Goal: Task Accomplishment & Management: Manage account settings

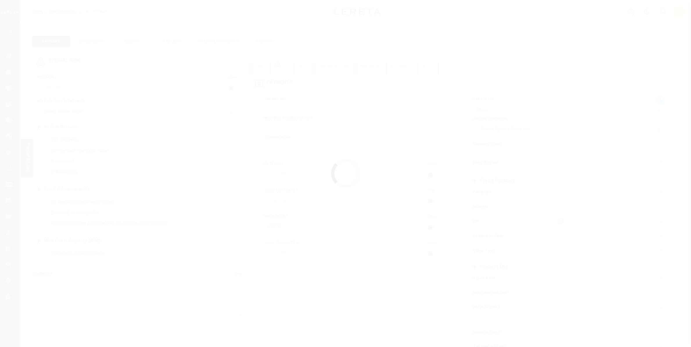
select select "OP2"
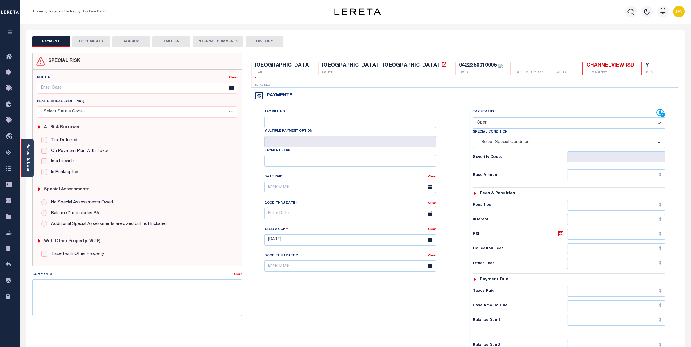
click at [29, 153] on link "Parcel & Loan" at bounding box center [28, 157] width 4 height 29
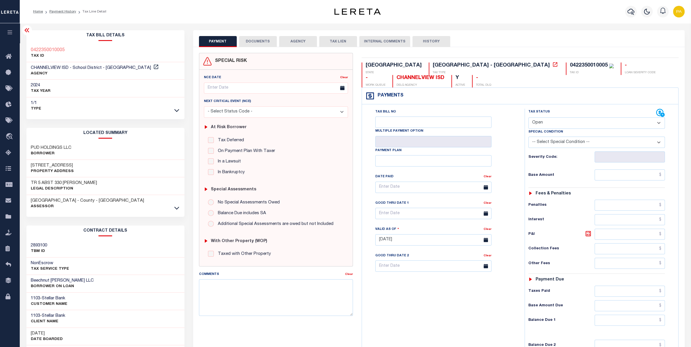
click at [249, 42] on button "DOCUMENTS" at bounding box center [258, 41] width 38 height 11
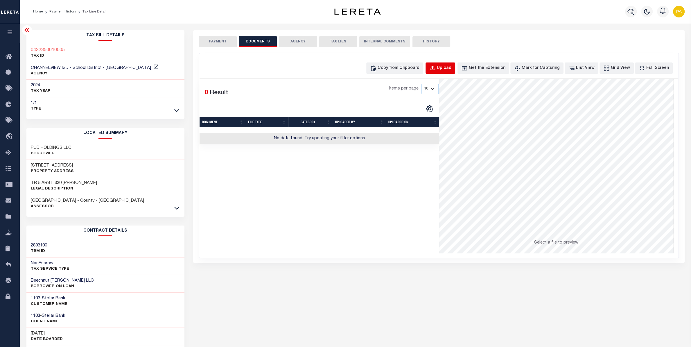
click at [451, 69] on div "Upload" at bounding box center [444, 68] width 15 height 6
select select "POP"
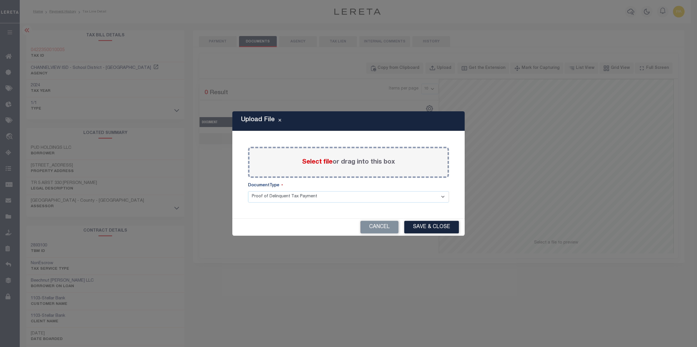
click at [317, 163] on span "Select file" at bounding box center [317, 162] width 30 height 6
click at [0, 0] on input "Select file or drag into this box" at bounding box center [0, 0] width 0 height 0
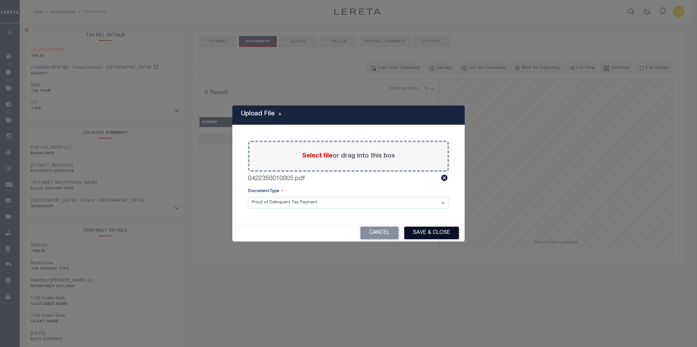
click at [417, 236] on button "Save & Close" at bounding box center [431, 233] width 55 height 12
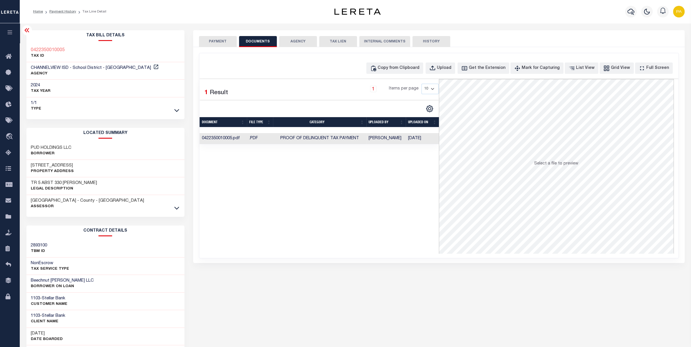
click at [213, 40] on button "PAYMENT" at bounding box center [218, 41] width 38 height 11
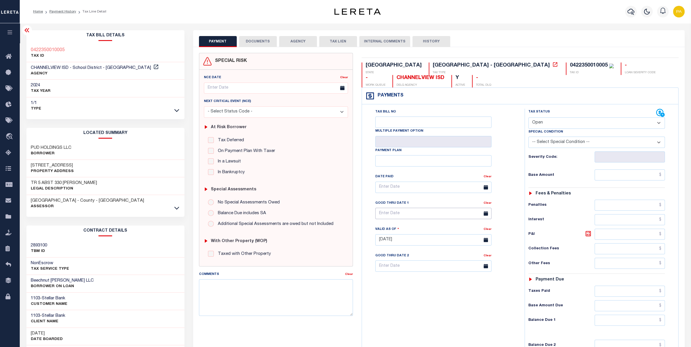
click at [390, 219] on input "text" at bounding box center [433, 213] width 116 height 11
click at [443, 294] on span "31" at bounding box center [445, 294] width 11 height 11
type input "10/31/2025"
type input "10/14/2025"
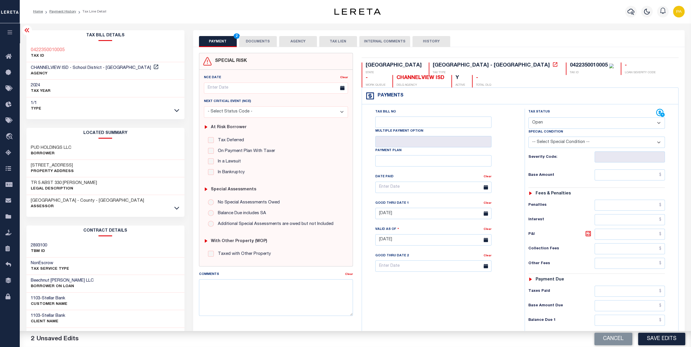
select select "DUE"
click option "Due/Unpaid" at bounding box center [0, 0] width 0 height 0
click at [641, 175] on input "text" at bounding box center [630, 174] width 70 height 11
paste input "4,012.72"
type input "$4,012.72"
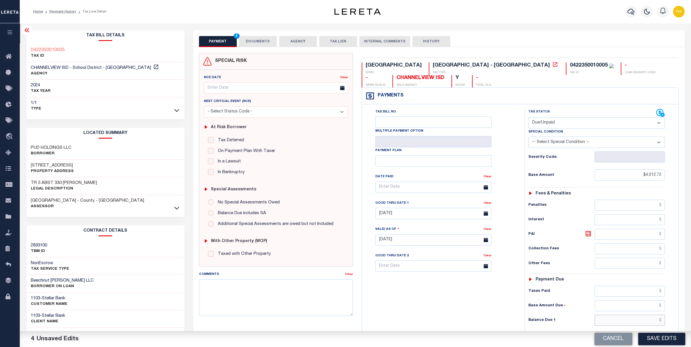
click at [637, 322] on input "text" at bounding box center [630, 320] width 70 height 11
paste input "5,826.47"
type input "$5,826.47"
click at [590, 237] on icon at bounding box center [588, 233] width 7 height 7
type input "$1,813.75"
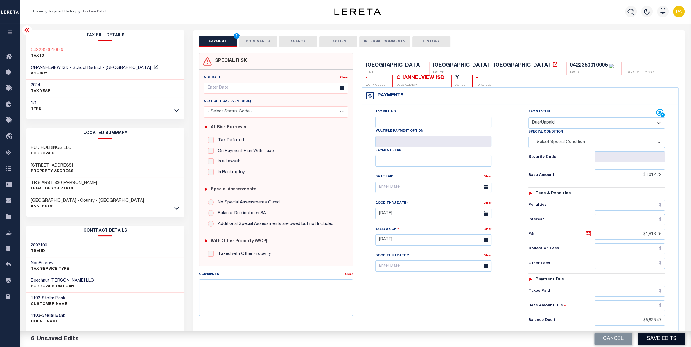
click at [652, 338] on button "Save Edits" at bounding box center [661, 339] width 47 height 12
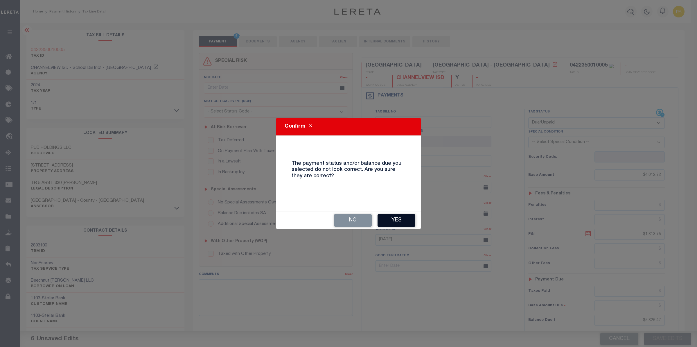
click at [403, 218] on button "Yes" at bounding box center [397, 220] width 38 height 12
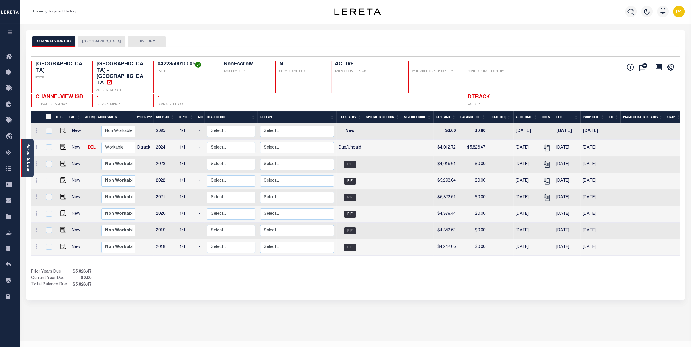
click at [24, 158] on div "Parcel & Loan" at bounding box center [27, 158] width 13 height 38
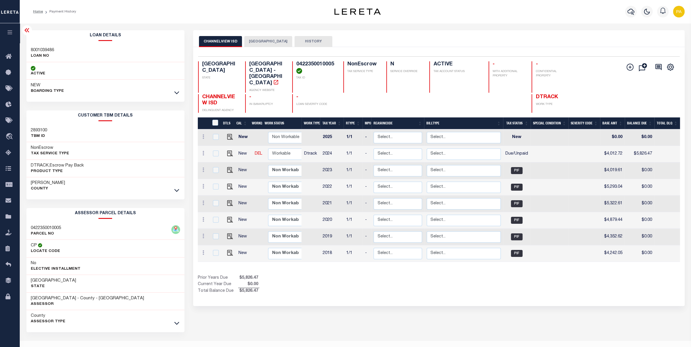
click at [44, 48] on h3 "8001039486" at bounding box center [42, 50] width 23 height 6
copy h3 "8001039486"
drag, startPoint x: 296, startPoint y: 62, endPoint x: 334, endPoint y: 63, distance: 38.1
click at [334, 63] on div "0422350010005 TAX ID" at bounding box center [314, 76] width 44 height 31
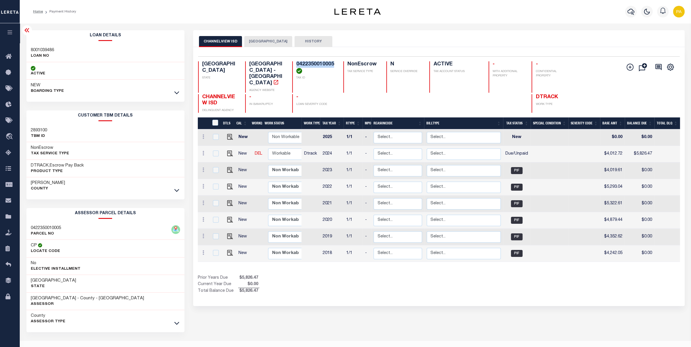
copy h4 "0422350010005"
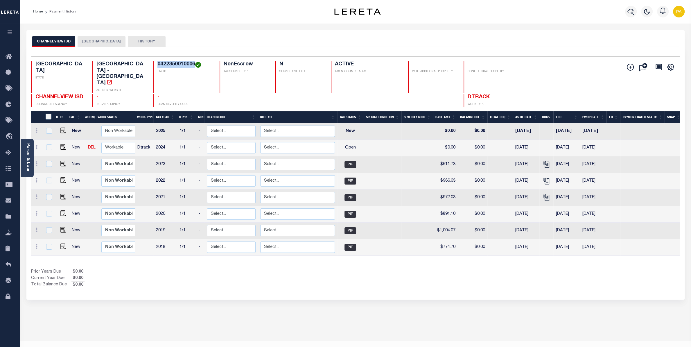
drag, startPoint x: 157, startPoint y: 64, endPoint x: 194, endPoint y: 62, distance: 37.2
click at [194, 62] on h4 "0422350010006" at bounding box center [184, 64] width 55 height 6
copy h4 "0422350010006"
click at [26, 151] on link "Parcel & Loan" at bounding box center [28, 157] width 4 height 29
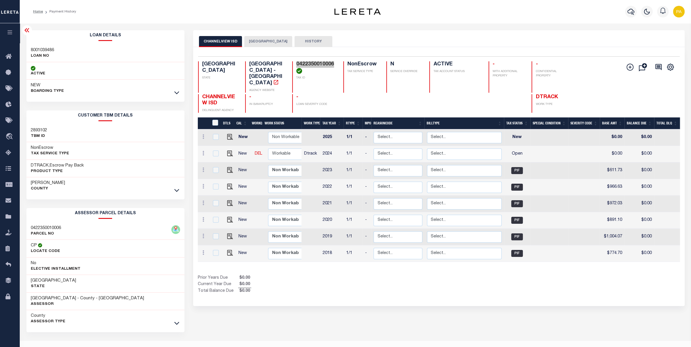
click at [46, 49] on h3 "8001039486" at bounding box center [42, 50] width 23 height 6
copy h3 "8001039486"
click at [228, 150] on img "" at bounding box center [230, 153] width 6 height 6
checkbox input "true"
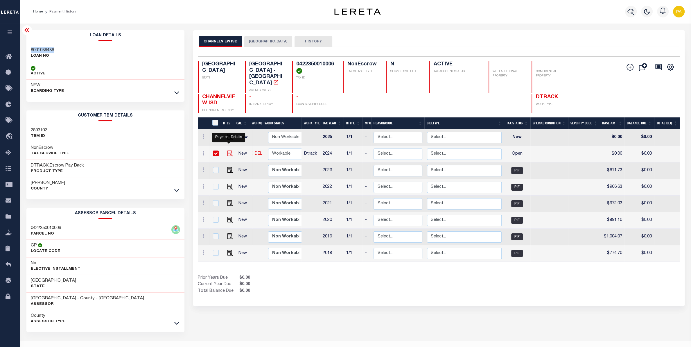
checkbox input "true"
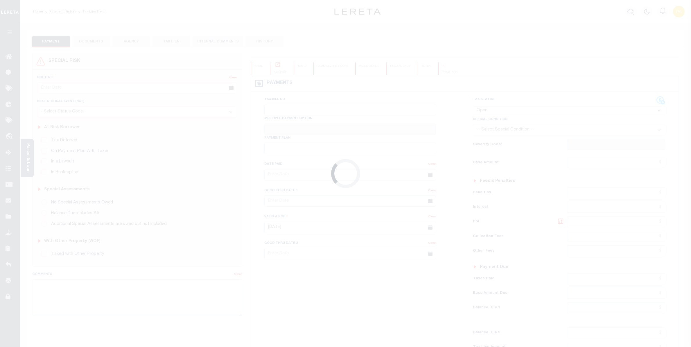
select select "OP2"
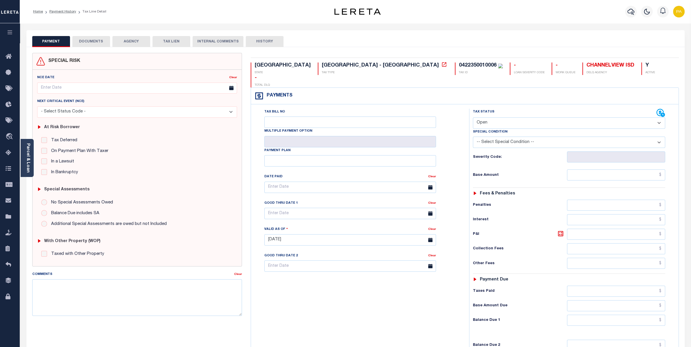
click at [99, 40] on button "DOCUMENTS" at bounding box center [91, 41] width 38 height 11
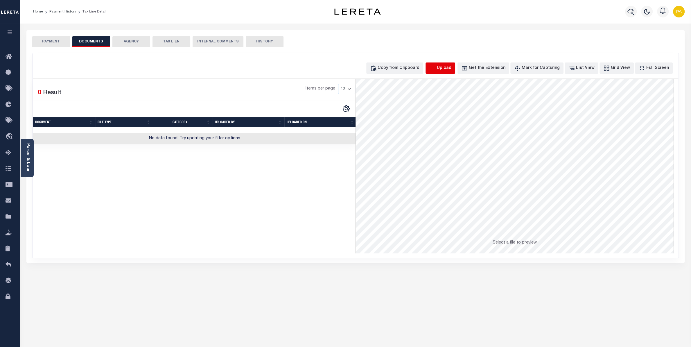
click at [436, 70] on icon "button" at bounding box center [432, 68] width 6 height 6
select select "POP"
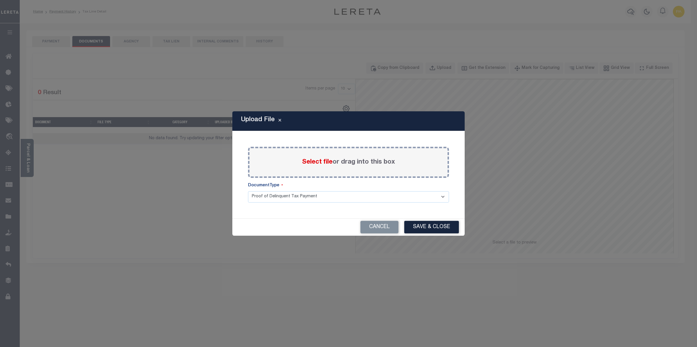
click at [326, 161] on span "Select file" at bounding box center [317, 162] width 30 height 6
click at [0, 0] on input "Select file or drag into this box" at bounding box center [0, 0] width 0 height 0
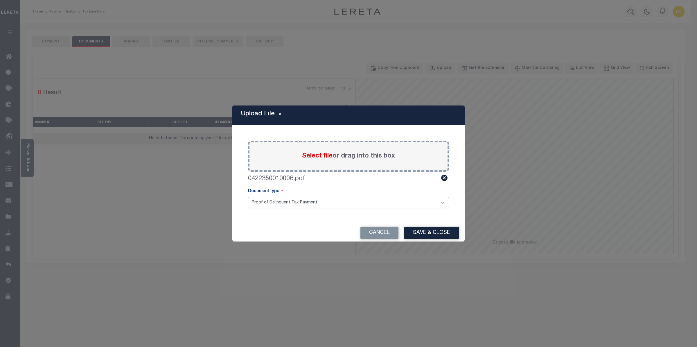
drag, startPoint x: 420, startPoint y: 233, endPoint x: 414, endPoint y: 279, distance: 45.7
click at [420, 233] on button "Save & Close" at bounding box center [431, 233] width 55 height 12
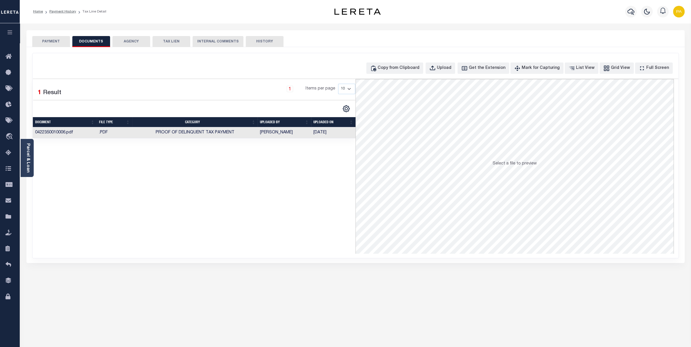
click at [59, 36] on button "PAYMENT" at bounding box center [51, 41] width 38 height 11
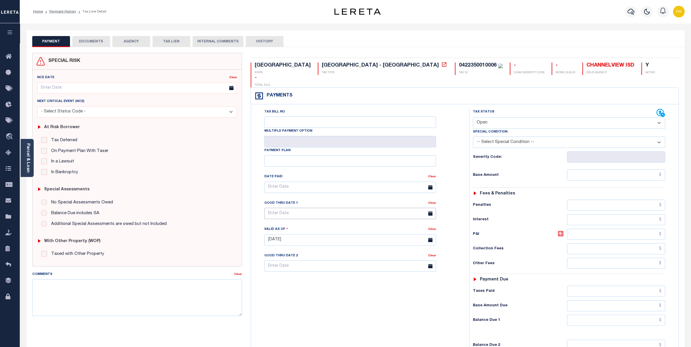
click at [286, 208] on input "text" at bounding box center [350, 213] width 172 height 11
click at [332, 283] on span "31" at bounding box center [334, 282] width 11 height 11
type input "[DATE]"
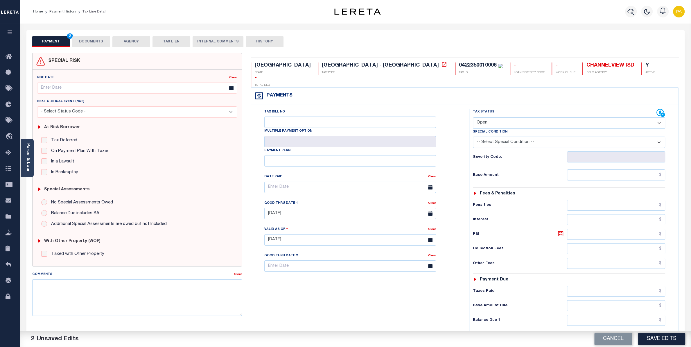
select select "DUE"
click option "Due/Unpaid" at bounding box center [0, 0] width 0 height 0
click at [616, 170] on input "text" at bounding box center [616, 174] width 98 height 11
paste input "732.82"
type input "$732.82"
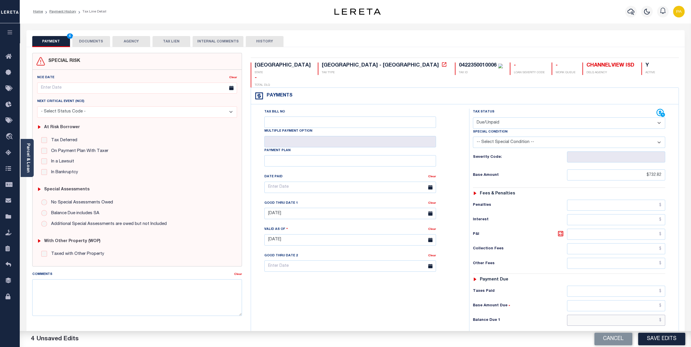
click at [642, 315] on input "text" at bounding box center [616, 320] width 98 height 11
paste input "1,064.05"
type input "$1,064.05"
click at [561, 230] on icon at bounding box center [560, 233] width 7 height 7
type input "$331.23"
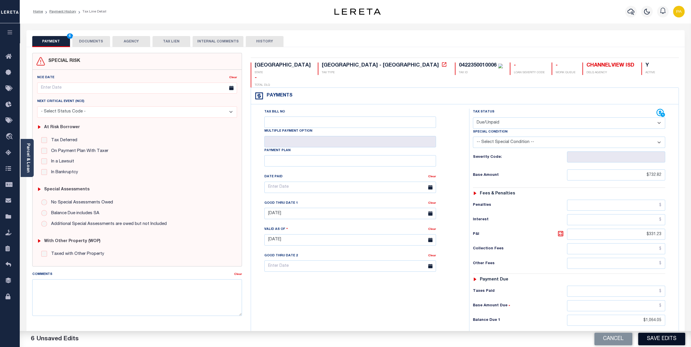
click at [649, 337] on button "Save Edits" at bounding box center [661, 339] width 47 height 12
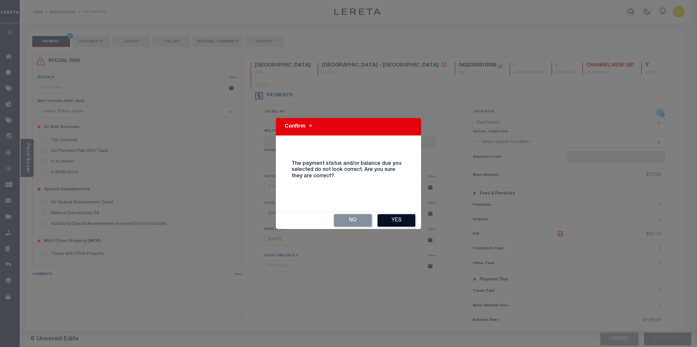
click at [408, 217] on button "Yes" at bounding box center [397, 220] width 38 height 12
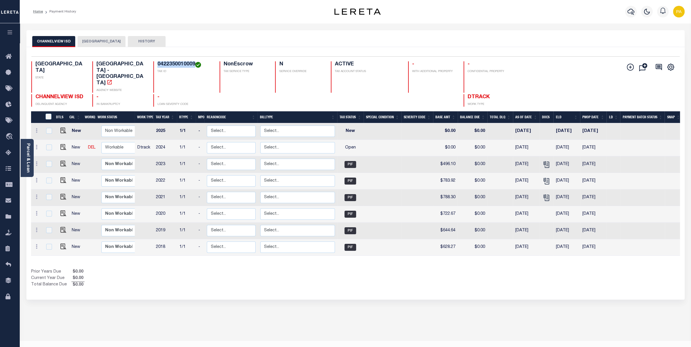
drag, startPoint x: 154, startPoint y: 65, endPoint x: 195, endPoint y: 65, distance: 40.7
click at [195, 65] on div "0422350010009 TAX ID" at bounding box center [183, 76] width 60 height 31
click at [61, 144] on img "" at bounding box center [63, 147] width 6 height 6
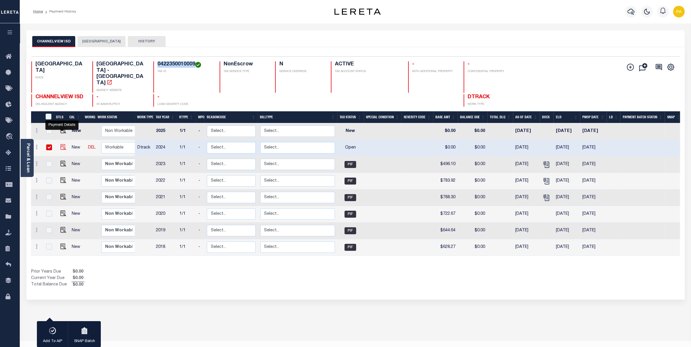
checkbox input "true"
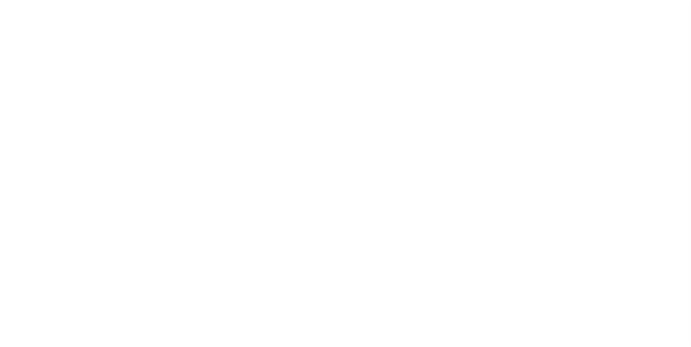
select select "OP2"
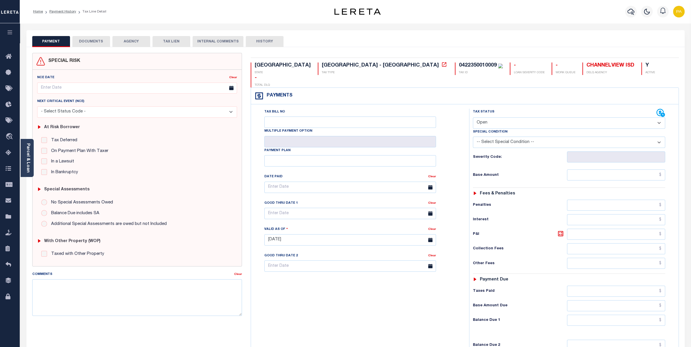
click at [96, 41] on button "DOCUMENTS" at bounding box center [91, 41] width 38 height 11
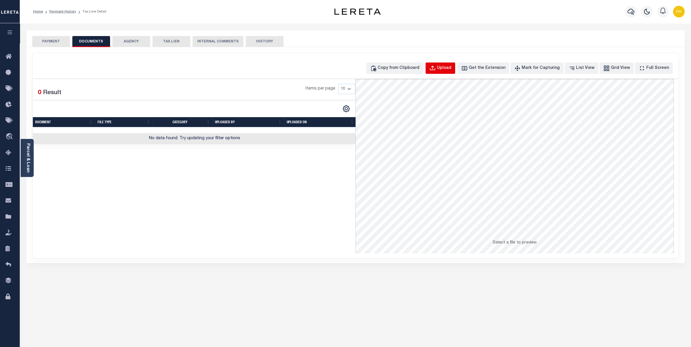
click at [453, 64] on button "Upload" at bounding box center [441, 67] width 30 height 11
select select "POP"
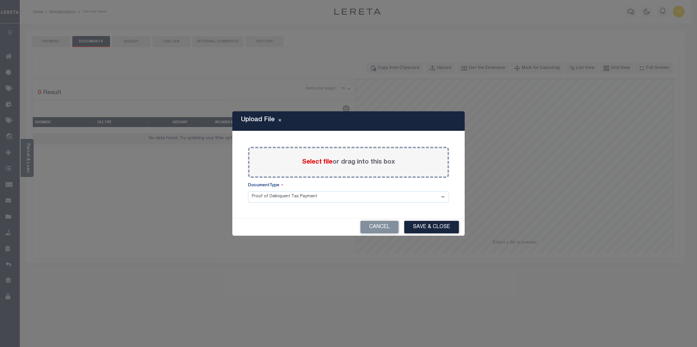
click at [327, 161] on span "Select file" at bounding box center [317, 162] width 30 height 6
click at [0, 0] on input "Select file or drag into this box" at bounding box center [0, 0] width 0 height 0
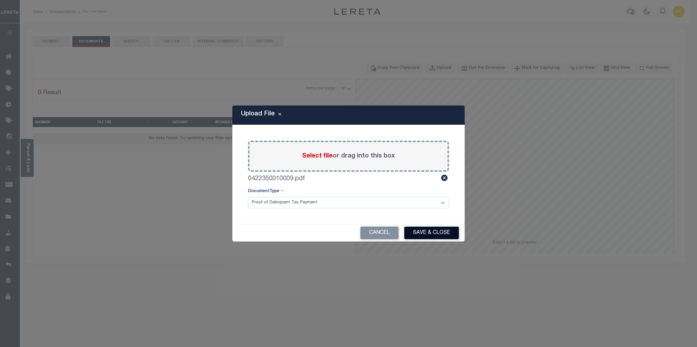
click at [426, 232] on button "Save & Close" at bounding box center [431, 233] width 55 height 12
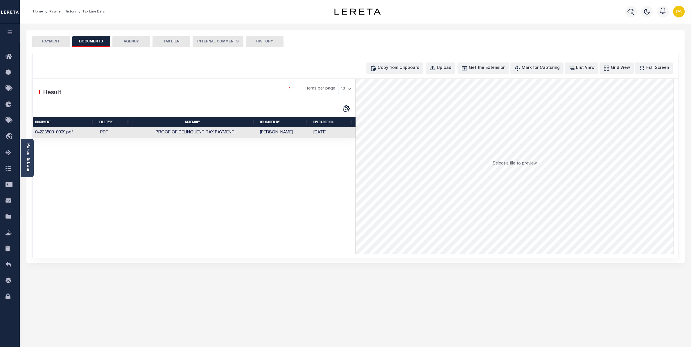
click at [68, 40] on button "PAYMENT" at bounding box center [51, 41] width 38 height 11
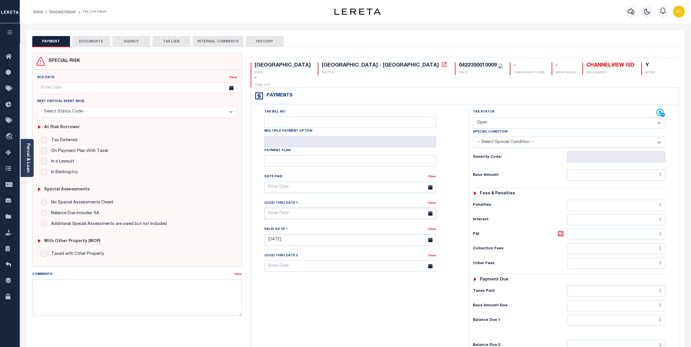
click at [293, 208] on input "text" at bounding box center [350, 213] width 172 height 11
click at [333, 283] on span "31" at bounding box center [334, 282] width 11 height 11
type input "10/31/2025"
type input "[DATE]"
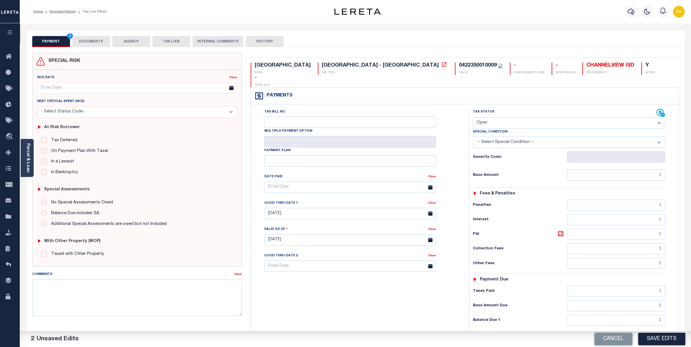
select select "DUE"
click option "Due/Unpaid" at bounding box center [0, 0] width 0 height 0
click at [642, 169] on input "text" at bounding box center [616, 174] width 98 height 11
paste input "594.30"
type input "$594.30"
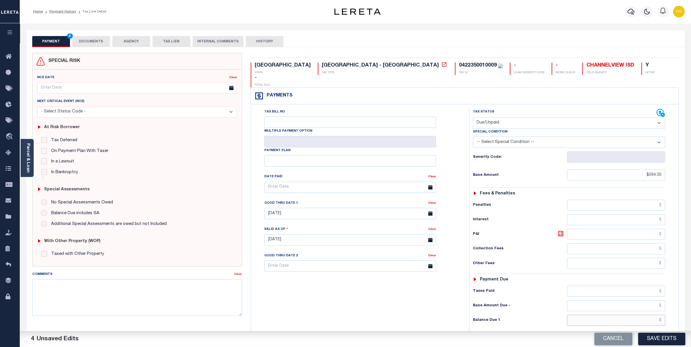
click at [654, 315] on input "text" at bounding box center [616, 320] width 98 height 11
paste input "862.93"
type input "$862.93"
click at [563, 231] on icon at bounding box center [560, 233] width 5 height 5
type input "$268.63"
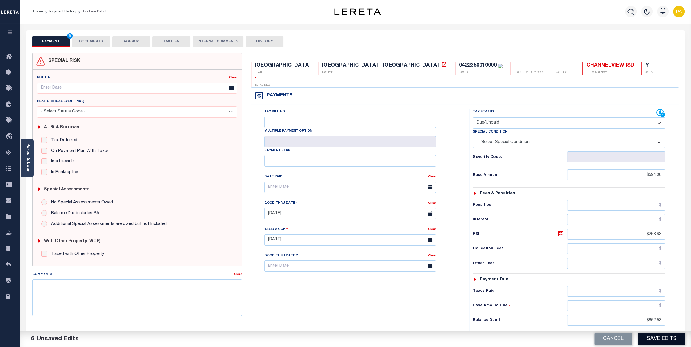
click at [645, 340] on button "Save Edits" at bounding box center [661, 339] width 47 height 12
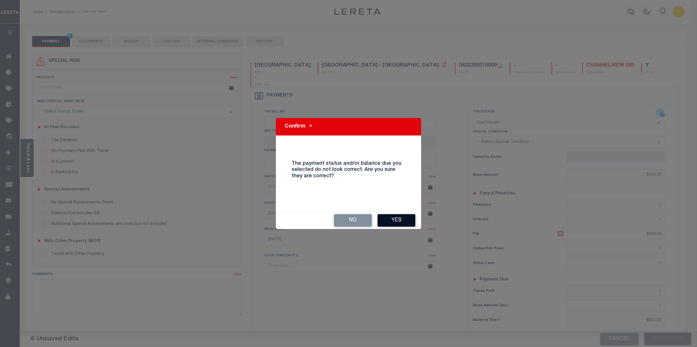
click at [410, 223] on button "Yes" at bounding box center [397, 220] width 38 height 12
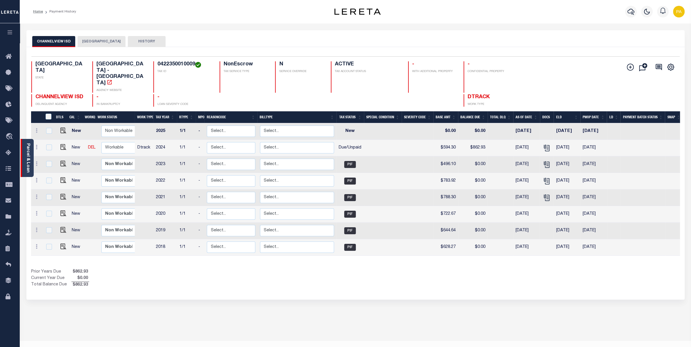
click at [26, 148] on link "Parcel & Loan" at bounding box center [28, 157] width 4 height 29
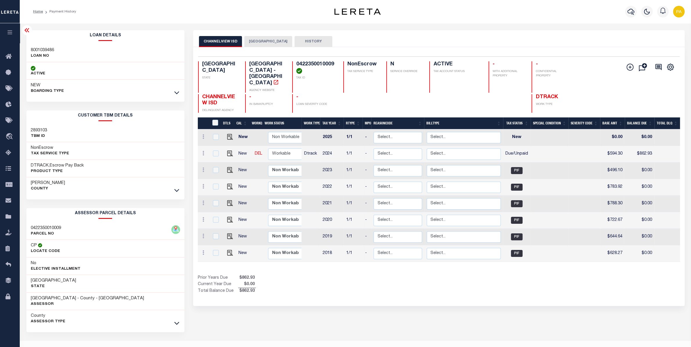
click at [42, 47] on div "8001039486 LOAN NO" at bounding box center [105, 53] width 158 height 18
copy h3 "8001039486"
drag, startPoint x: 296, startPoint y: 62, endPoint x: 333, endPoint y: 64, distance: 37.3
click at [333, 64] on div "0422350010009 TAX ID" at bounding box center [314, 76] width 44 height 31
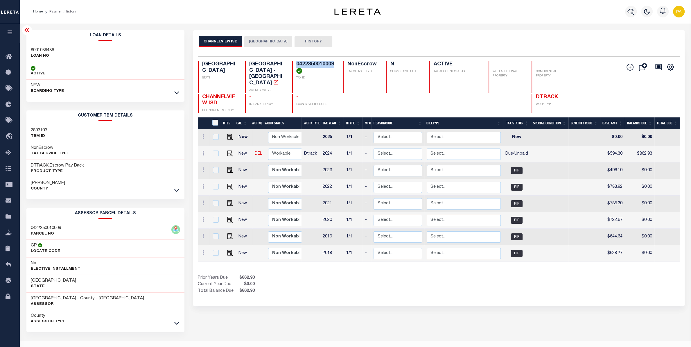
copy h4 "0422350010009"
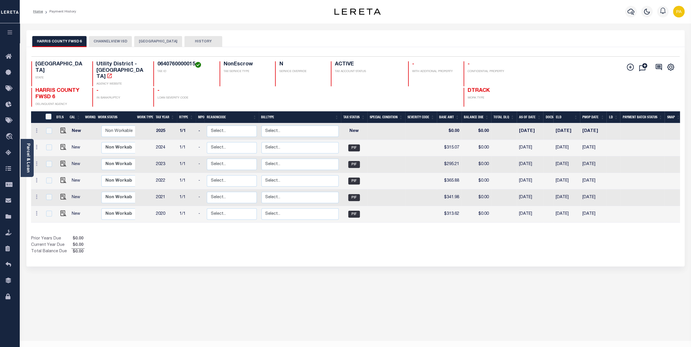
click at [91, 45] on button "CHANNELVIEW ISD" at bounding box center [110, 41] width 43 height 11
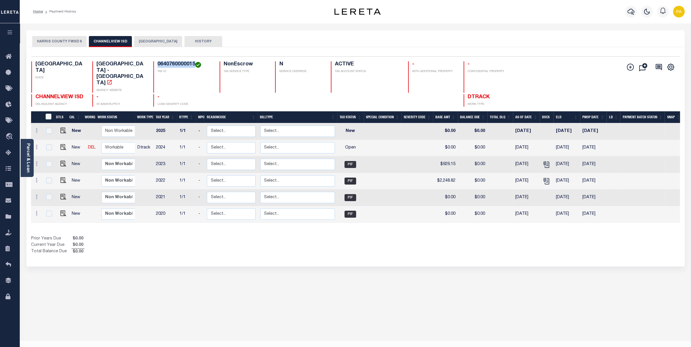
drag, startPoint x: 158, startPoint y: 64, endPoint x: 195, endPoint y: 64, distance: 36.6
click at [195, 64] on h4 "0640760000015" at bounding box center [184, 64] width 55 height 6
copy h4 "0640760000015"
click at [63, 144] on img at bounding box center [63, 147] width 6 height 6
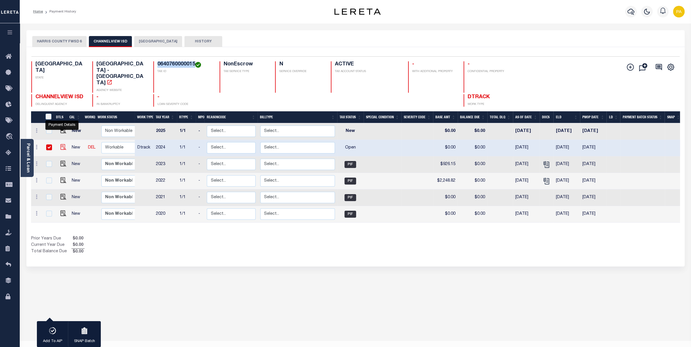
checkbox input "true"
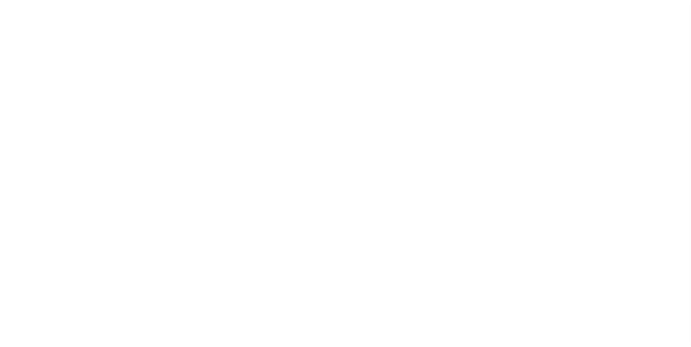
select select "OP2"
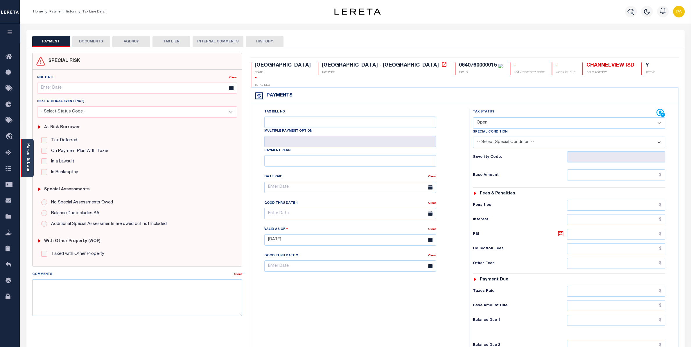
click at [29, 151] on link "Parcel & Loan" at bounding box center [28, 157] width 4 height 29
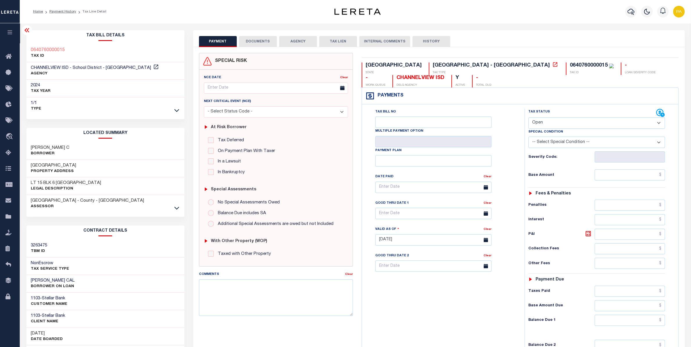
click at [254, 44] on button "DOCUMENTS" at bounding box center [258, 41] width 38 height 11
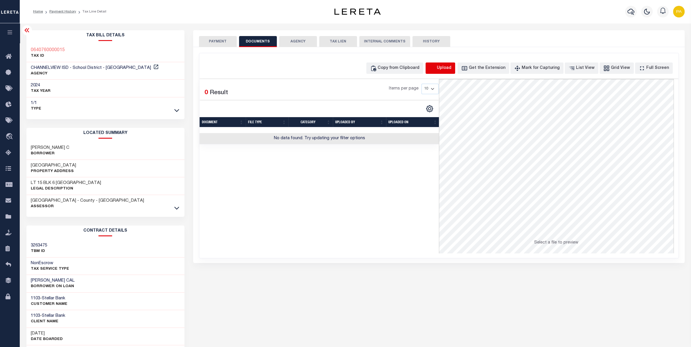
click at [435, 69] on icon "button" at bounding box center [432, 67] width 5 height 5
select select "POP"
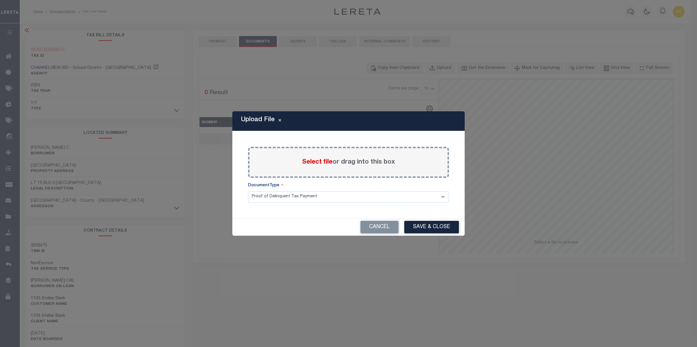
click at [331, 161] on span "Select file" at bounding box center [317, 162] width 30 height 6
click at [0, 0] on input "Select file or drag into this box" at bounding box center [0, 0] width 0 height 0
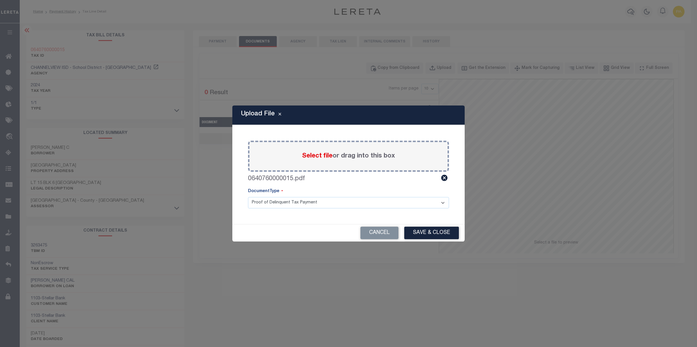
click at [418, 234] on button "Save & Close" at bounding box center [431, 233] width 55 height 12
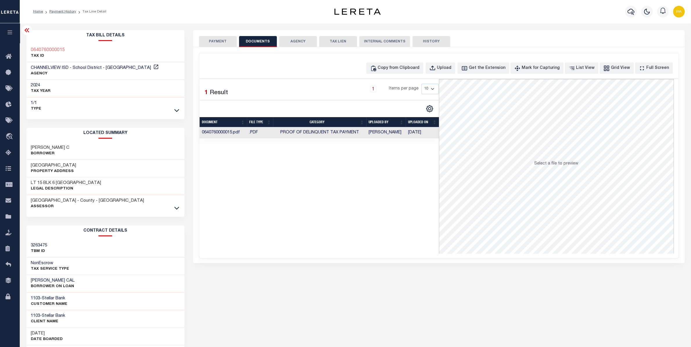
click at [216, 37] on button "PAYMENT" at bounding box center [218, 41] width 38 height 11
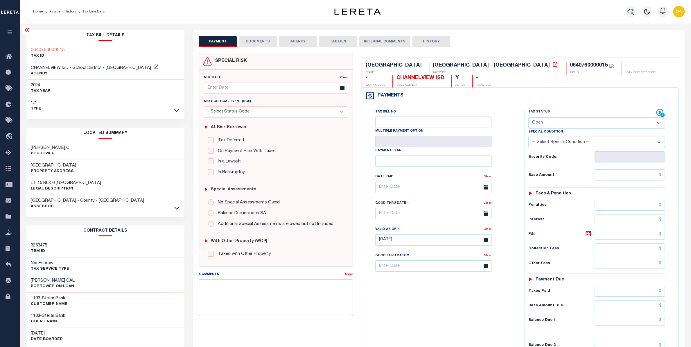
select select "PYD"
click option "Paid" at bounding box center [0, 0] width 0 height 0
type input "[DATE]"
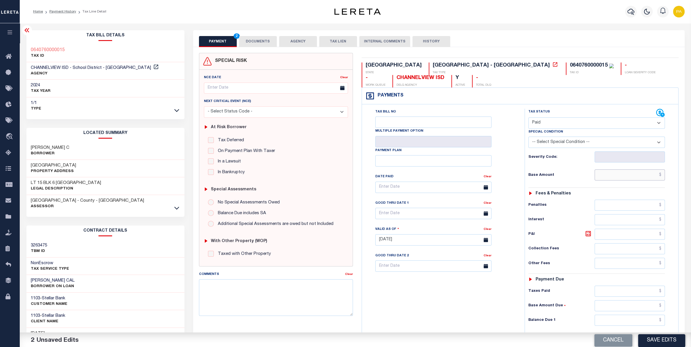
click at [626, 177] on input "text" at bounding box center [630, 174] width 70 height 11
paste input "926.15"
type input "$926.15"
click at [656, 323] on input "text" at bounding box center [630, 320] width 70 height 11
type input "$0.00"
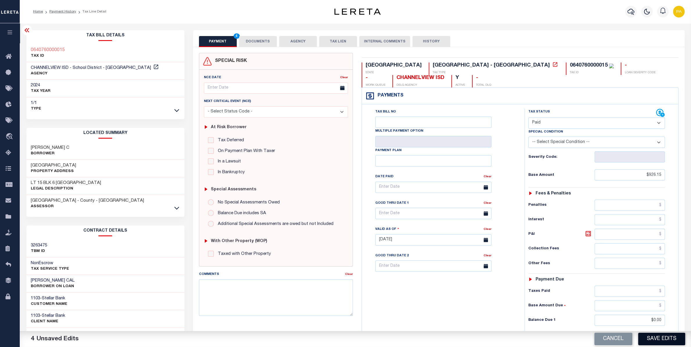
click at [654, 337] on button "Save Edits" at bounding box center [661, 339] width 47 height 12
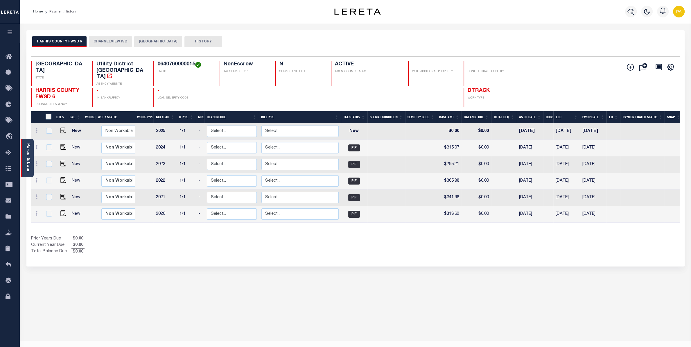
click at [29, 154] on link "Parcel & Loan" at bounding box center [28, 157] width 4 height 29
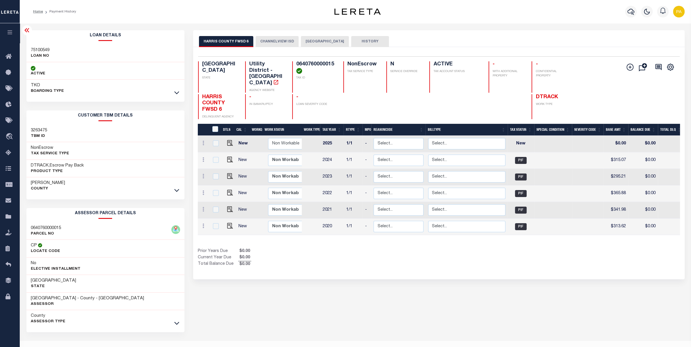
click at [44, 48] on h3 "75100549" at bounding box center [40, 50] width 19 height 6
copy h3 "75100549"
click at [275, 37] on button "CHANNELVIEW ISD" at bounding box center [277, 41] width 43 height 11
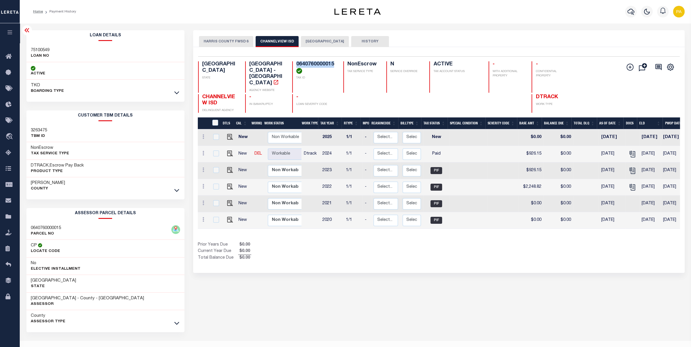
drag, startPoint x: 295, startPoint y: 61, endPoint x: 334, endPoint y: 64, distance: 39.6
click at [334, 64] on div "Selected 6 Results 1 Items per page 25 50 100 TX STATE School District - TX AGE…" at bounding box center [438, 84] width 491 height 56
copy h4 "0640760000015"
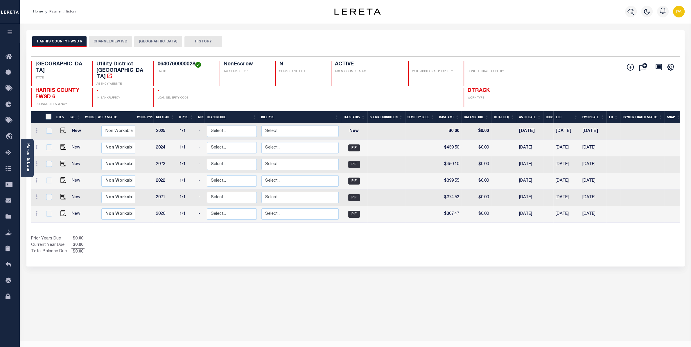
click at [119, 40] on button "CHANNELVIEW ISD" at bounding box center [110, 41] width 43 height 11
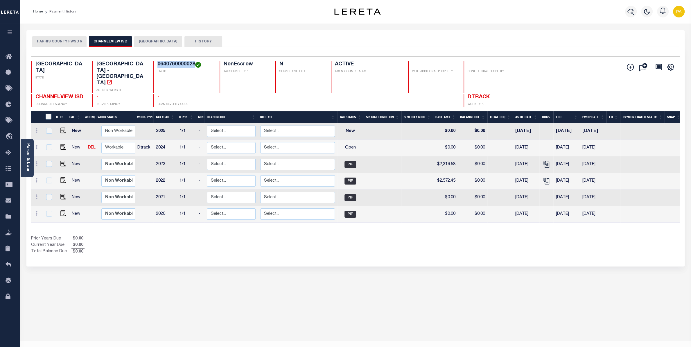
drag, startPoint x: 156, startPoint y: 63, endPoint x: 195, endPoint y: 63, distance: 38.3
click at [195, 63] on div "0640760000028 TAX ID" at bounding box center [183, 76] width 60 height 31
copy h4 "0640760000028"
click at [62, 144] on img "" at bounding box center [63, 147] width 6 height 6
checkbox input "true"
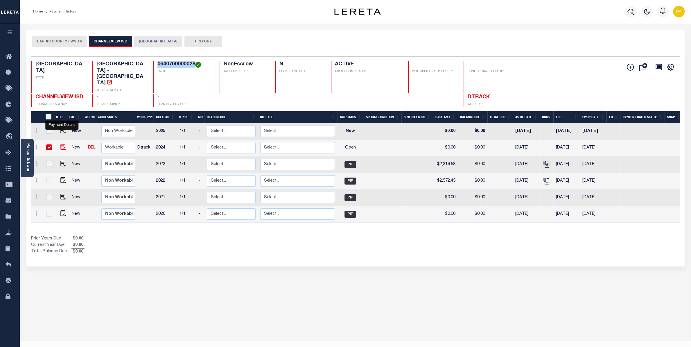
checkbox input "true"
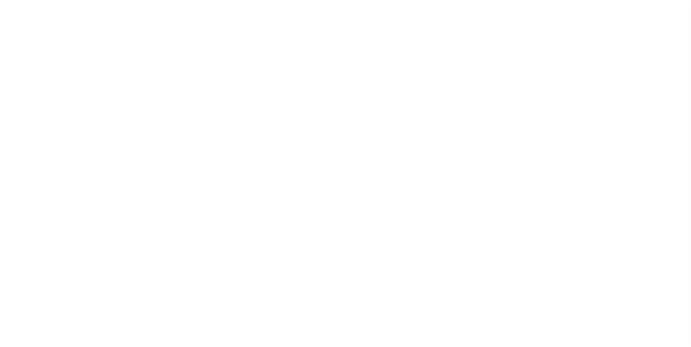
select select "OP2"
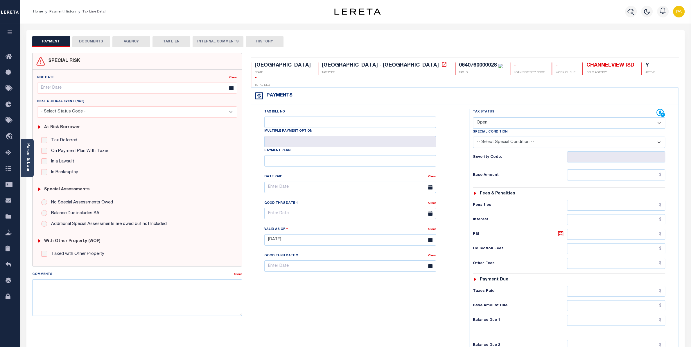
click at [92, 41] on button "DOCUMENTS" at bounding box center [91, 41] width 38 height 11
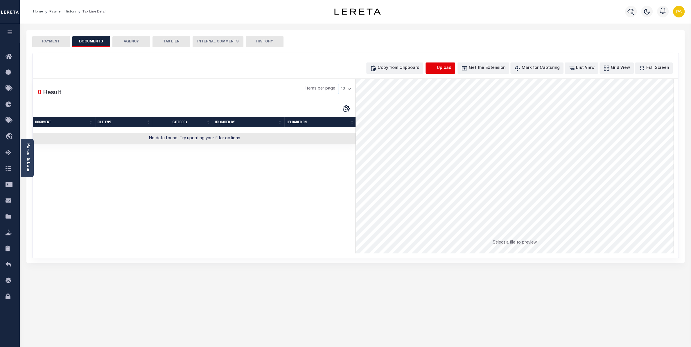
click at [436, 68] on icon "button" at bounding box center [432, 68] width 6 height 6
select select "POP"
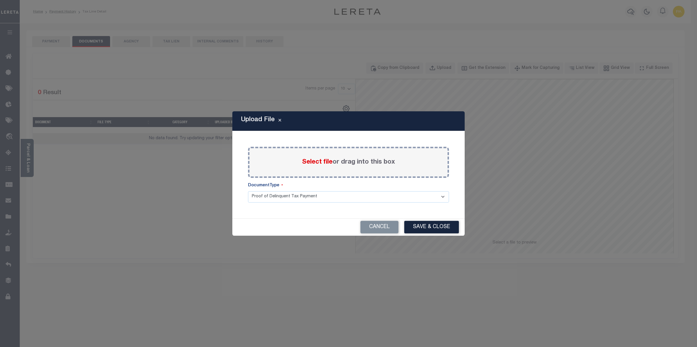
click at [329, 162] on span "Select file" at bounding box center [317, 162] width 30 height 6
click at [0, 0] on input "Select file or drag into this box" at bounding box center [0, 0] width 0 height 0
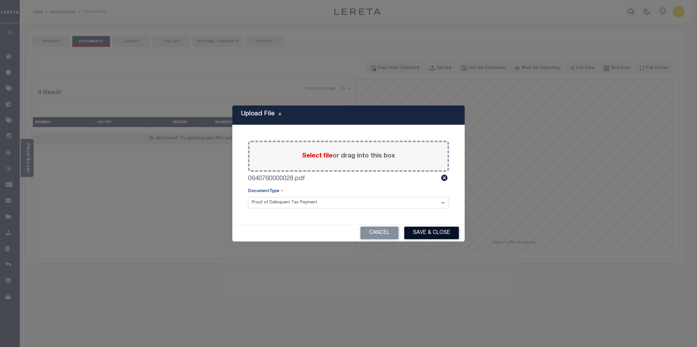
click at [426, 232] on button "Save & Close" at bounding box center [431, 233] width 55 height 12
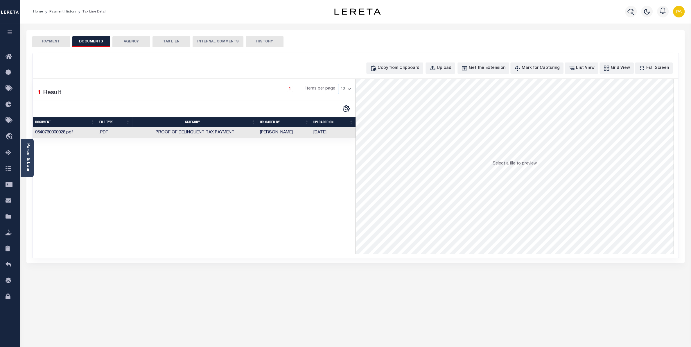
click at [62, 44] on button "PAYMENT" at bounding box center [51, 41] width 38 height 11
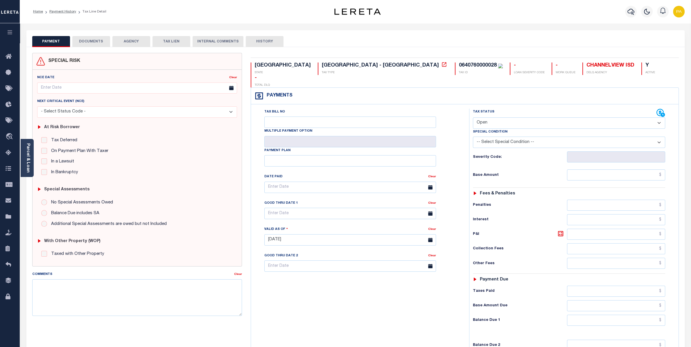
click at [488, 117] on select "- Select Status Code - Open Due/Unpaid Paid Incomplete No Tax Due Internal Refu…" at bounding box center [569, 122] width 192 height 11
select select "PYD"
click option "Paid" at bounding box center [0, 0] width 0 height 0
type input "[DATE]"
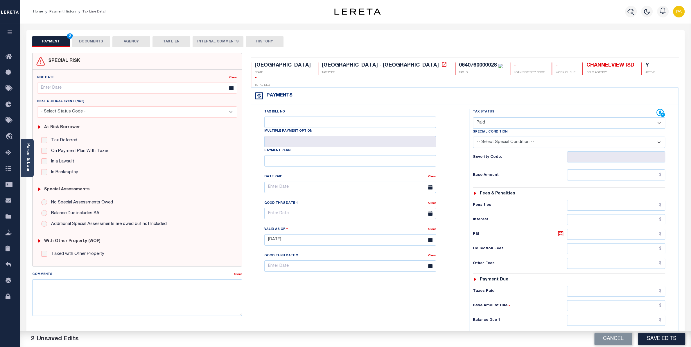
click at [644, 176] on div "Tax Status Status - Select Status Code -" at bounding box center [571, 237] width 204 height 256
click at [640, 169] on input "text" at bounding box center [616, 174] width 98 height 11
paste input "2,392.58"
type input "$2,392.58"
click at [648, 315] on input "text" at bounding box center [616, 320] width 98 height 11
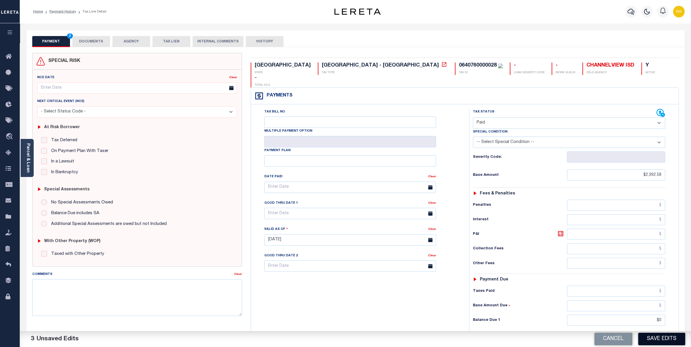
type input "$0.00"
click at [652, 339] on button "Save Edits" at bounding box center [661, 339] width 47 height 12
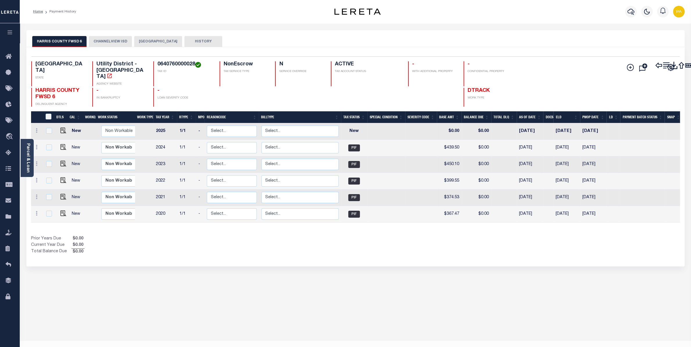
click at [112, 41] on button "CHANNELVIEW ISD" at bounding box center [110, 41] width 43 height 11
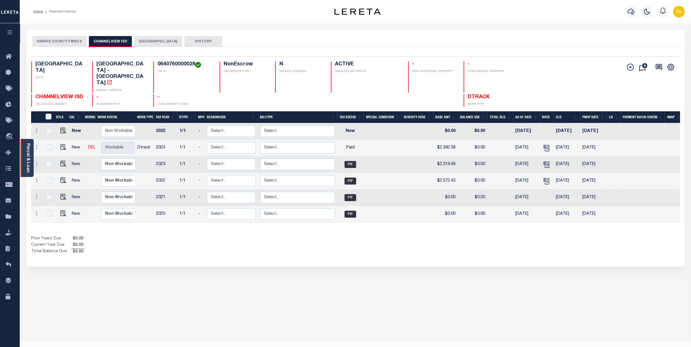
click at [26, 150] on link "Parcel & Loan" at bounding box center [28, 157] width 4 height 29
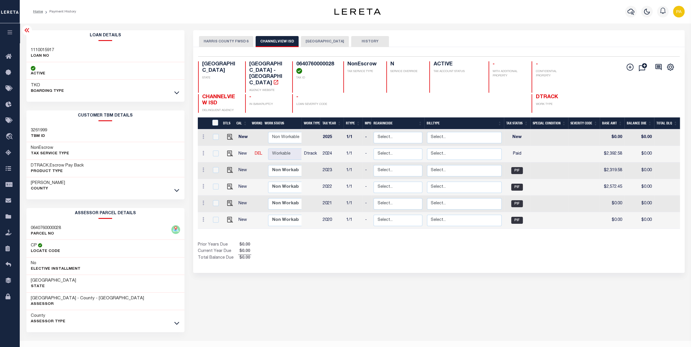
click at [46, 50] on h3 "1110015917" at bounding box center [42, 50] width 23 height 6
copy h3 "1110015917"
drag, startPoint x: 296, startPoint y: 63, endPoint x: 334, endPoint y: 62, distance: 37.5
click at [334, 62] on h4 "0640760000028" at bounding box center [316, 67] width 40 height 12
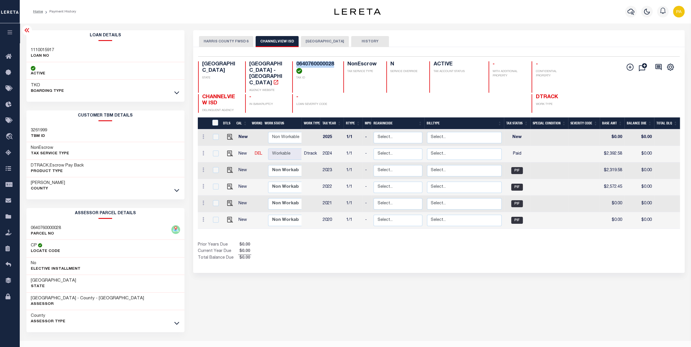
copy h4 "0640760000028"
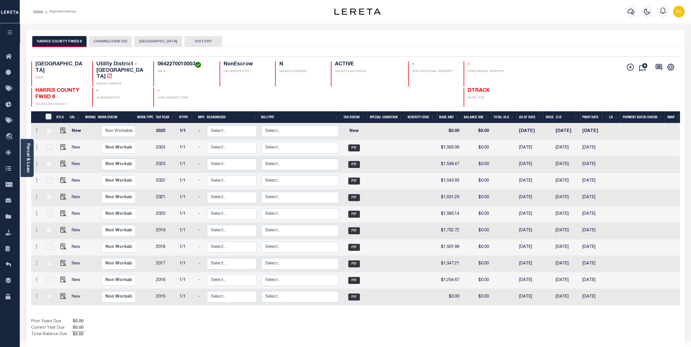
click at [118, 44] on button "CHANNELVIEW ISD" at bounding box center [110, 41] width 43 height 11
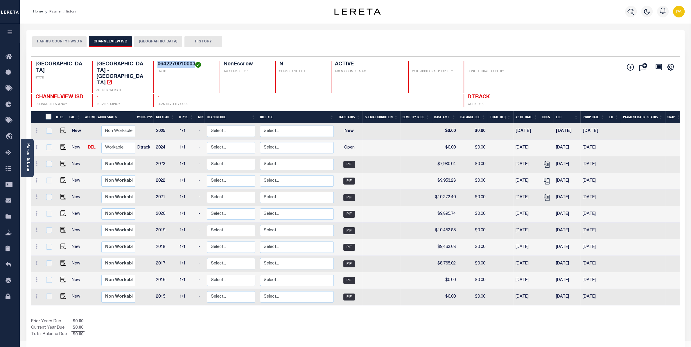
drag, startPoint x: 157, startPoint y: 63, endPoint x: 193, endPoint y: 62, distance: 36.9
click at [193, 62] on div "0642270010003 TAX ID" at bounding box center [183, 76] width 60 height 31
copy h4 "0642270010003"
click at [64, 144] on img "" at bounding box center [63, 147] width 6 height 6
checkbox input "true"
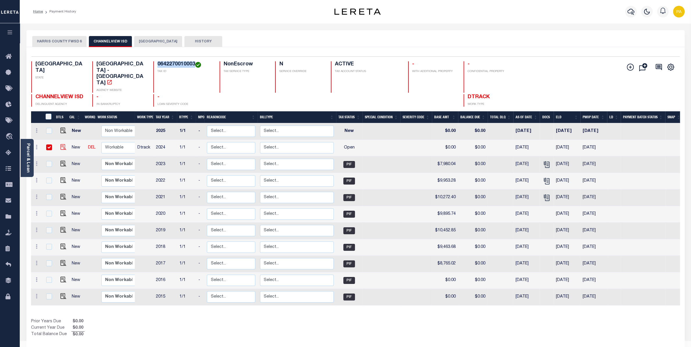
checkbox input "true"
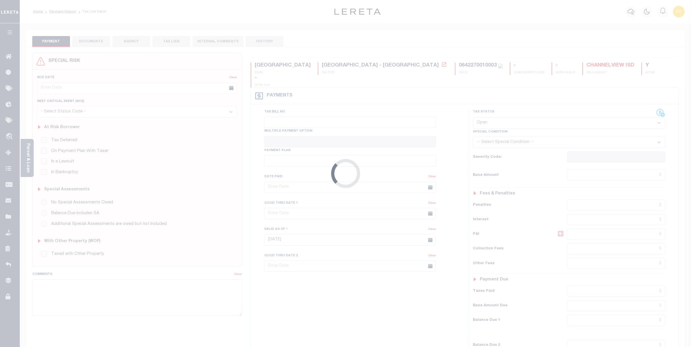
select select "OP2"
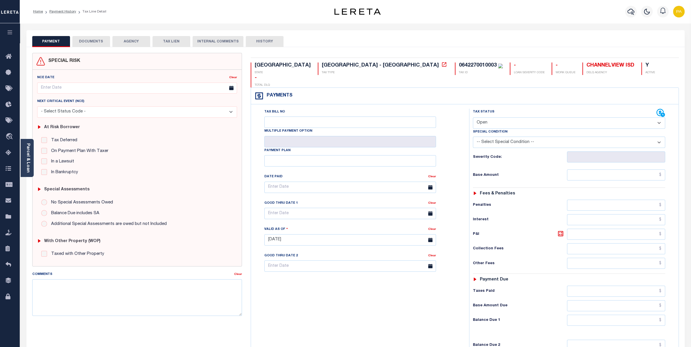
click at [99, 41] on button "DOCUMENTS" at bounding box center [91, 41] width 38 height 11
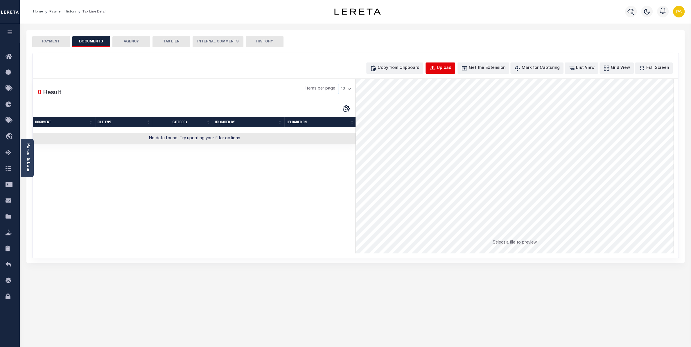
click at [451, 67] on div "Upload" at bounding box center [444, 68] width 15 height 6
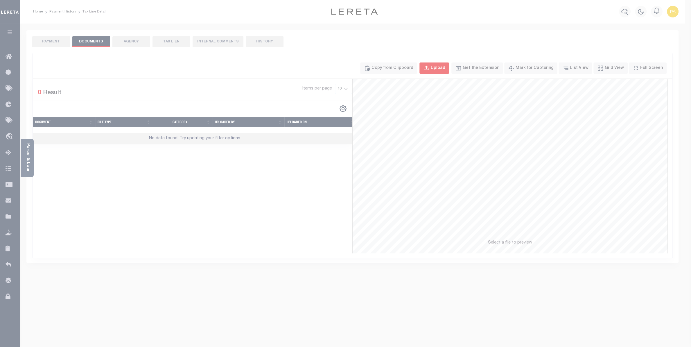
select select "POP"
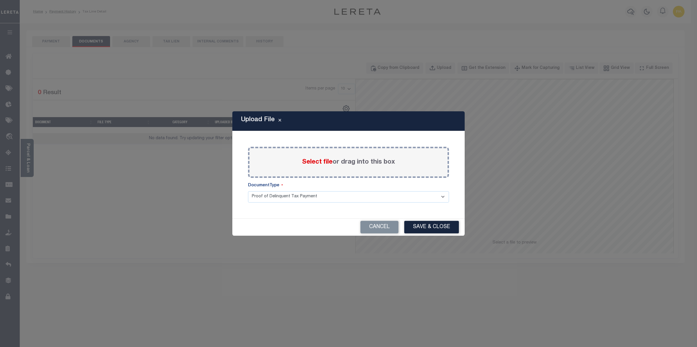
click at [321, 161] on span "Select file" at bounding box center [317, 162] width 30 height 6
click at [0, 0] on input "Select file or drag into this box" at bounding box center [0, 0] width 0 height 0
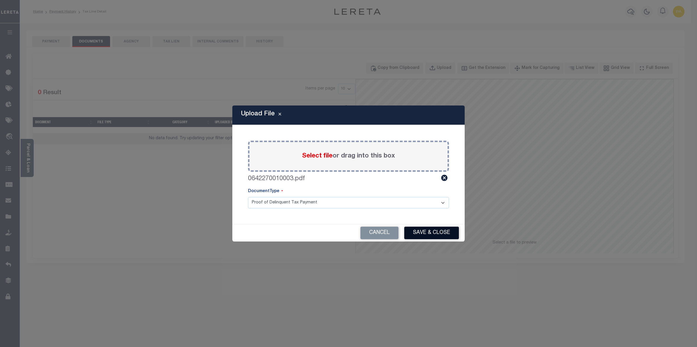
click at [437, 236] on button "Save & Close" at bounding box center [431, 233] width 55 height 12
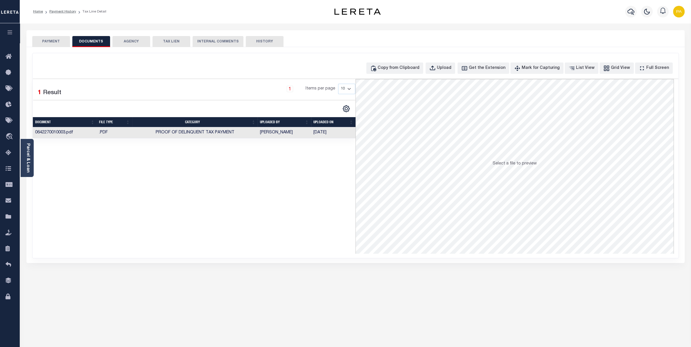
click at [65, 43] on button "PAYMENT" at bounding box center [51, 41] width 38 height 11
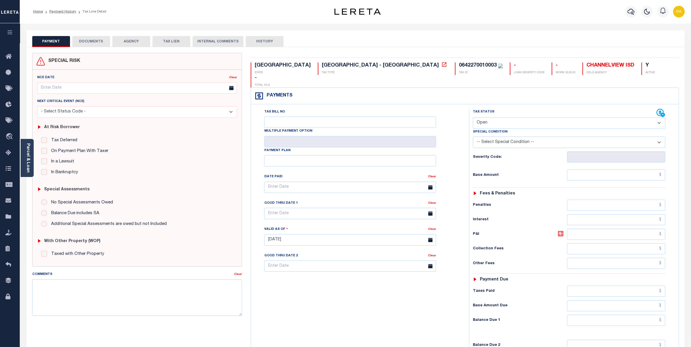
select select "PYD"
click option "Paid" at bounding box center [0, 0] width 0 height 0
type input "[DATE]"
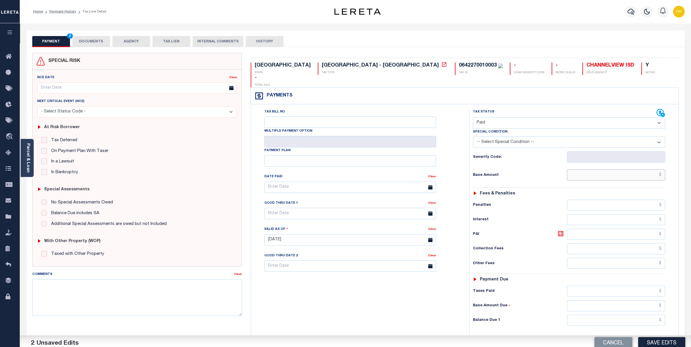
click at [653, 169] on input "text" at bounding box center [616, 174] width 98 height 11
paste input "8,519.96"
type input "$8,519.96"
click at [653, 315] on input "text" at bounding box center [616, 320] width 98 height 11
type input "$0.00"
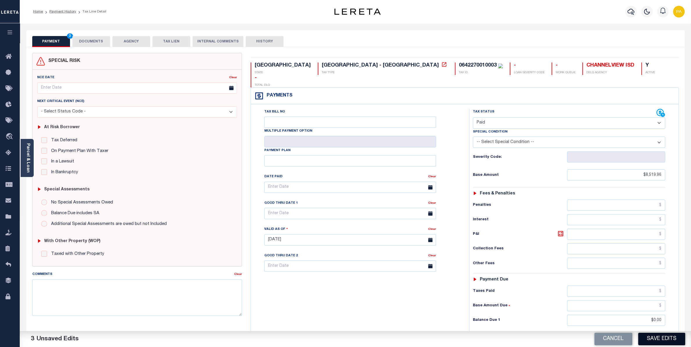
click at [655, 340] on button "Save Edits" at bounding box center [661, 339] width 47 height 12
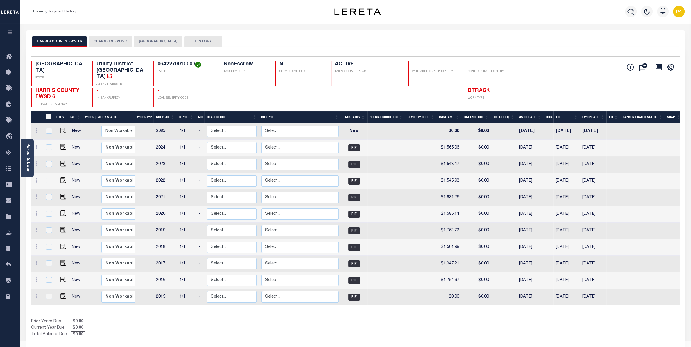
click at [107, 43] on button "CHANNELVIEW ISD" at bounding box center [110, 41] width 43 height 11
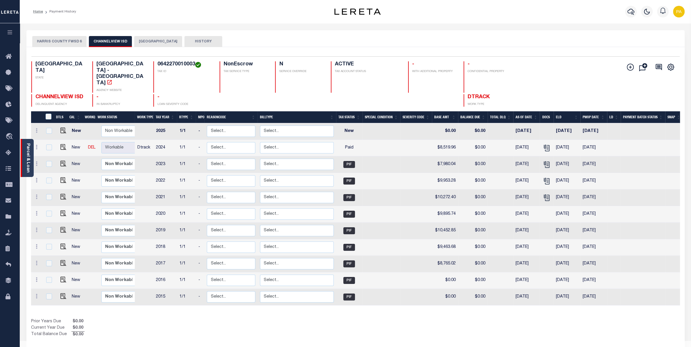
click at [30, 149] on link "Parcel & Loan" at bounding box center [28, 157] width 4 height 29
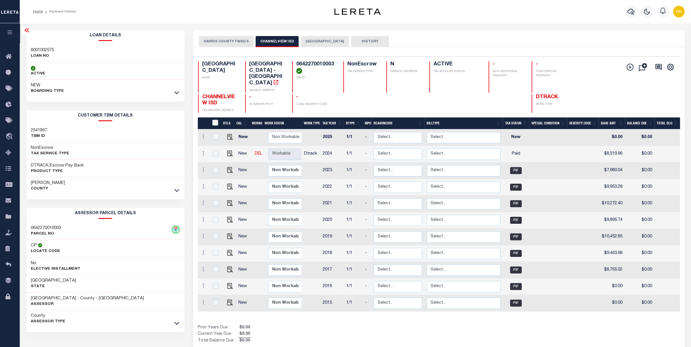
click at [40, 51] on h3 "8001002575" at bounding box center [42, 50] width 23 height 6
drag, startPoint x: 296, startPoint y: 61, endPoint x: 332, endPoint y: 63, distance: 36.4
click at [332, 63] on div "Selected 11 Results 1 Items per page 25 50 100 TX STATE School District - TX AG…" at bounding box center [438, 84] width 491 height 56
copy h4 "064227001000"
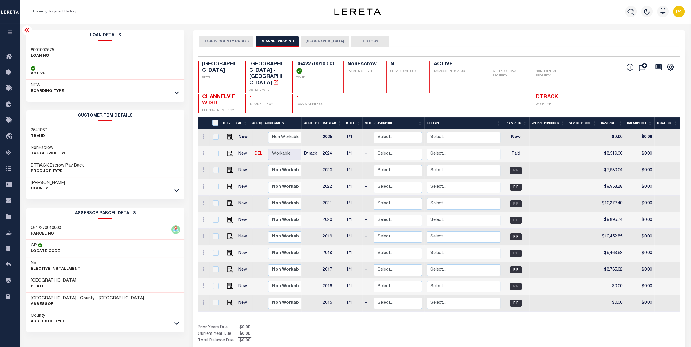
click at [293, 65] on div "0642270010003 TAX ID" at bounding box center [314, 76] width 44 height 31
drag, startPoint x: 304, startPoint y: 64, endPoint x: 334, endPoint y: 63, distance: 30.2
click at [334, 63] on div "Selected 11 Results 1 Items per page 25 50 100 TX STATE School District - TX AG…" at bounding box center [438, 84] width 491 height 56
copy h4 "0642270010003"
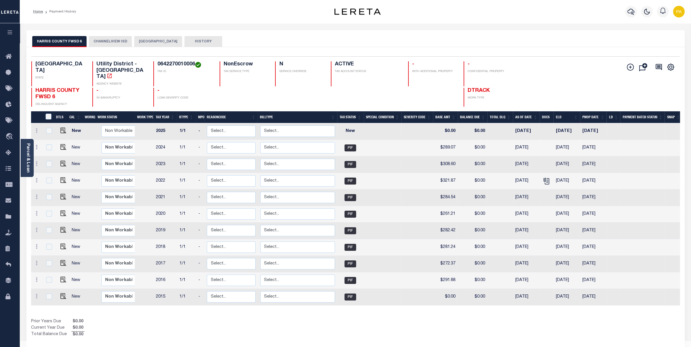
click at [116, 42] on button "CHANNELVIEW ISD" at bounding box center [110, 41] width 43 height 11
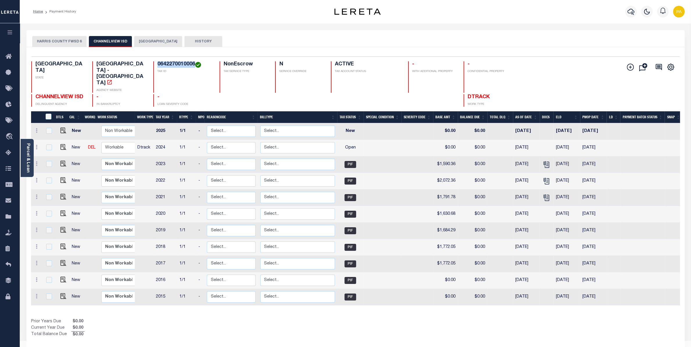
drag, startPoint x: 158, startPoint y: 63, endPoint x: 195, endPoint y: 63, distance: 37.2
click at [195, 63] on div "0642270010006 TAX ID" at bounding box center [183, 76] width 60 height 31
copy h4 "0642270010006"
click at [64, 144] on img "" at bounding box center [63, 147] width 6 height 6
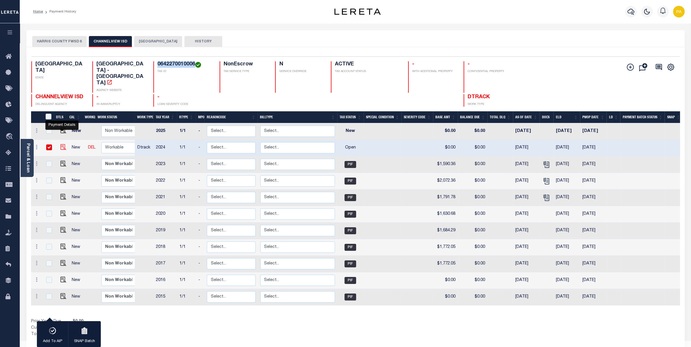
checkbox input "true"
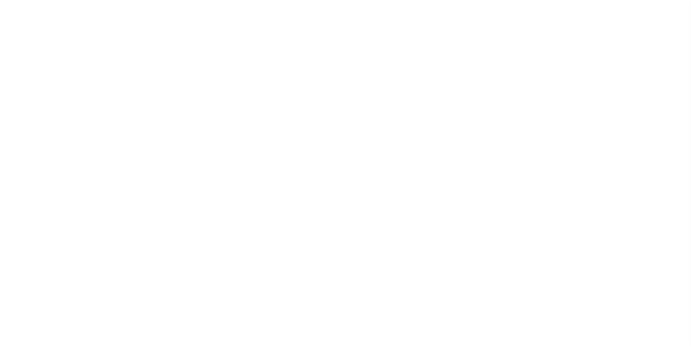
select select "OP2"
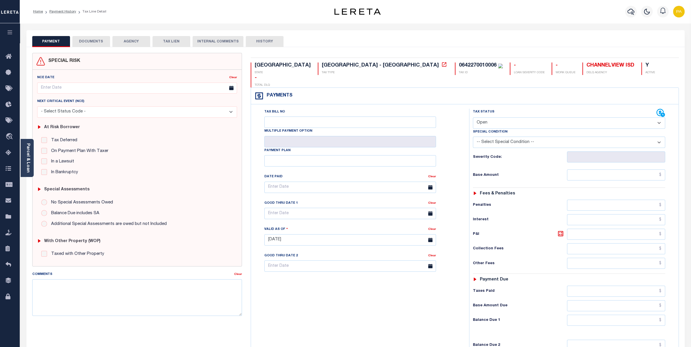
click at [91, 42] on button "DOCUMENTS" at bounding box center [91, 41] width 38 height 11
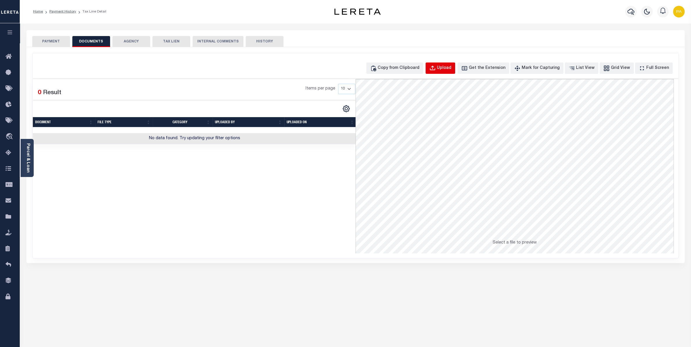
click at [451, 70] on div "Upload" at bounding box center [444, 68] width 15 height 6
select select "POP"
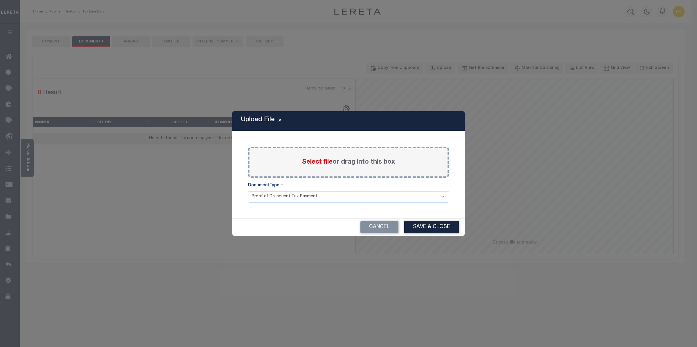
click at [315, 161] on span "Select file" at bounding box center [317, 162] width 30 height 6
click at [0, 0] on input "Select file or drag into this box" at bounding box center [0, 0] width 0 height 0
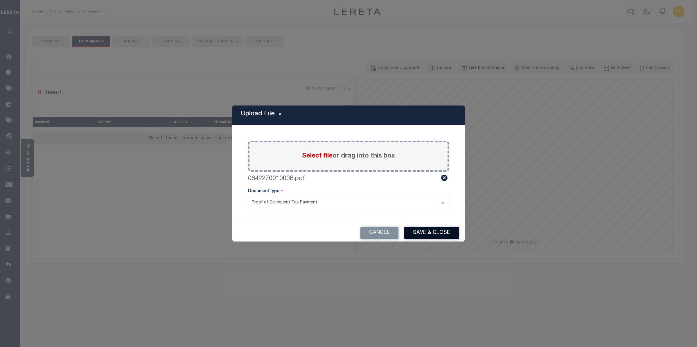
click at [427, 236] on button "Save & Close" at bounding box center [431, 233] width 55 height 12
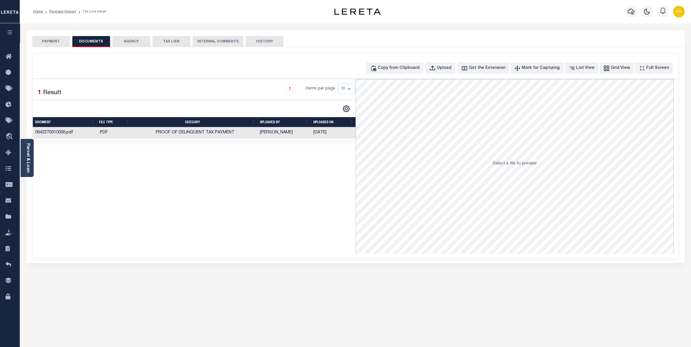
click at [53, 34] on div "PAYMENT DOCUMENTS AGENCY DELINQUENT PAYEE TAX LIEN" at bounding box center [355, 38] width 658 height 17
click at [55, 40] on button "PAYMENT" at bounding box center [51, 41] width 38 height 11
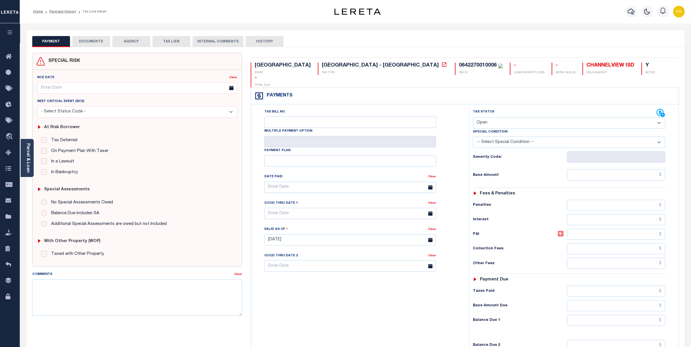
select select "PYD"
click option "Paid" at bounding box center [0, 0] width 0 height 0
type input "[DATE]"
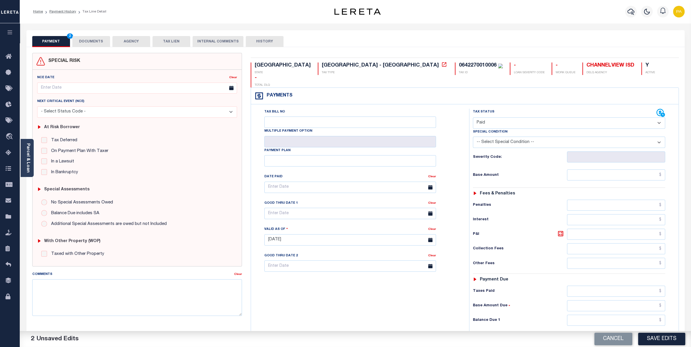
click at [609, 172] on div "Tax Status Status - Select Status Code -" at bounding box center [571, 237] width 204 height 256
paste input "1,573.67"
click at [621, 169] on input "1,573.67" at bounding box center [616, 174] width 98 height 11
type input "$1,573.67"
click at [649, 315] on input "text" at bounding box center [616, 320] width 98 height 11
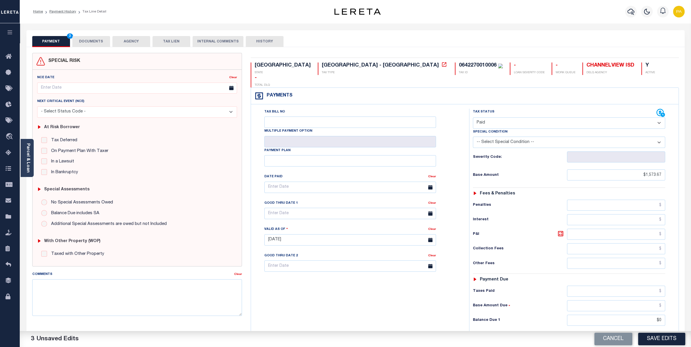
type input "$0.00"
click at [652, 337] on button "Save Edits" at bounding box center [661, 339] width 47 height 12
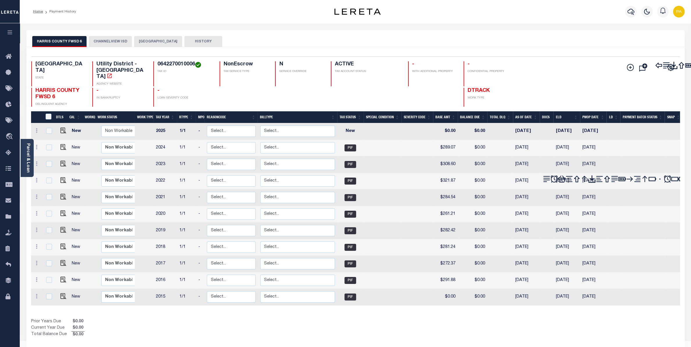
click at [107, 39] on button "CHANNELVIEW ISD" at bounding box center [110, 41] width 43 height 11
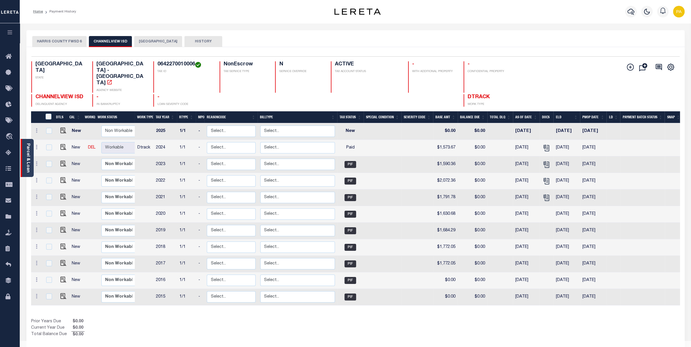
click at [28, 153] on link "Parcel & Loan" at bounding box center [28, 157] width 4 height 29
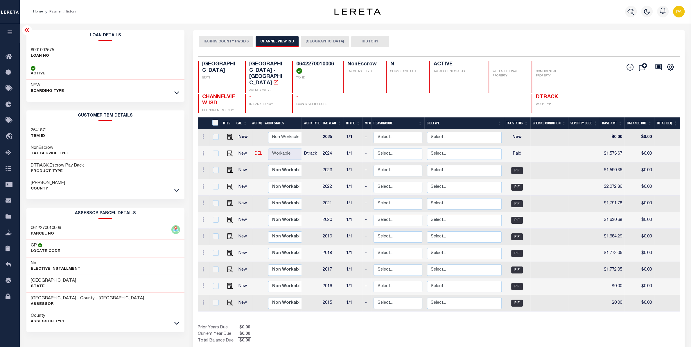
click at [42, 51] on h3 "8001002575" at bounding box center [42, 50] width 23 height 6
drag, startPoint x: 304, startPoint y: 64, endPoint x: 333, endPoint y: 64, distance: 28.5
click at [333, 64] on div "0642270010006 TAX ID" at bounding box center [314, 76] width 44 height 31
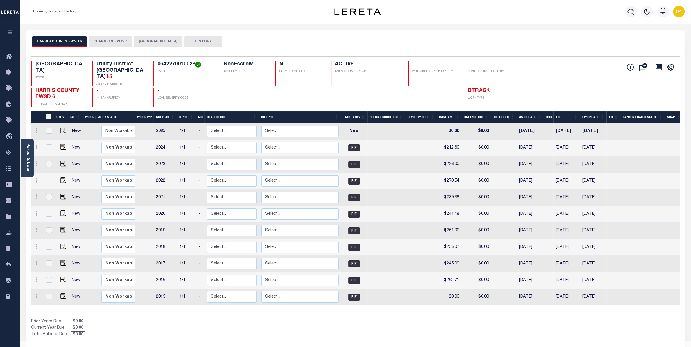
click at [111, 39] on button "CHANNELVIEW ISD" at bounding box center [110, 41] width 43 height 11
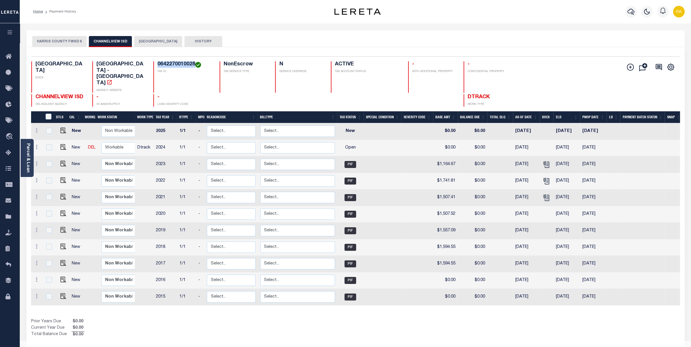
drag, startPoint x: 158, startPoint y: 63, endPoint x: 195, endPoint y: 64, distance: 37.5
click at [195, 64] on h4 "0642270010028" at bounding box center [184, 64] width 55 height 6
copy h4 "0642270010028"
click at [60, 144] on img "" at bounding box center [63, 147] width 6 height 6
checkbox input "true"
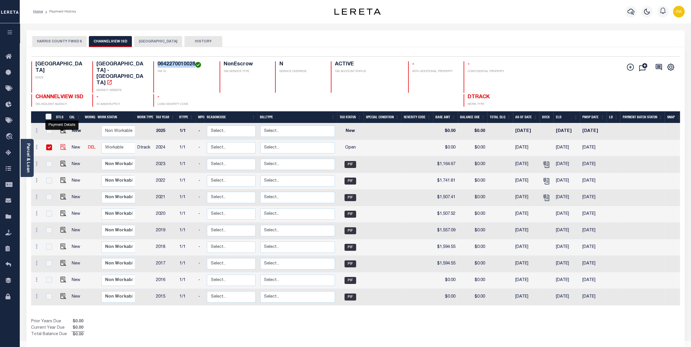
checkbox input "true"
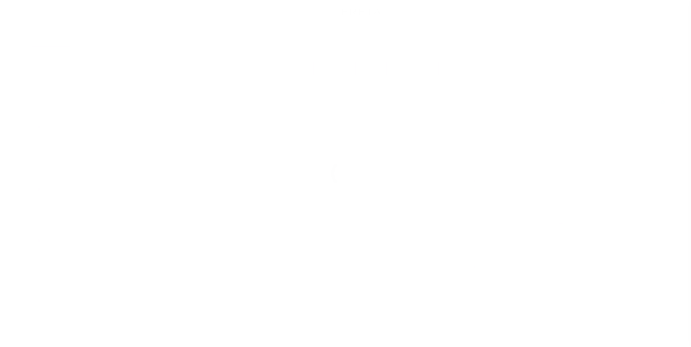
select select "OP2"
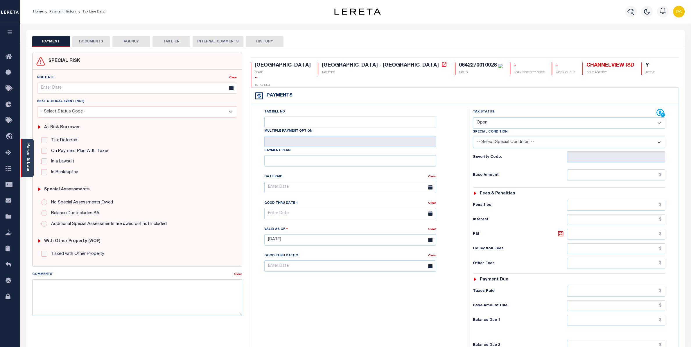
click at [29, 152] on link "Parcel & Loan" at bounding box center [28, 157] width 4 height 29
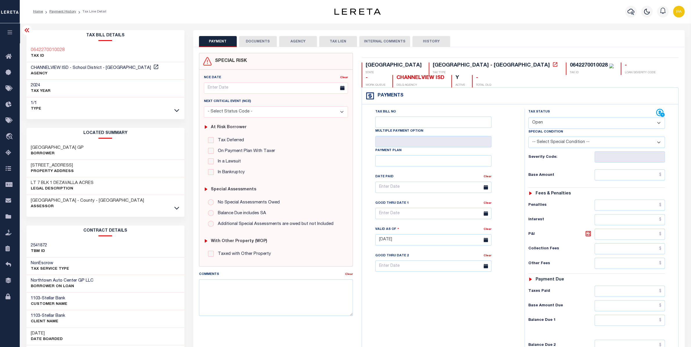
click at [265, 36] on button "DOCUMENTS" at bounding box center [258, 41] width 38 height 11
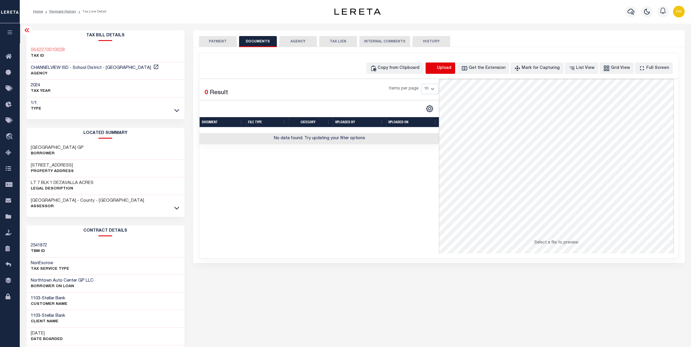
click at [436, 70] on icon "button" at bounding box center [432, 68] width 6 height 6
select select "POP"
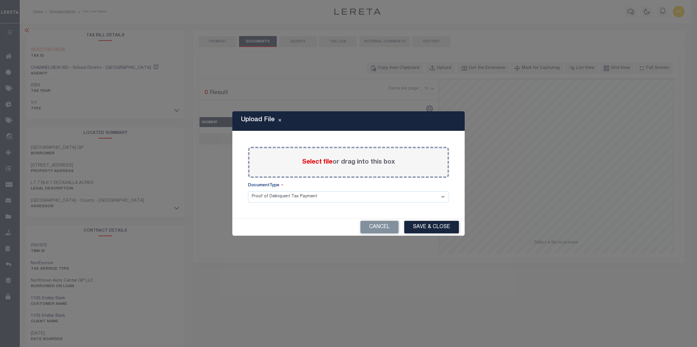
click at [326, 164] on span "Select file" at bounding box center [317, 162] width 30 height 6
click at [0, 0] on input "Select file or drag into this box" at bounding box center [0, 0] width 0 height 0
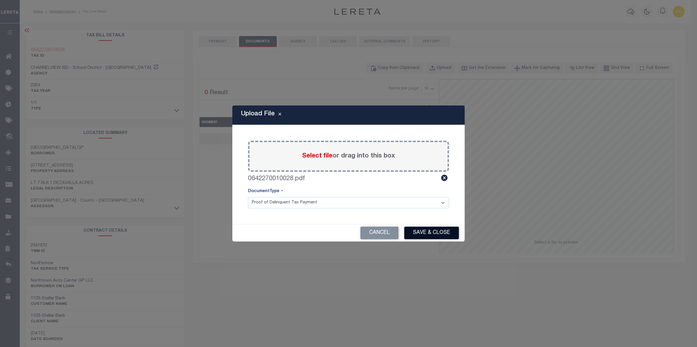
click at [435, 231] on button "Save & Close" at bounding box center [431, 233] width 55 height 12
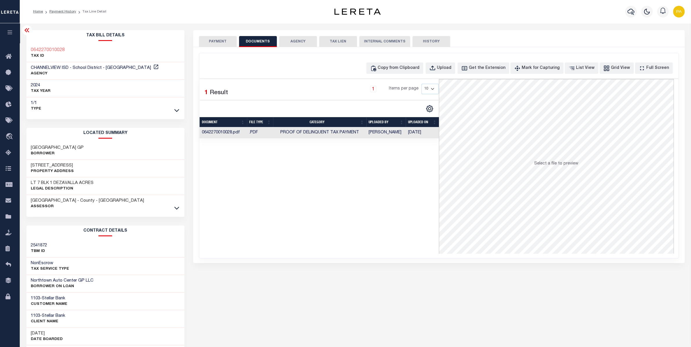
click at [231, 42] on button "PAYMENT" at bounding box center [218, 41] width 38 height 11
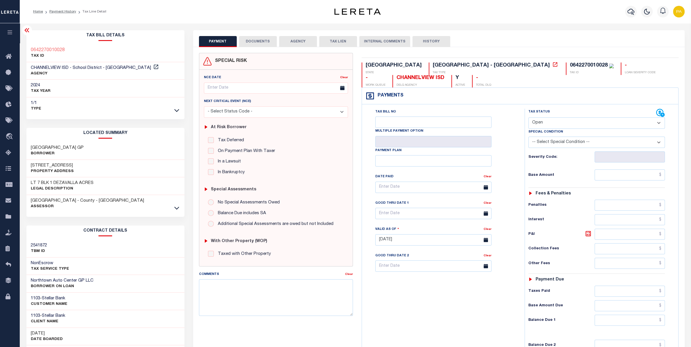
select select "PYD"
click option "Paid" at bounding box center [0, 0] width 0 height 0
type input "[DATE]"
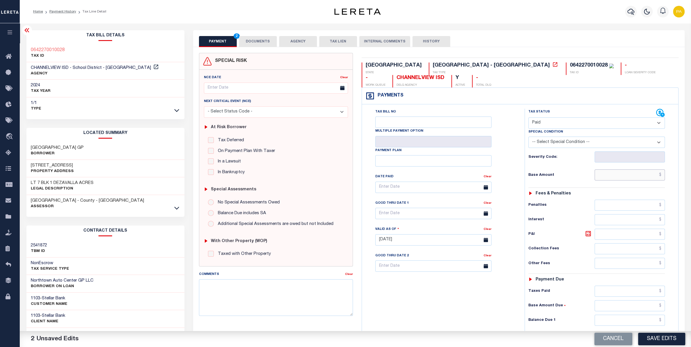
click at [638, 178] on input "text" at bounding box center [630, 174] width 70 height 11
paste input "1,157.36"
type input "$1,157.36"
click at [652, 326] on input "text" at bounding box center [630, 320] width 70 height 11
type input "$0.00"
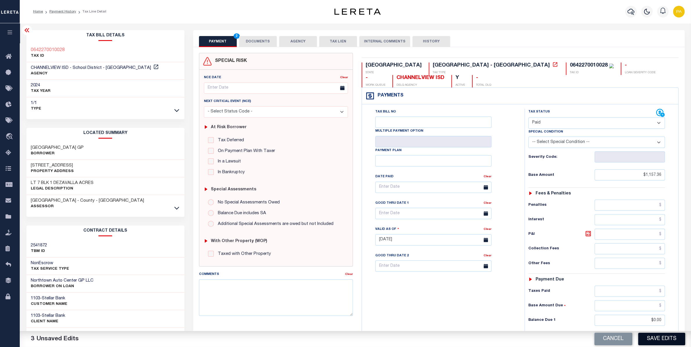
click at [654, 339] on button "Save Edits" at bounding box center [661, 339] width 47 height 12
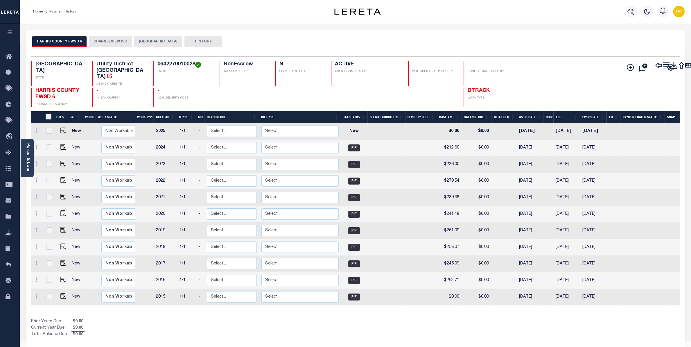
click at [114, 45] on button "CHANNELVIEW ISD" at bounding box center [110, 41] width 43 height 11
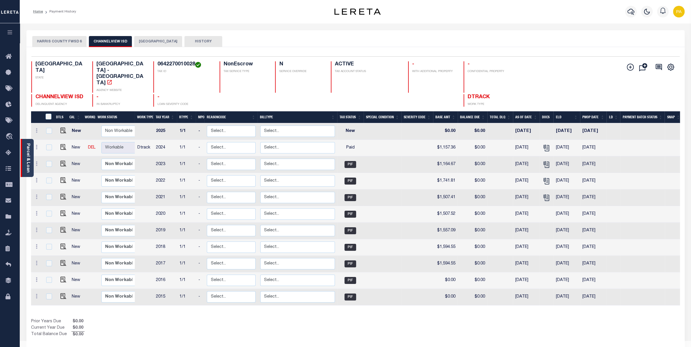
click at [31, 158] on div "Parcel & Loan" at bounding box center [27, 158] width 13 height 38
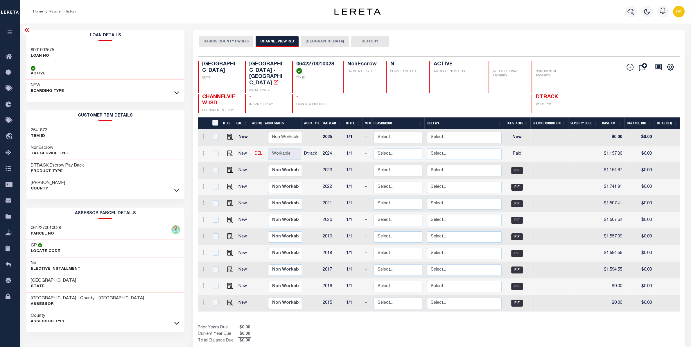
click at [53, 49] on h3 "8001002575" at bounding box center [42, 50] width 23 height 6
click at [45, 49] on h3 "8001002575" at bounding box center [42, 50] width 23 height 6
drag, startPoint x: 297, startPoint y: 62, endPoint x: 334, endPoint y: 63, distance: 37.5
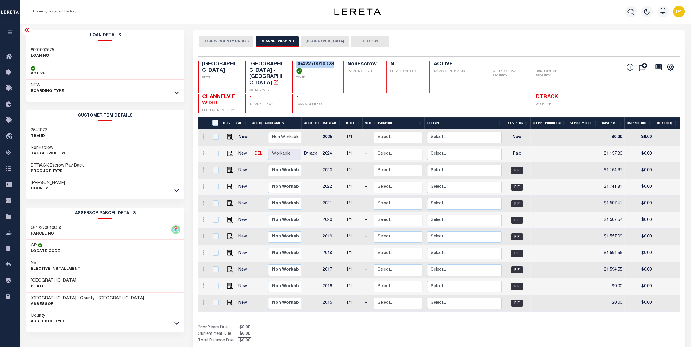
click at [334, 63] on h4 "0642270010028" at bounding box center [316, 67] width 40 height 12
copy h4 "0642270010028"
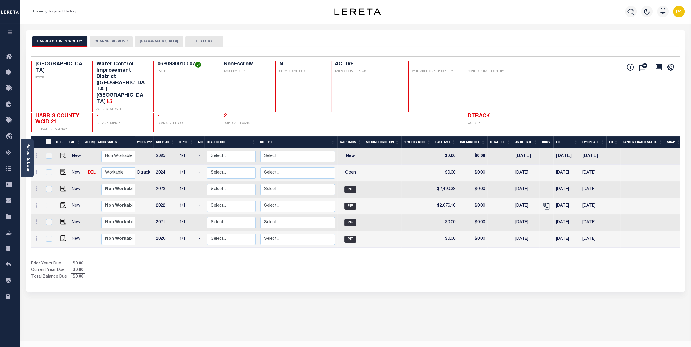
click at [103, 43] on button "CHANNELVIEW ISD" at bounding box center [111, 41] width 43 height 11
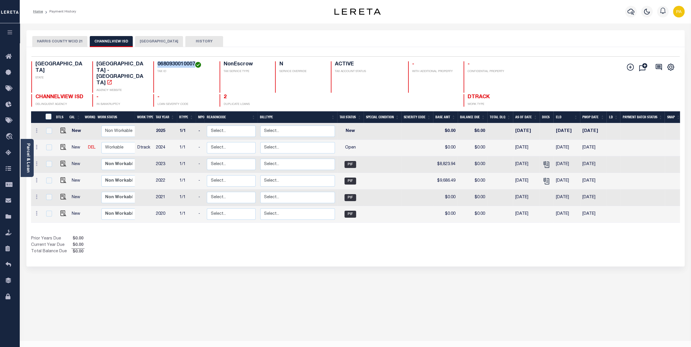
drag, startPoint x: 158, startPoint y: 64, endPoint x: 195, endPoint y: 62, distance: 36.9
click at [195, 62] on h4 "0680930010007" at bounding box center [184, 64] width 55 height 6
copy h4 "0680930010007"
click at [63, 144] on img "" at bounding box center [63, 147] width 6 height 6
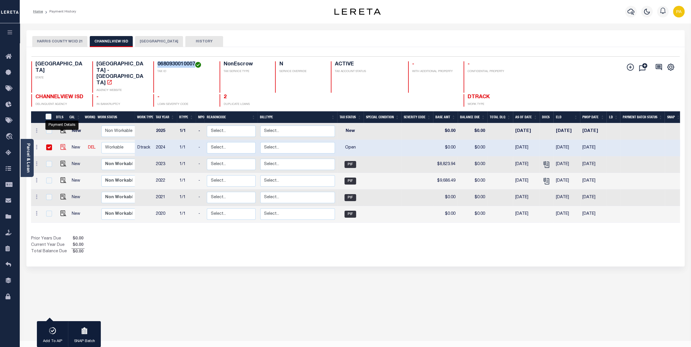
checkbox input "true"
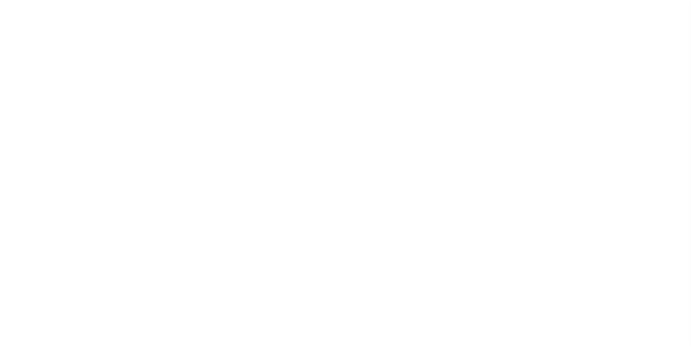
select select "OP2"
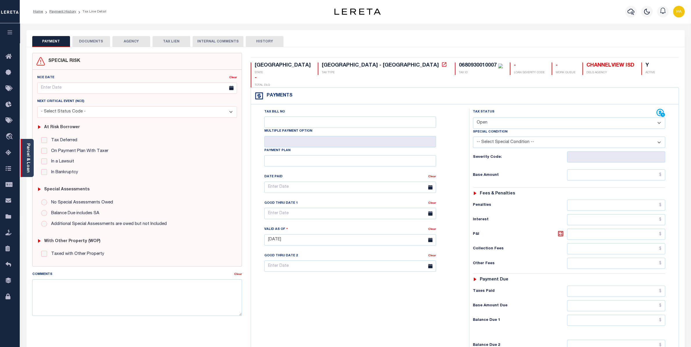
click at [27, 149] on link "Parcel & Loan" at bounding box center [28, 157] width 4 height 29
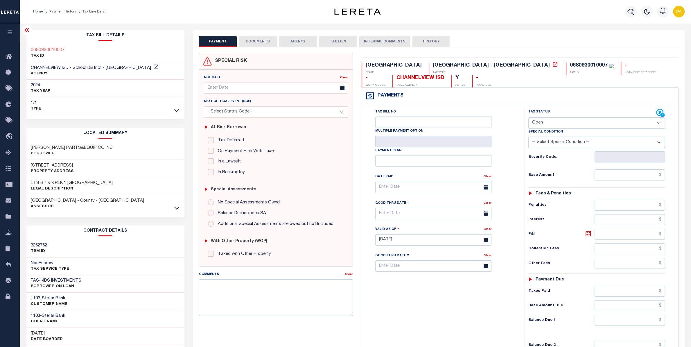
click at [258, 41] on button "DOCUMENTS" at bounding box center [258, 41] width 38 height 11
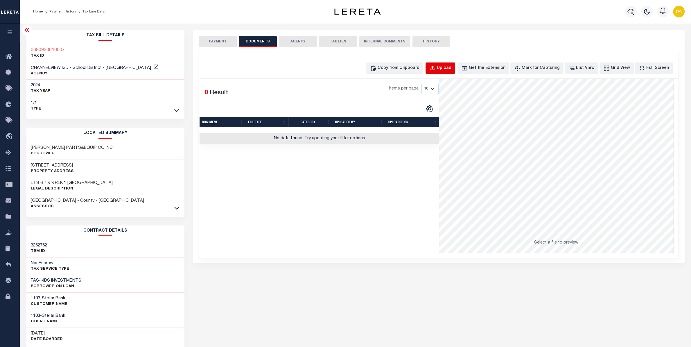
click at [455, 65] on button "Upload" at bounding box center [441, 67] width 30 height 11
select select "POP"
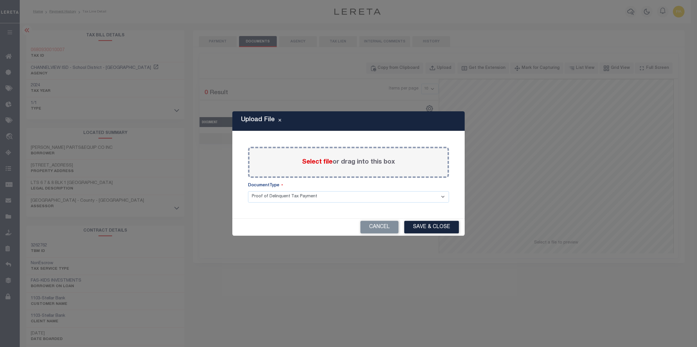
click at [325, 162] on span "Select file" at bounding box center [317, 162] width 30 height 6
click at [0, 0] on input "Select file or drag into this box" at bounding box center [0, 0] width 0 height 0
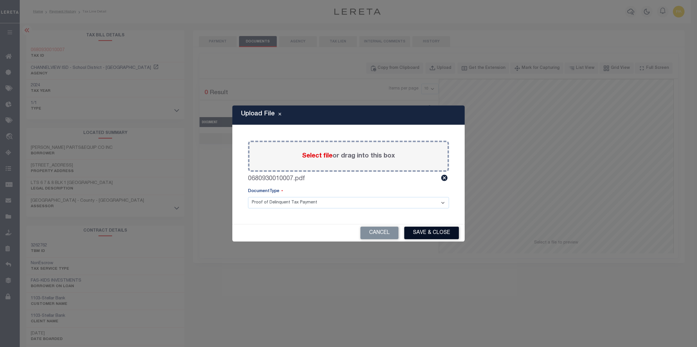
click at [442, 231] on button "Save & Close" at bounding box center [431, 233] width 55 height 12
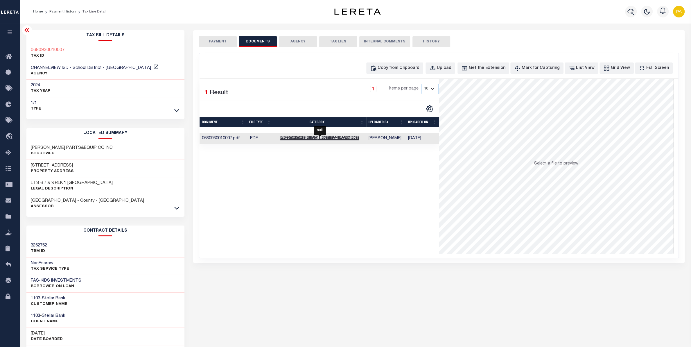
click at [315, 140] on span "Proof of Delinquent Tax Payment" at bounding box center [319, 138] width 79 height 4
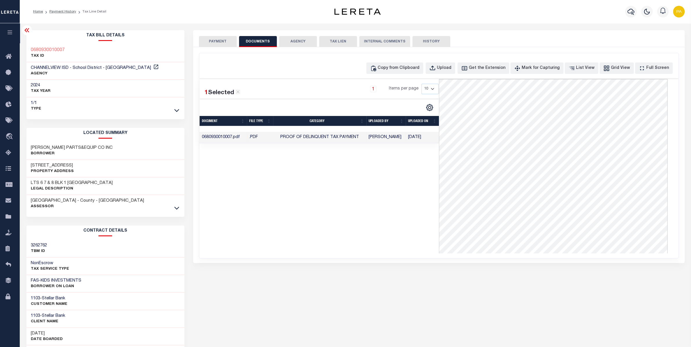
click at [203, 39] on button "PAYMENT" at bounding box center [218, 41] width 38 height 11
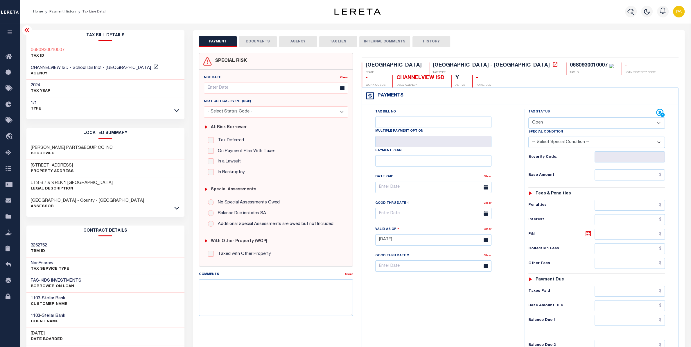
select select "PYD"
click option "Paid" at bounding box center [0, 0] width 0 height 0
type input "[DATE]"
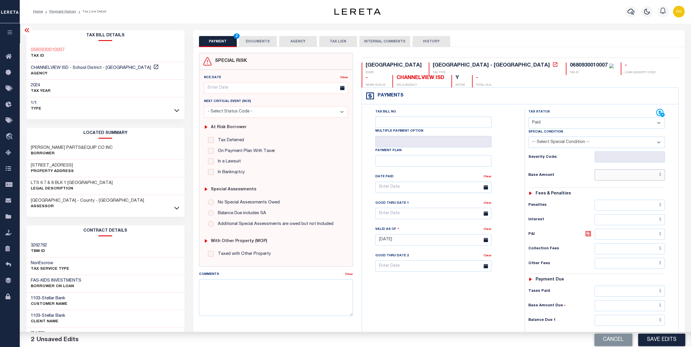
click at [636, 176] on input "text" at bounding box center [630, 174] width 70 height 11
paste input "8,240.45"
type input "$8,240.45"
click at [646, 325] on input "text" at bounding box center [630, 320] width 70 height 11
type input "$0.00"
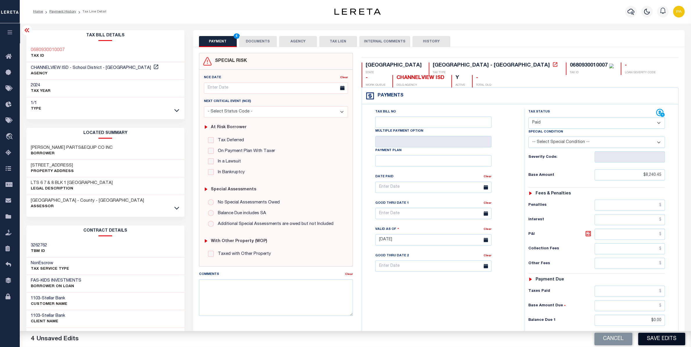
click at [652, 335] on button "Save Edits" at bounding box center [661, 339] width 47 height 12
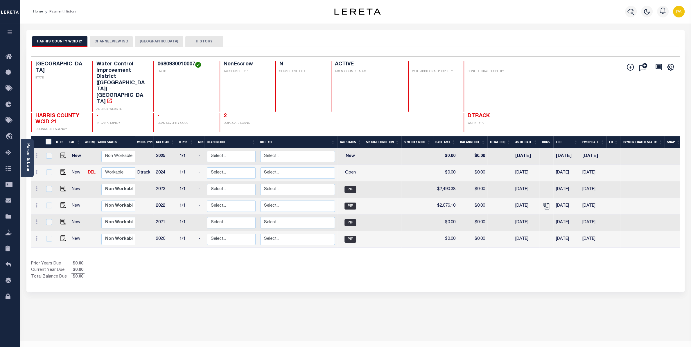
click at [123, 39] on button "CHANNELVIEW ISD" at bounding box center [111, 41] width 43 height 11
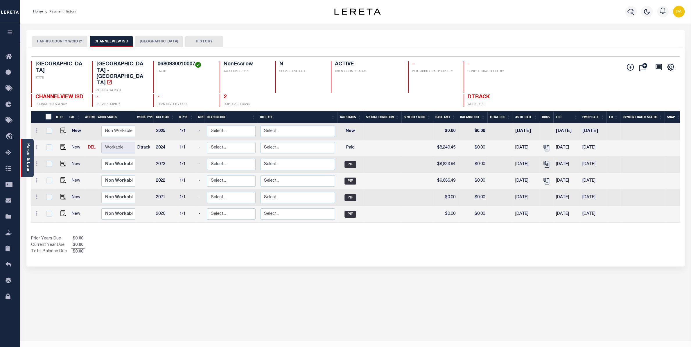
click at [27, 155] on link "Parcel & Loan" at bounding box center [28, 157] width 4 height 29
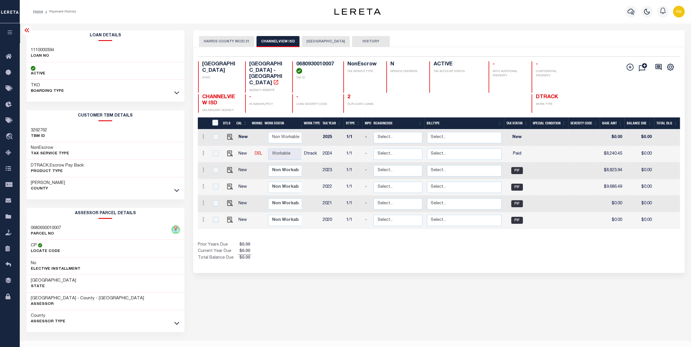
click at [46, 52] on h3 "1110000394" at bounding box center [42, 50] width 23 height 6
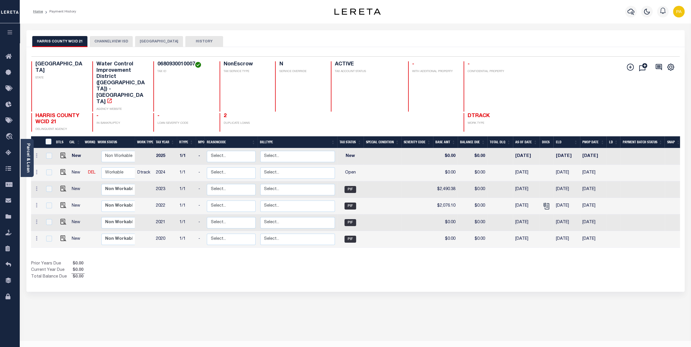
click at [122, 40] on button "CHANNELVIEW ISD" at bounding box center [111, 41] width 43 height 11
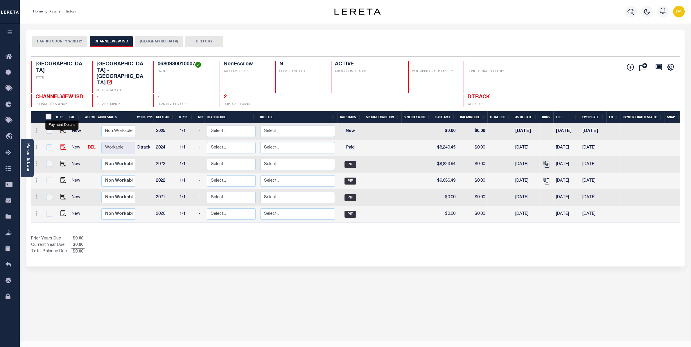
click at [62, 144] on img "" at bounding box center [63, 147] width 6 height 6
checkbox input "true"
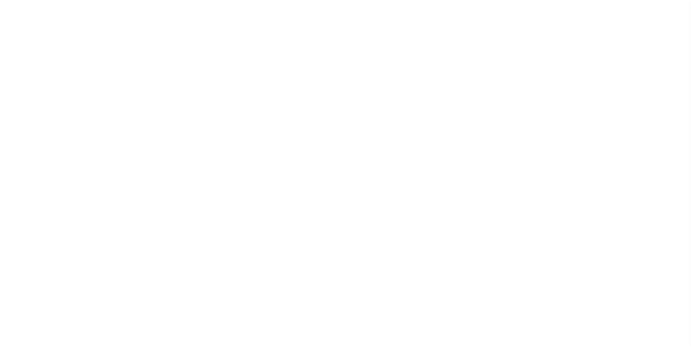
select select "PYD"
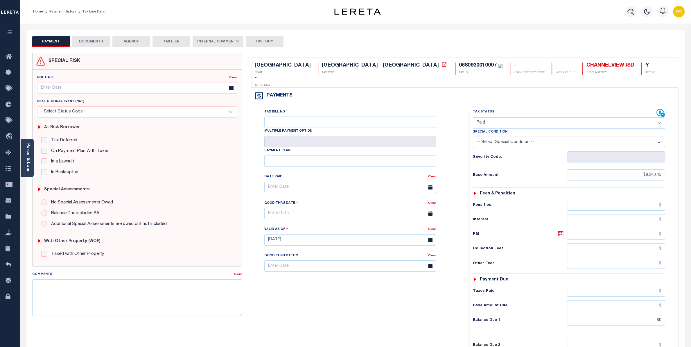
click at [96, 38] on button "DOCUMENTS" at bounding box center [91, 41] width 38 height 11
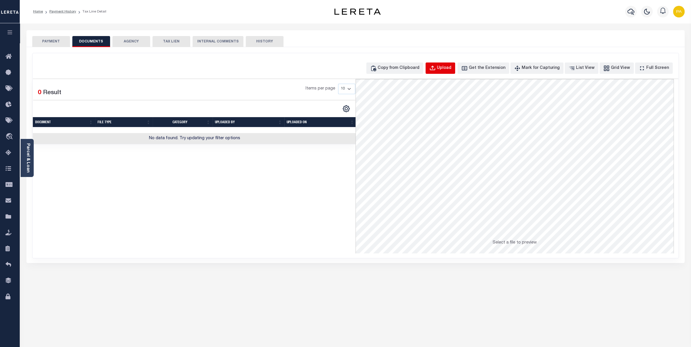
click at [451, 71] on div "Upload" at bounding box center [444, 68] width 15 height 6
select select "POP"
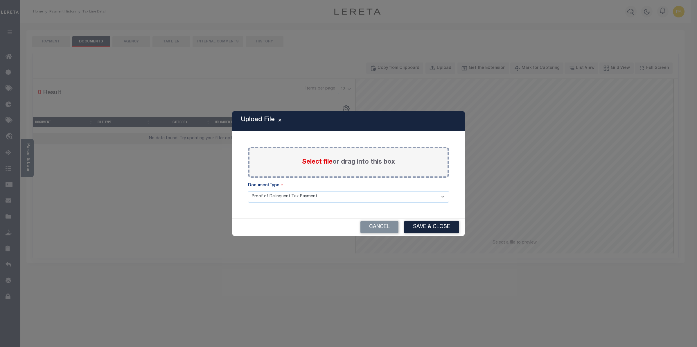
click at [329, 162] on span "Select file" at bounding box center [317, 162] width 30 height 6
click at [0, 0] on input "Select file or drag into this box" at bounding box center [0, 0] width 0 height 0
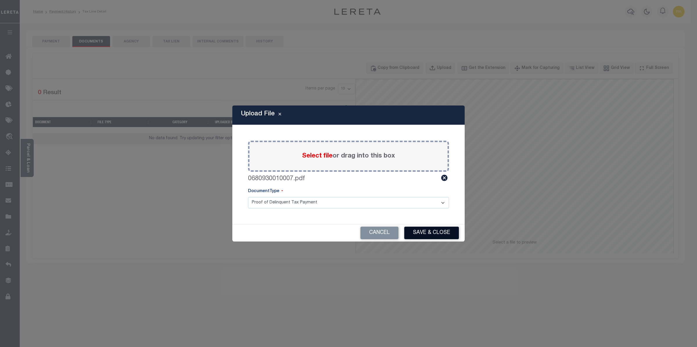
click at [432, 228] on button "Save & Close" at bounding box center [431, 233] width 55 height 12
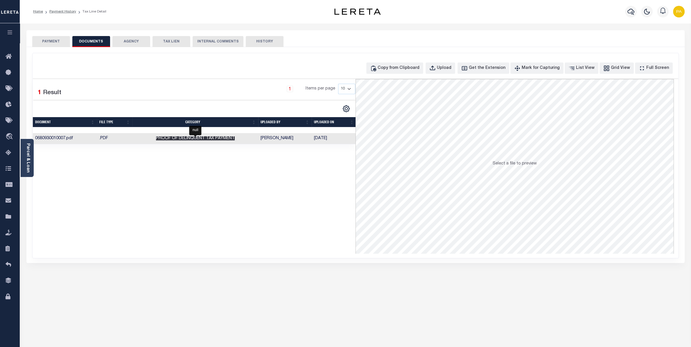
click at [195, 139] on span "Proof of Delinquent Tax Payment" at bounding box center [195, 138] width 79 height 4
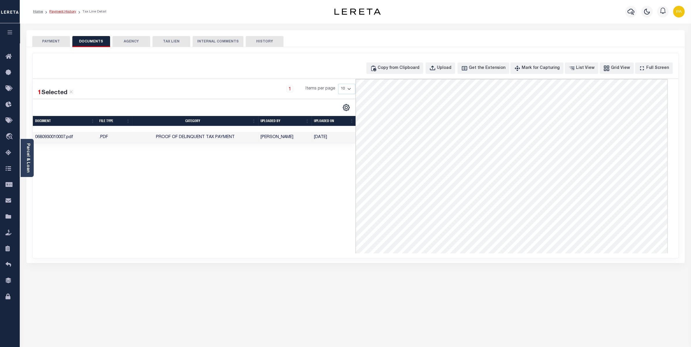
click at [59, 11] on link "Payment History" at bounding box center [62, 11] width 27 height 3
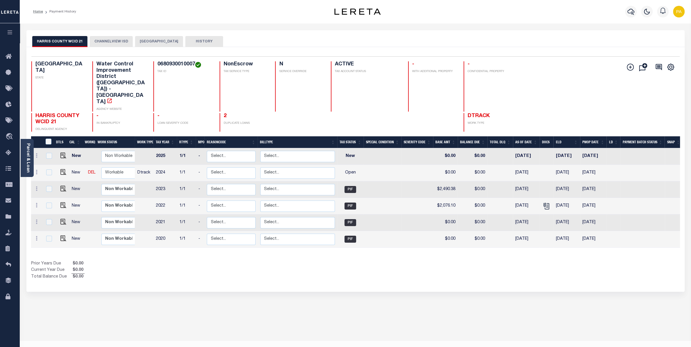
click at [121, 50] on div "Selected 6 Results 1 Items per page 25 50 100 TX STATE TAX ID N" at bounding box center [355, 169] width 658 height 245
click at [119, 45] on button "CHANNELVIEW ISD" at bounding box center [111, 41] width 43 height 11
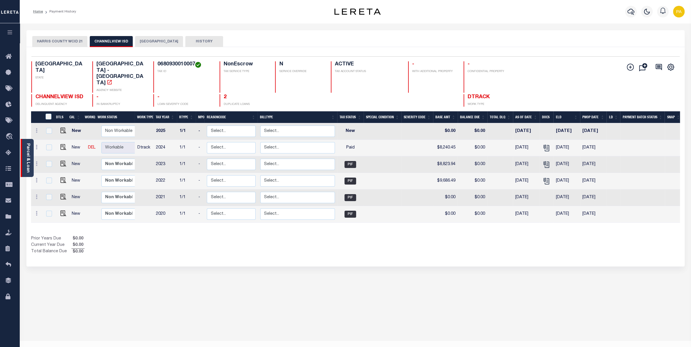
click at [24, 151] on div "Parcel & Loan" at bounding box center [27, 158] width 13 height 38
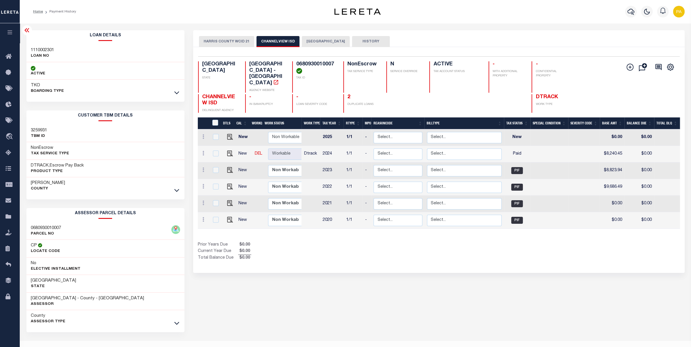
click at [42, 48] on h3 "1110002301" at bounding box center [42, 50] width 23 height 6
copy h3 "1110002301"
drag, startPoint x: 297, startPoint y: 63, endPoint x: 334, endPoint y: 62, distance: 37.8
click at [334, 62] on h4 "0680930010007" at bounding box center [316, 67] width 40 height 12
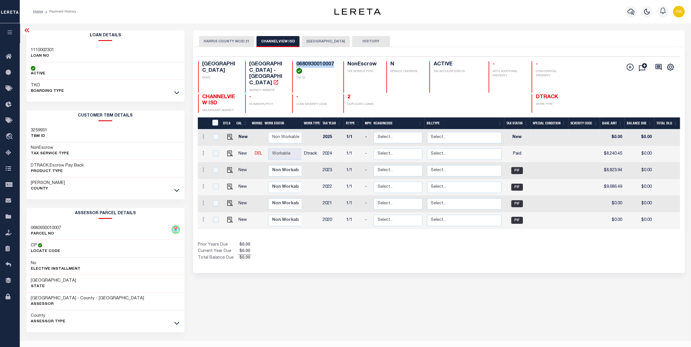
copy h4 "0680930010007"
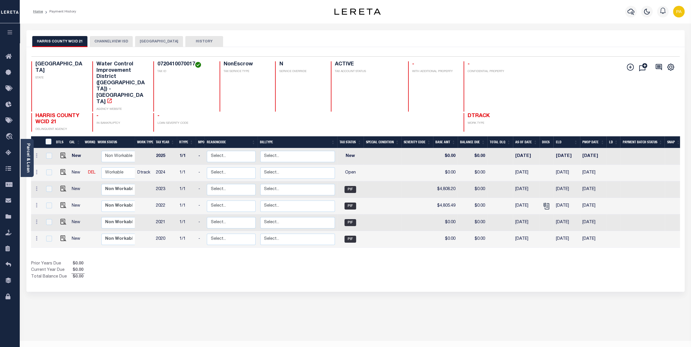
click at [110, 42] on button "CHANNELVIEW ISD" at bounding box center [111, 41] width 43 height 11
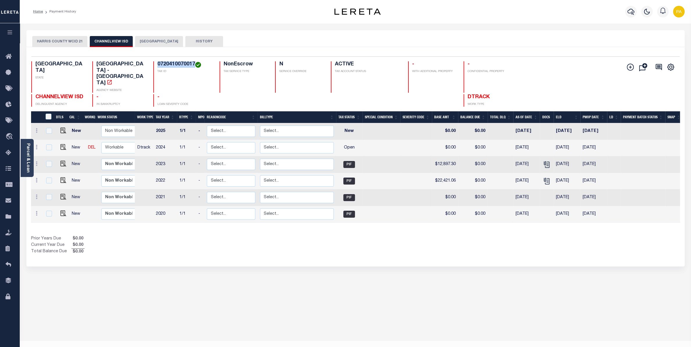
drag, startPoint x: 158, startPoint y: 64, endPoint x: 195, endPoint y: 62, distance: 36.9
click at [195, 62] on h4 "0720410070017" at bounding box center [184, 64] width 55 height 6
copy h4 "0720410070017"
click at [62, 144] on img "" at bounding box center [63, 147] width 6 height 6
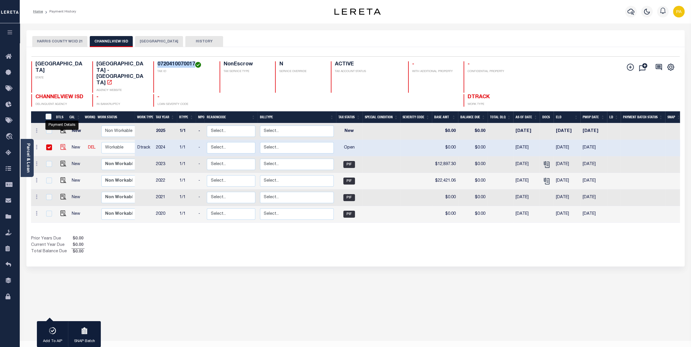
checkbox input "true"
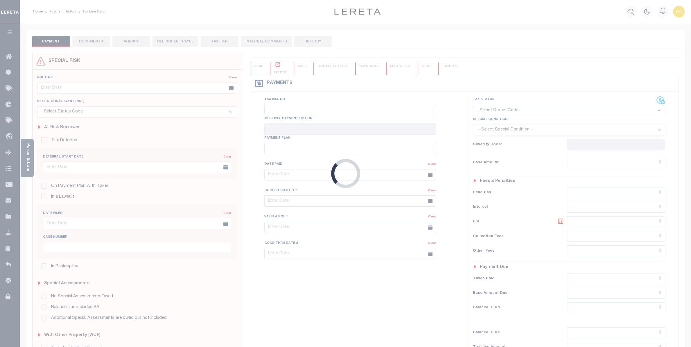
checkbox input "false"
type input "[DATE]"
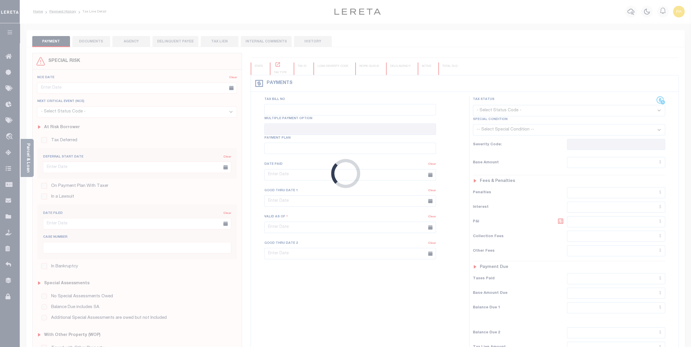
select select "OP2"
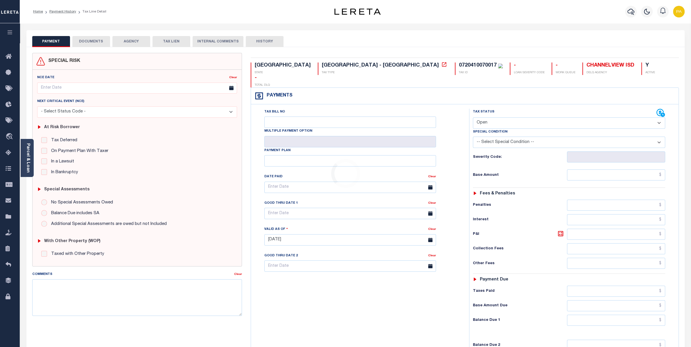
click at [90, 42] on button "DOCUMENTS" at bounding box center [91, 41] width 38 height 11
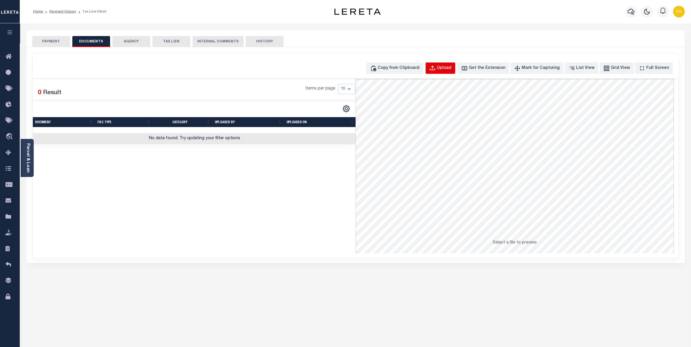
click at [451, 68] on div "Upload" at bounding box center [444, 68] width 15 height 6
select select "POP"
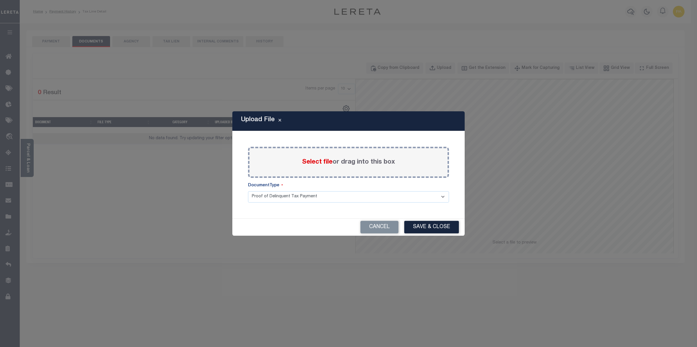
click at [332, 162] on label "Select file or drag into this box" at bounding box center [348, 162] width 93 height 10
click at [0, 0] on input "Select file or drag into this box" at bounding box center [0, 0] width 0 height 0
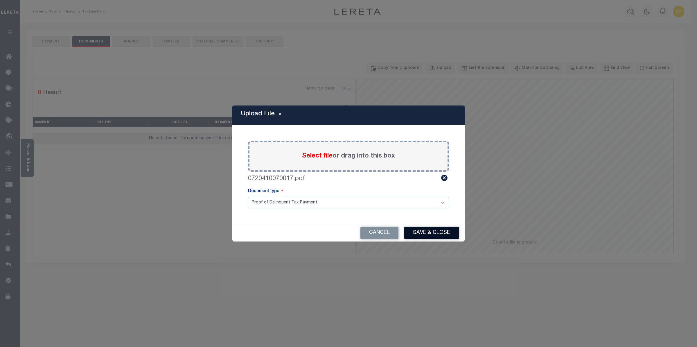
click at [427, 227] on button "Save & Close" at bounding box center [431, 233] width 55 height 12
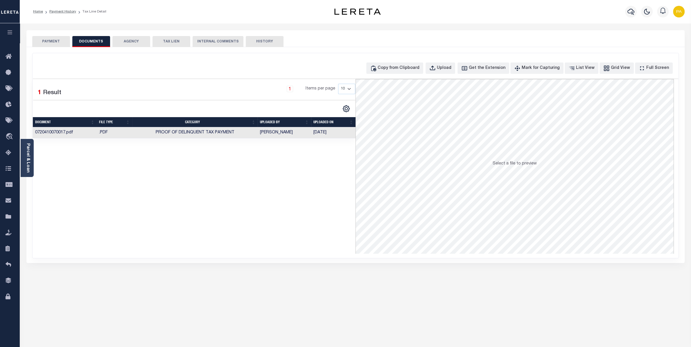
click at [59, 40] on button "PAYMENT" at bounding box center [51, 41] width 38 height 11
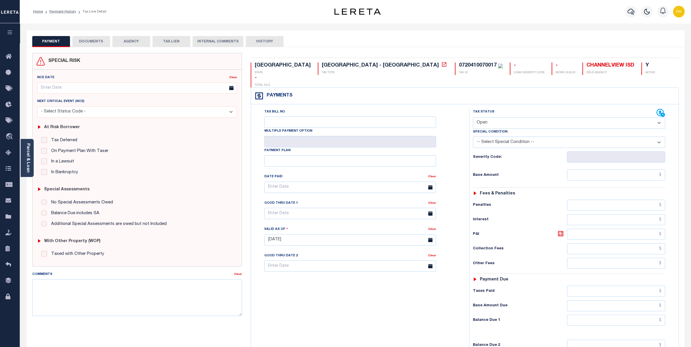
select select "PYD"
click option "Paid" at bounding box center [0, 0] width 0 height 0
type input "10/14/2025"
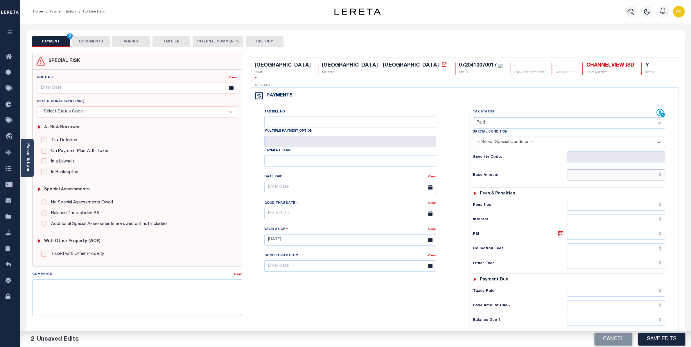
click at [624, 170] on input "text" at bounding box center [616, 174] width 98 height 11
paste input "12,945.59"
type input "$12,945.59"
click at [655, 315] on input "text" at bounding box center [616, 320] width 98 height 11
type input "$0.00"
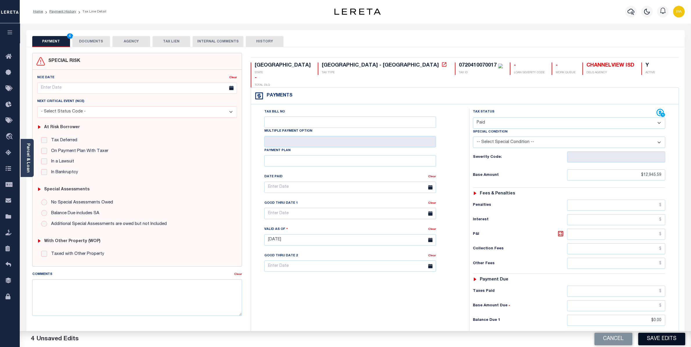
click at [655, 342] on button "Save Edits" at bounding box center [661, 339] width 47 height 12
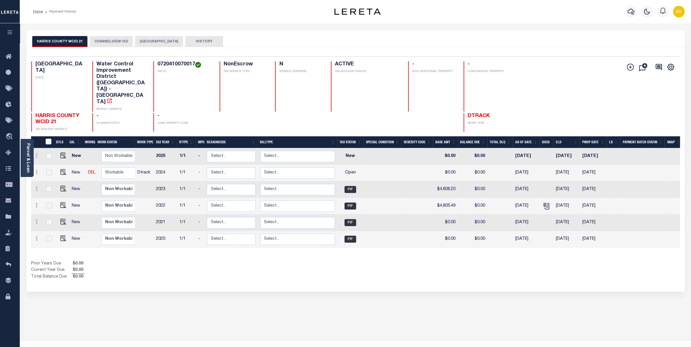
click at [116, 44] on button "CHANNELVIEW ISD" at bounding box center [111, 41] width 43 height 11
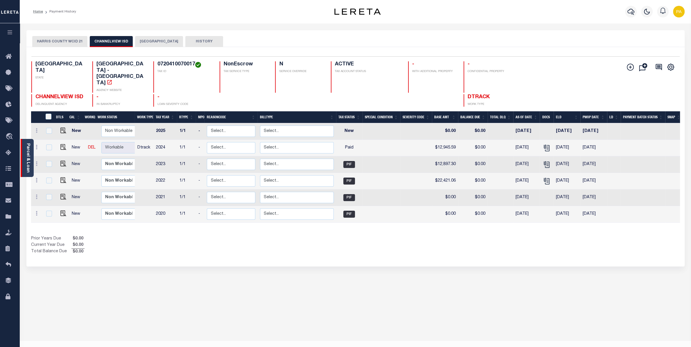
click at [28, 151] on link "Parcel & Loan" at bounding box center [28, 157] width 4 height 29
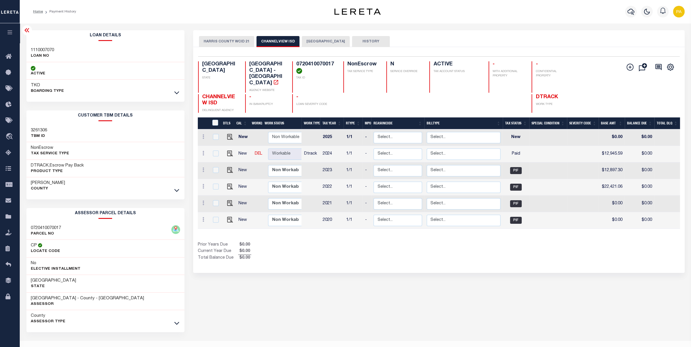
click at [49, 50] on h3 "1110007070" at bounding box center [42, 50] width 23 height 6
drag, startPoint x: 296, startPoint y: 63, endPoint x: 334, endPoint y: 62, distance: 37.8
click at [334, 62] on div "0720410070017 TAX ID" at bounding box center [314, 76] width 44 height 31
copy h4 "0720410070017"
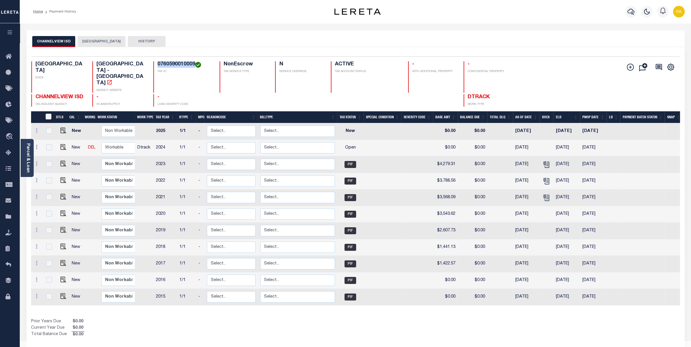
drag, startPoint x: 158, startPoint y: 63, endPoint x: 194, endPoint y: 62, distance: 35.7
click at [194, 62] on h4 "0760590010009" at bounding box center [184, 64] width 55 height 6
copy h4 "0760590010009"
click at [61, 144] on img at bounding box center [63, 147] width 6 height 6
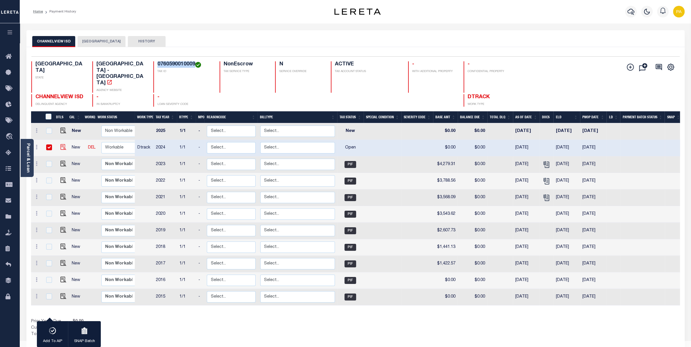
checkbox input "true"
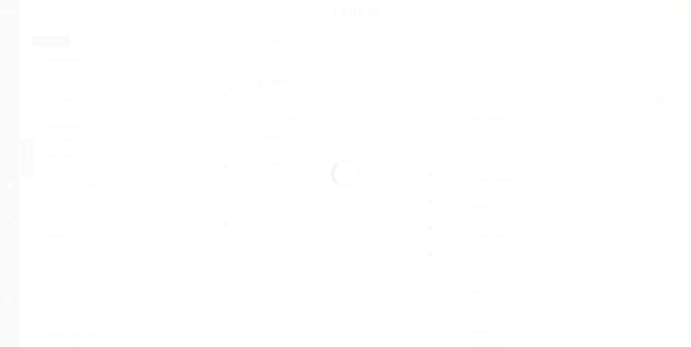
checkbox input "false"
type input "[DATE]"
select select "OP2"
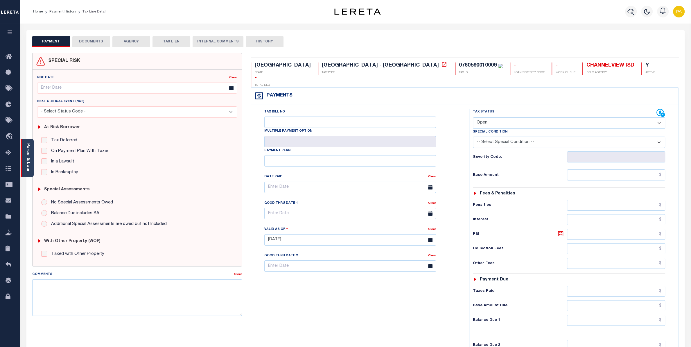
click at [32, 142] on div "Parcel & Loan" at bounding box center [27, 158] width 13 height 38
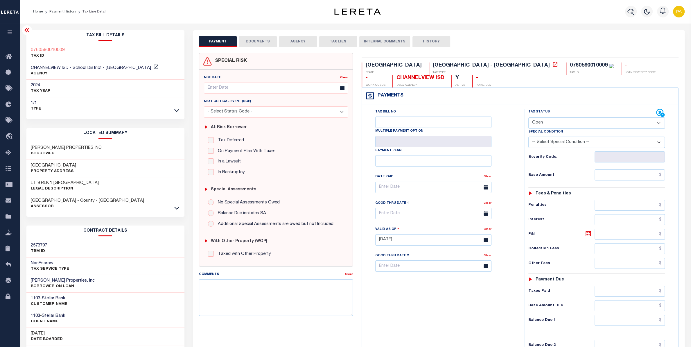
click at [264, 37] on button "DOCUMENTS" at bounding box center [258, 41] width 38 height 11
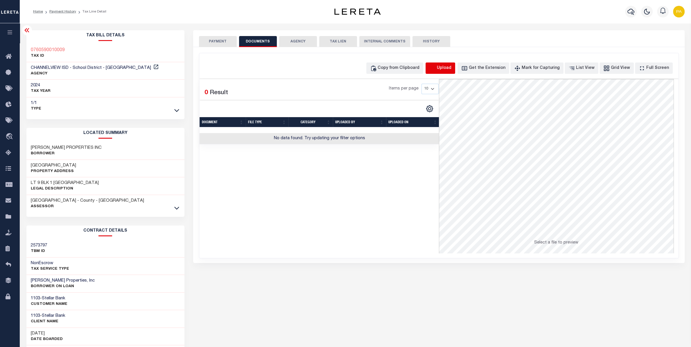
click at [436, 65] on icon "button" at bounding box center [432, 68] width 6 height 6
select select "POP"
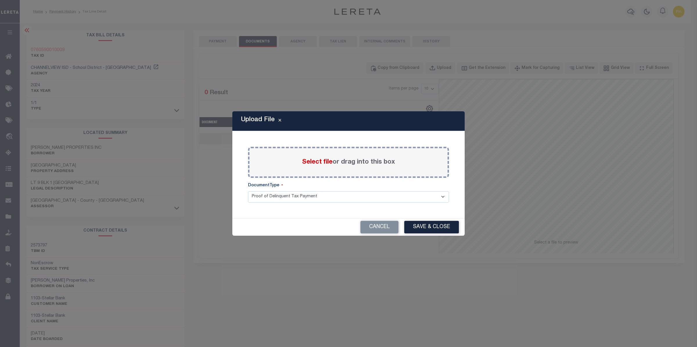
click at [328, 160] on span "Select file" at bounding box center [317, 162] width 30 height 6
click at [0, 0] on input "Select file or drag into this box" at bounding box center [0, 0] width 0 height 0
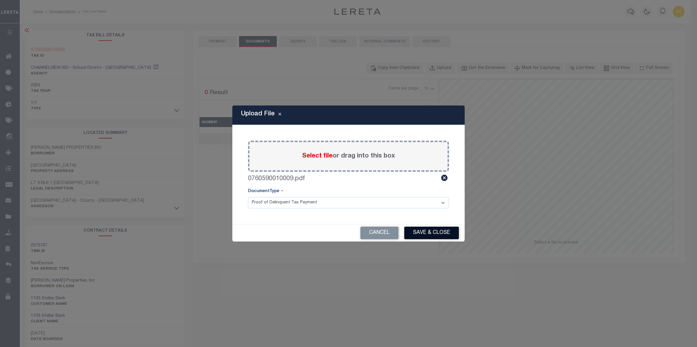
click at [419, 234] on button "Save & Close" at bounding box center [431, 233] width 55 height 12
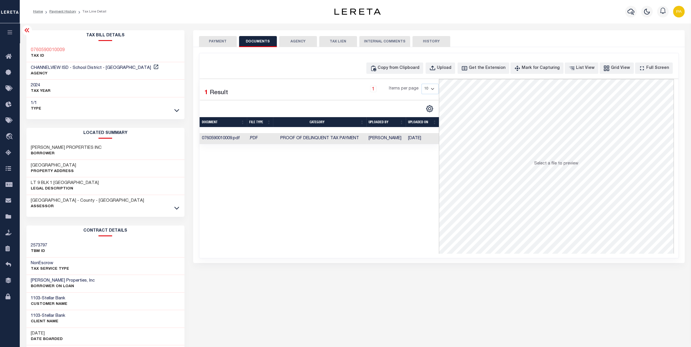
click at [209, 41] on button "PAYMENT" at bounding box center [218, 41] width 38 height 11
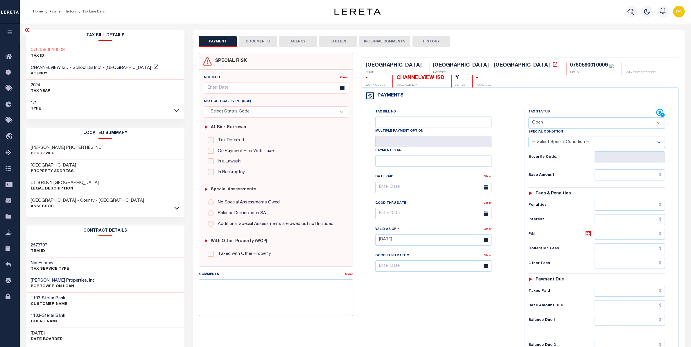
select select "PYD"
click option "Paid" at bounding box center [0, 0] width 0 height 0
type input "10/14/2025"
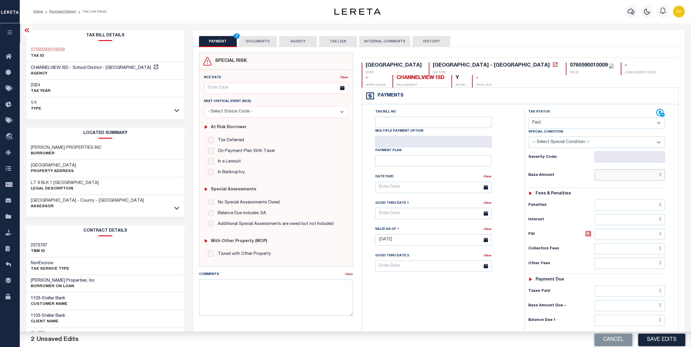
click at [642, 179] on input "text" at bounding box center [630, 174] width 70 height 11
paste input "4,376.50"
type input "$4,376.50"
click at [652, 326] on input "text" at bounding box center [630, 320] width 70 height 11
type input "$0.00"
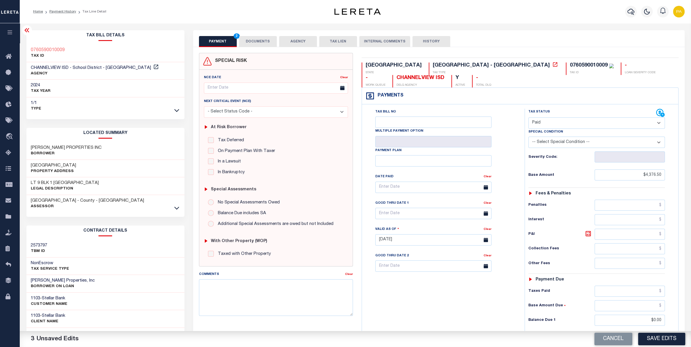
click at [652, 340] on button "Save Edits" at bounding box center [661, 339] width 47 height 12
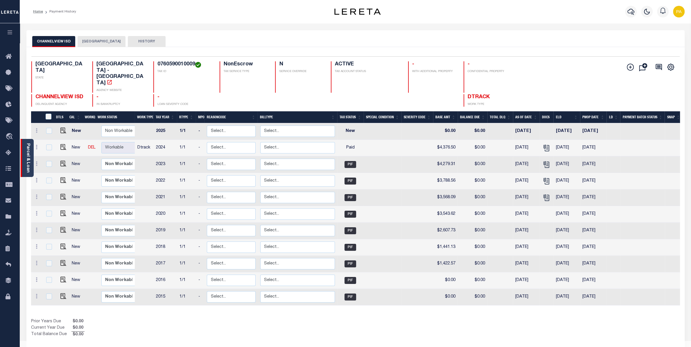
click at [27, 152] on link "Parcel & Loan" at bounding box center [28, 157] width 4 height 29
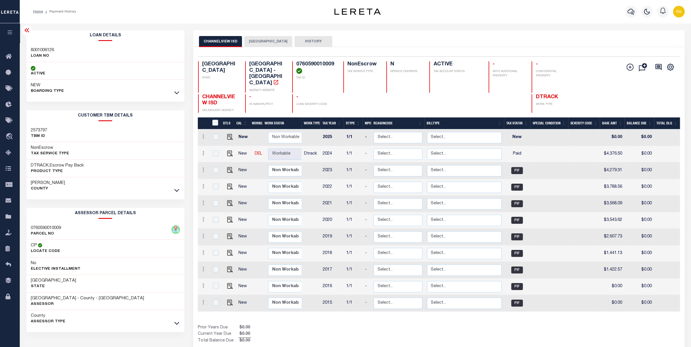
click at [44, 48] on h3 "8001006126" at bounding box center [42, 50] width 23 height 6
copy h3 "8001006126"
drag, startPoint x: 295, startPoint y: 63, endPoint x: 334, endPoint y: 63, distance: 38.9
click at [334, 63] on div "0760590010009 TAX ID" at bounding box center [314, 76] width 44 height 31
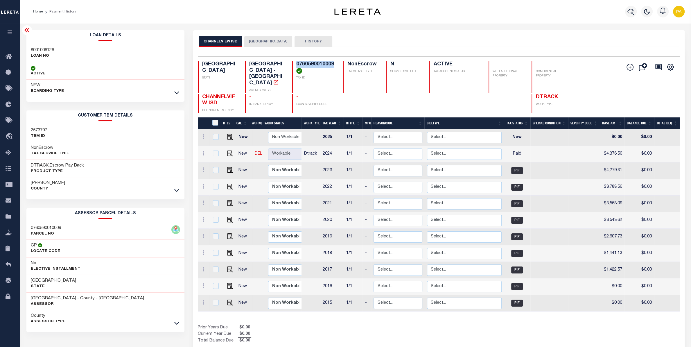
copy h4 "0760590010009"
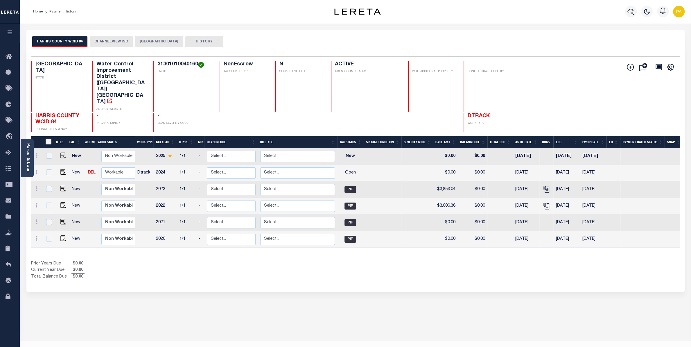
click at [116, 37] on button "CHANNELVIEW ISD" at bounding box center [111, 41] width 43 height 11
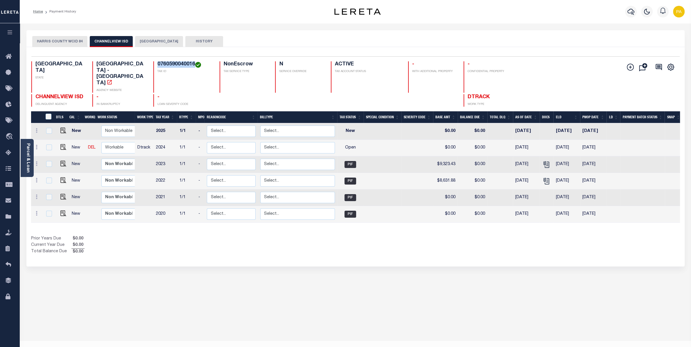
drag, startPoint x: 157, startPoint y: 64, endPoint x: 195, endPoint y: 63, distance: 38.1
click at [195, 63] on div "0760590040016 TAX ID" at bounding box center [183, 76] width 60 height 31
copy h4 "0760590040016"
click at [162, 64] on h4 "0760590040016" at bounding box center [184, 64] width 55 height 6
drag, startPoint x: 158, startPoint y: 64, endPoint x: 194, endPoint y: 63, distance: 36.3
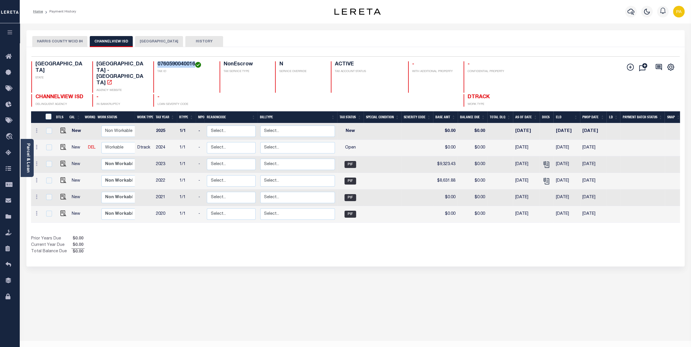
click at [194, 63] on h4 "0760590040016" at bounding box center [184, 64] width 55 height 6
copy h4 "0760590040016"
click at [150, 63] on div "TX STATE School District - TX AGENCY WEBSITE 0760590040016 TAX ID NonEscrow TAX…" at bounding box center [301, 76] width 540 height 31
drag, startPoint x: 155, startPoint y: 63, endPoint x: 194, endPoint y: 61, distance: 39.3
click at [194, 61] on div "Selected 6 Results 1 Items per page 25 50 100 TX STATE School District - TX AGE…" at bounding box center [356, 81] width 658 height 50
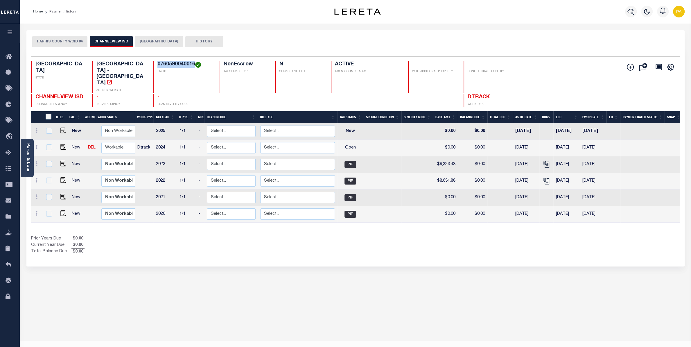
copy h4 "0760590040016"
click at [63, 144] on img "" at bounding box center [63, 147] width 6 height 6
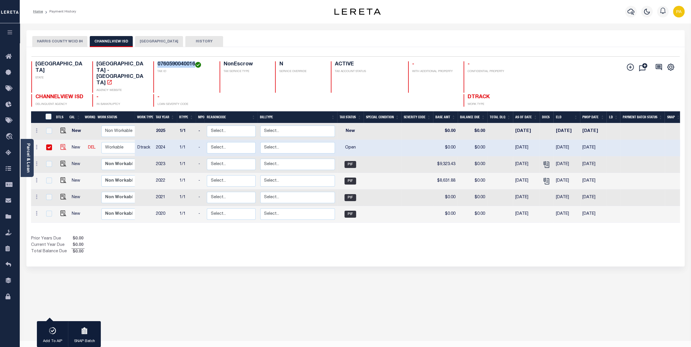
checkbox input "true"
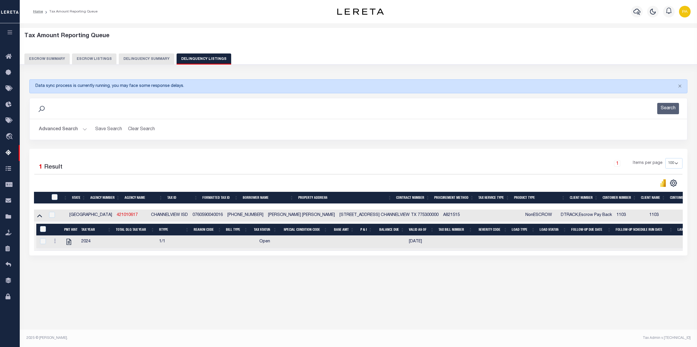
select select "100"
click at [84, 128] on button "Advanced Search" at bounding box center [63, 129] width 48 height 11
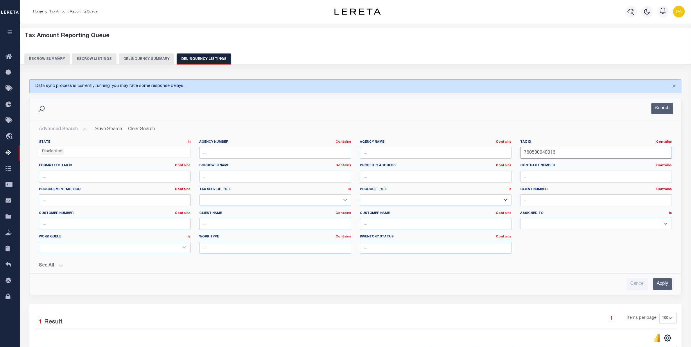
drag, startPoint x: 568, startPoint y: 155, endPoint x: 355, endPoint y: 186, distance: 215.1
click at [520, 156] on input "760590040016" at bounding box center [596, 153] width 152 height 12
paste input "843930000014"
click at [659, 281] on input "Apply" at bounding box center [662, 284] width 19 height 12
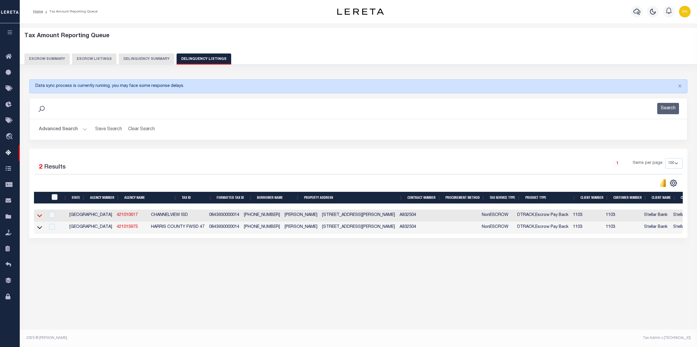
click at [38, 216] on icon at bounding box center [39, 215] width 5 height 6
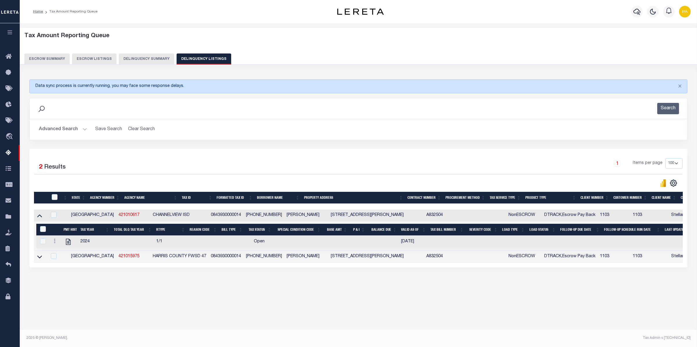
click at [62, 125] on button "Advanced Search" at bounding box center [63, 129] width 48 height 11
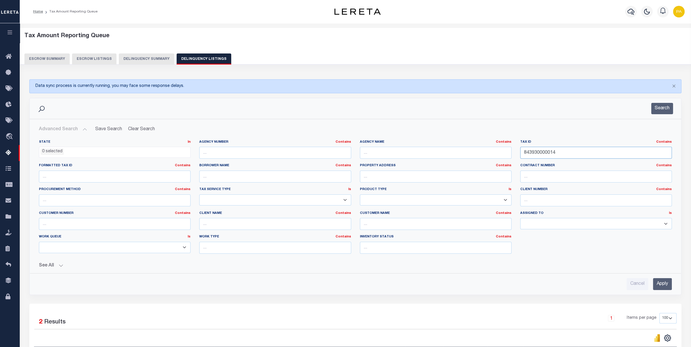
drag, startPoint x: 435, startPoint y: 154, endPoint x: 363, endPoint y: 188, distance: 79.4
click at [520, 159] on input "843930000014" at bounding box center [596, 153] width 152 height 12
paste input "904280000013"
click at [665, 283] on input "Apply" at bounding box center [662, 284] width 19 height 12
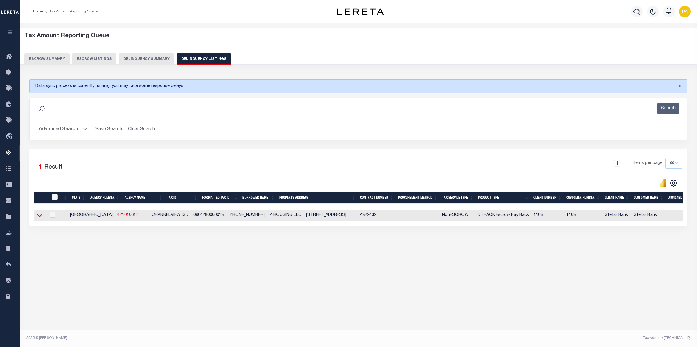
click at [41, 217] on icon at bounding box center [39, 215] width 5 height 3
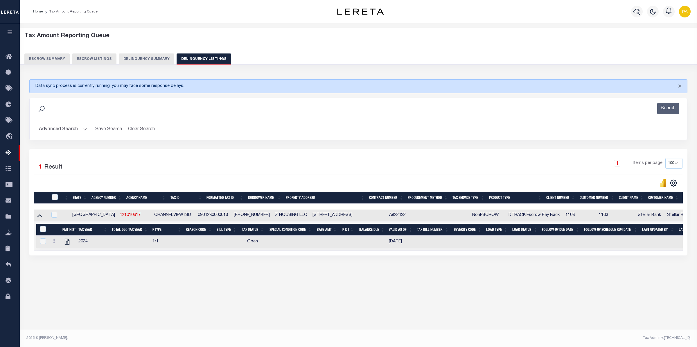
click at [75, 129] on button "Advanced Search" at bounding box center [63, 129] width 48 height 11
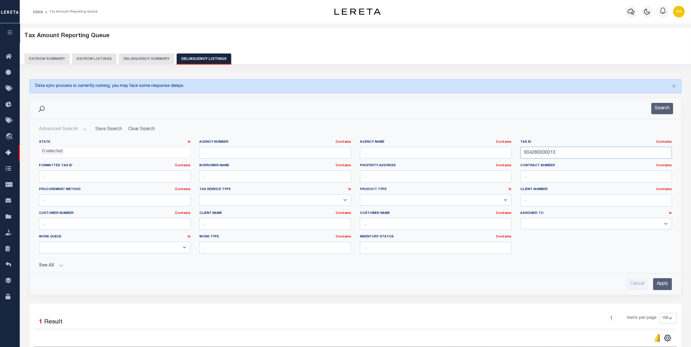
drag, startPoint x: 512, startPoint y: 154, endPoint x: 314, endPoint y: 180, distance: 200.1
click at [520, 159] on input "904280000013" at bounding box center [596, 153] width 152 height 12
paste input "R1292800B02201"
type input "R1292800B02201"
click at [661, 282] on input "Apply" at bounding box center [662, 284] width 19 height 12
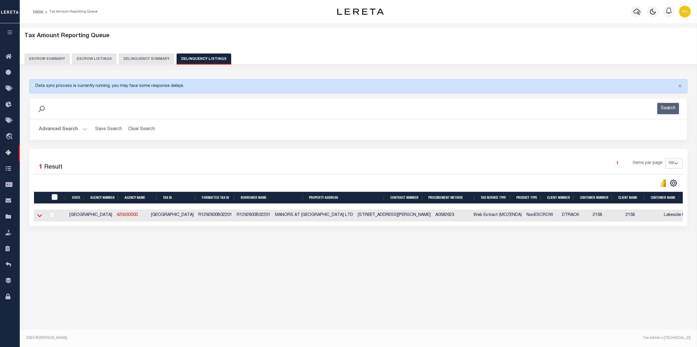
click at [39, 217] on icon at bounding box center [39, 215] width 5 height 3
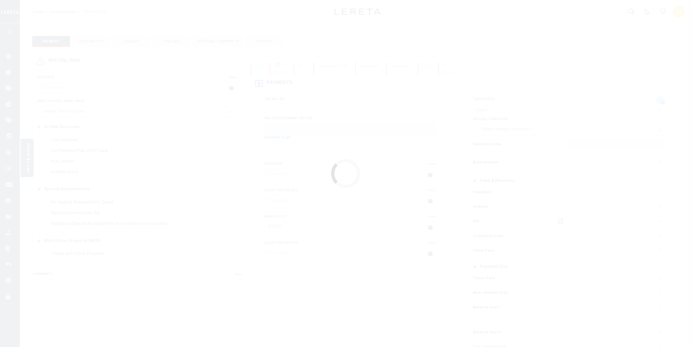
select select "OP2"
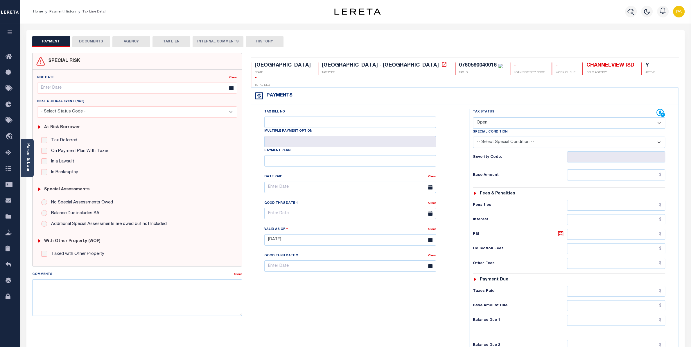
click at [91, 46] on button "DOCUMENTS" at bounding box center [91, 41] width 38 height 11
click at [94, 40] on button "DOCUMENTS" at bounding box center [91, 41] width 38 height 11
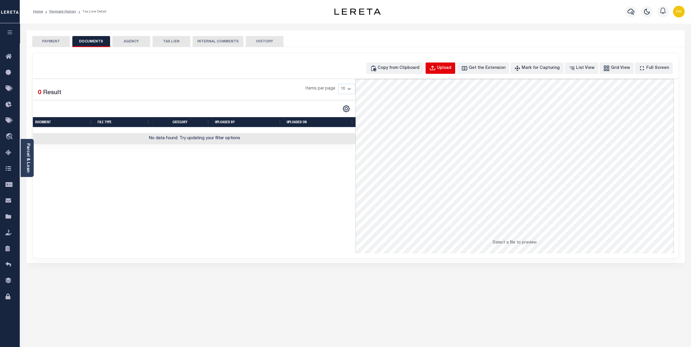
click at [446, 64] on button "Upload" at bounding box center [441, 67] width 30 height 11
select select "POP"
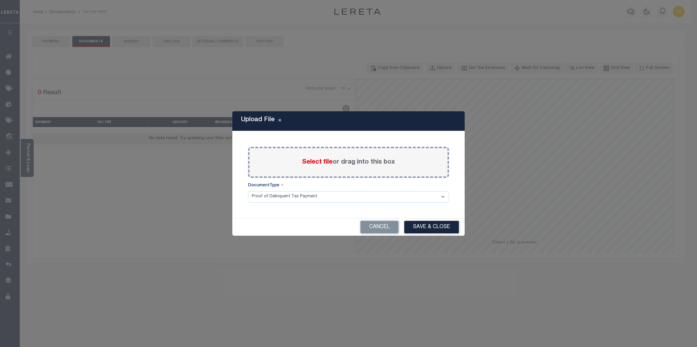
click at [314, 164] on span "Select file" at bounding box center [317, 162] width 30 height 6
click at [0, 0] on input "Select file or drag into this box" at bounding box center [0, 0] width 0 height 0
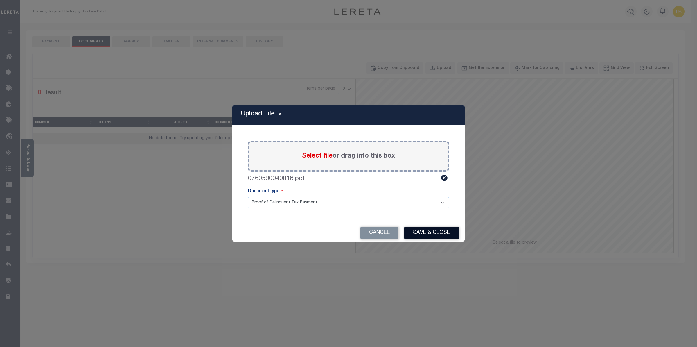
click at [433, 232] on button "Save & Close" at bounding box center [431, 233] width 55 height 12
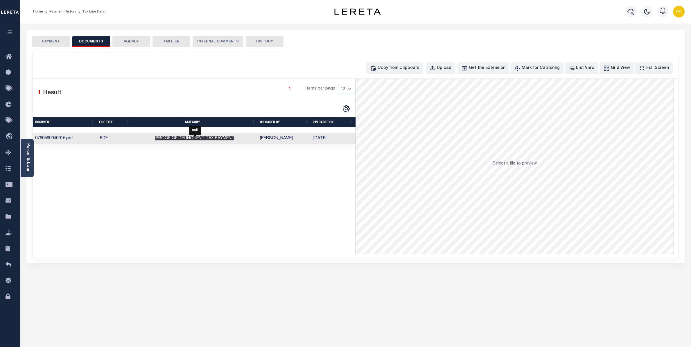
click at [224, 140] on span "Proof of Delinquent Tax Payment" at bounding box center [194, 138] width 79 height 4
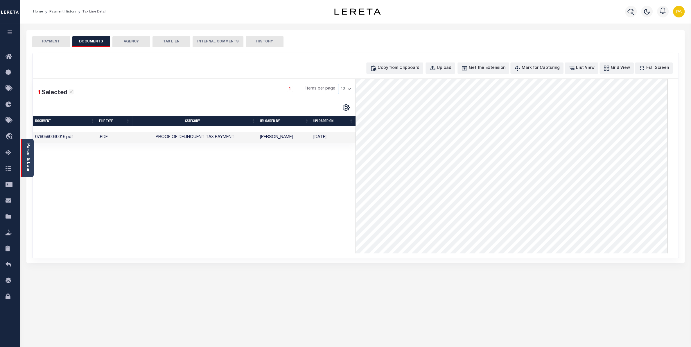
click at [28, 154] on link "Parcel & Loan" at bounding box center [28, 157] width 4 height 29
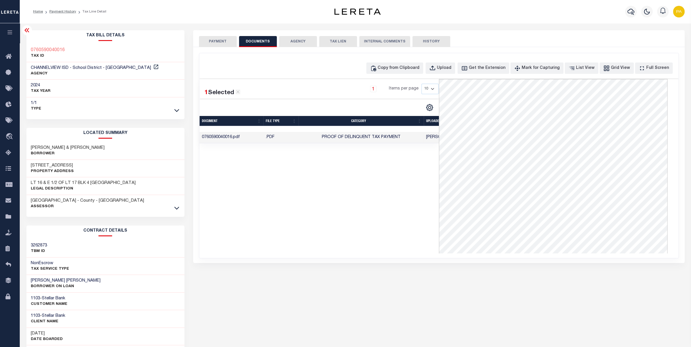
click at [215, 41] on button "PAYMENT" at bounding box center [218, 41] width 38 height 11
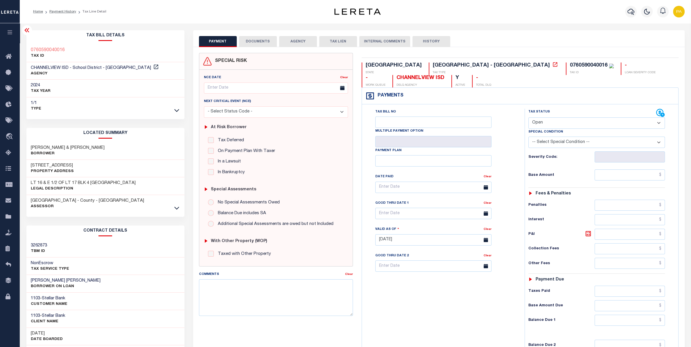
select select "PYD"
click option "Paid" at bounding box center [0, 0] width 0 height 0
type input "[DATE]"
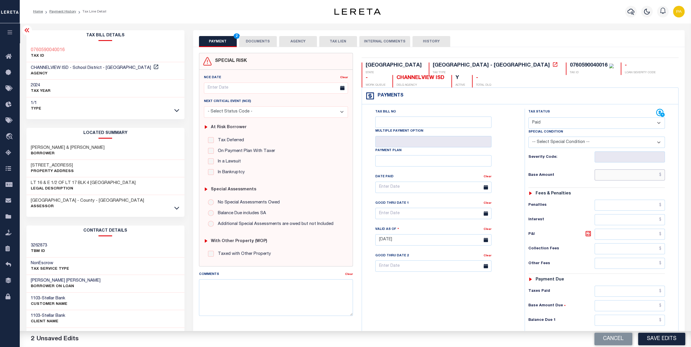
click at [632, 174] on input "text" at bounding box center [630, 174] width 70 height 11
paste input "9,812.08"
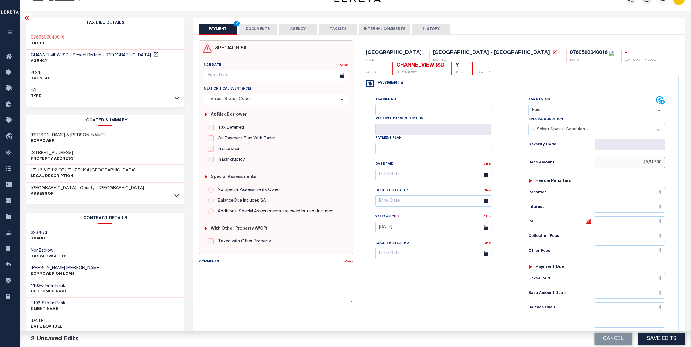
scroll to position [38, 0]
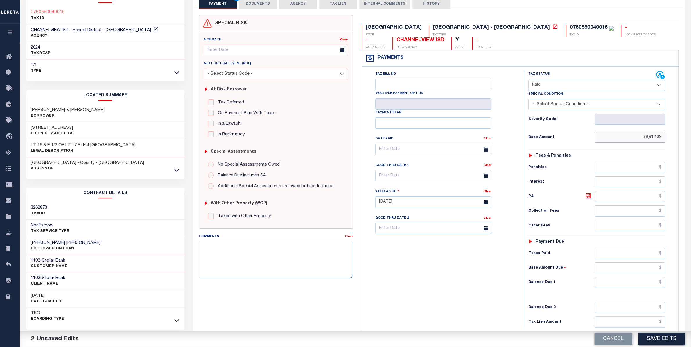
type input "$9,812.08"
click at [643, 287] on input "text" at bounding box center [630, 282] width 70 height 11
type input "$0.00"
click at [653, 333] on button "Save Edits" at bounding box center [661, 339] width 47 height 12
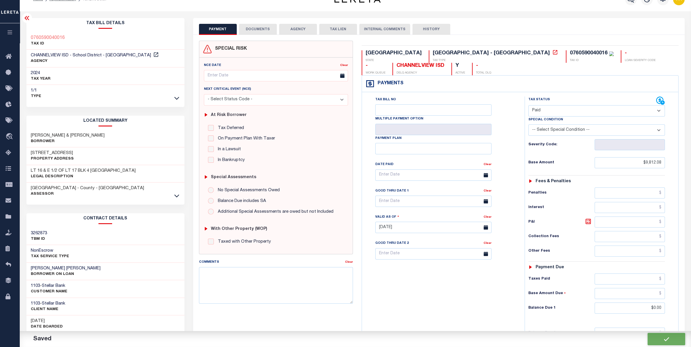
scroll to position [63, 0]
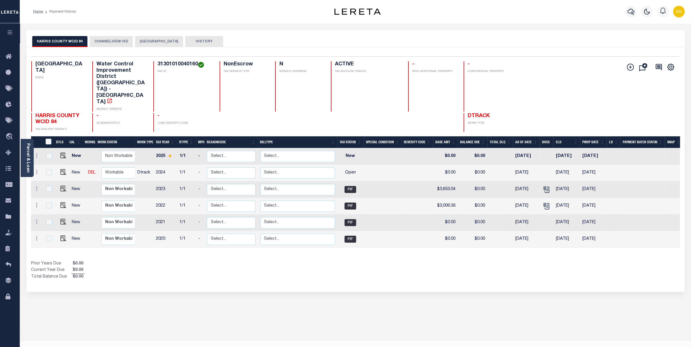
click at [106, 42] on button "CHANNELVIEW ISD" at bounding box center [111, 41] width 43 height 11
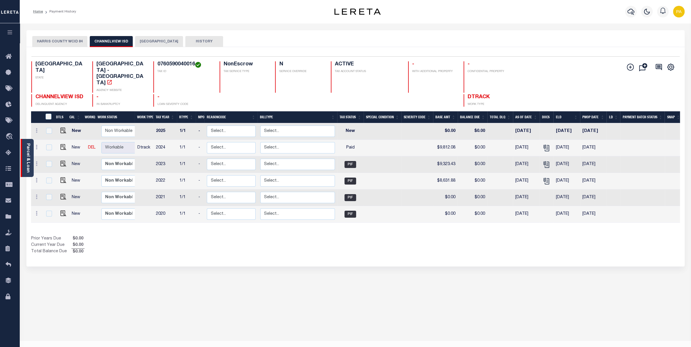
click at [25, 152] on div "Parcel & Loan" at bounding box center [27, 158] width 13 height 38
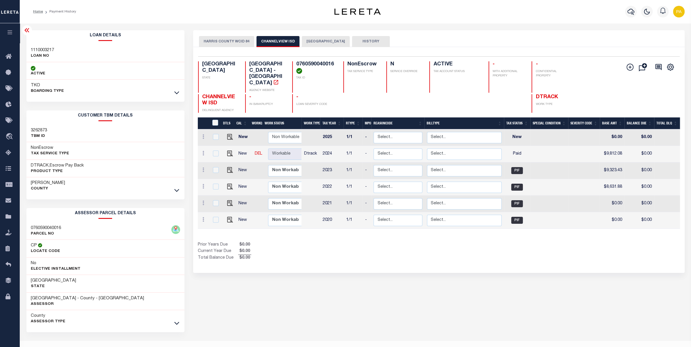
click at [46, 48] on h3 "1110003217" at bounding box center [42, 50] width 23 height 6
copy h3 "1110003217"
click at [52, 48] on h3 "1110003217" at bounding box center [42, 50] width 23 height 6
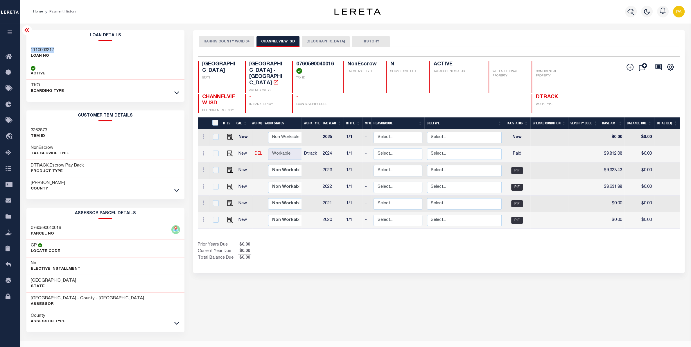
copy h3 "1110003217"
drag, startPoint x: 300, startPoint y: 64, endPoint x: 328, endPoint y: 63, distance: 27.9
click at [328, 63] on div "0760590040016 TAX ID" at bounding box center [314, 76] width 44 height 31
click at [298, 63] on h4 "0760590040016" at bounding box center [316, 67] width 40 height 12
drag, startPoint x: 295, startPoint y: 63, endPoint x: 333, endPoint y: 64, distance: 38.1
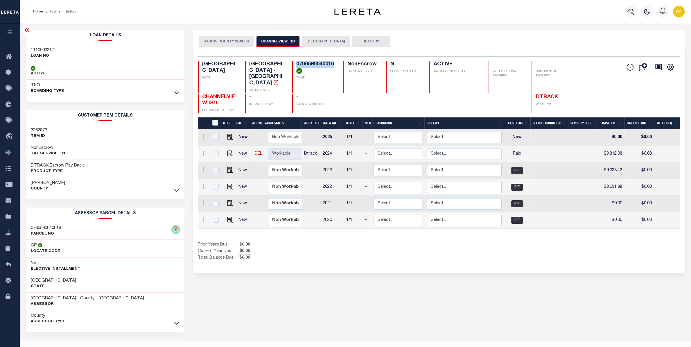
click at [333, 64] on div "0760590040016 TAX ID" at bounding box center [314, 76] width 44 height 31
copy h4 "0760590040016"
click at [303, 65] on h4 "0760590040016" at bounding box center [316, 67] width 40 height 12
drag, startPoint x: 297, startPoint y: 64, endPoint x: 333, endPoint y: 64, distance: 36.9
click at [333, 64] on h4 "0760590040016" at bounding box center [316, 67] width 40 height 12
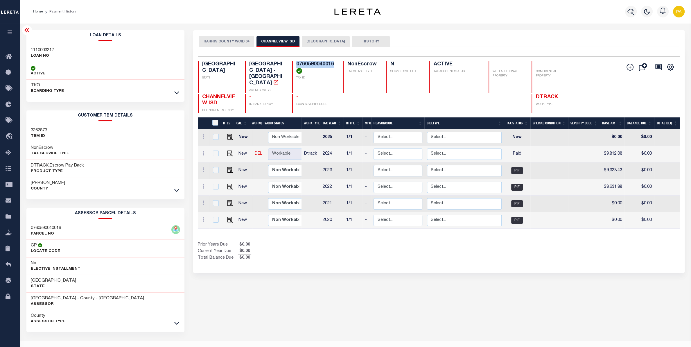
copy h4 "0760590040016"
click at [304, 64] on h4 "0760590040016" at bounding box center [316, 67] width 40 height 12
drag, startPoint x: 299, startPoint y: 64, endPoint x: 334, endPoint y: 63, distance: 35.1
click at [334, 63] on h4 "0760590040016" at bounding box center [316, 67] width 40 height 12
copy h4 "760590040016"
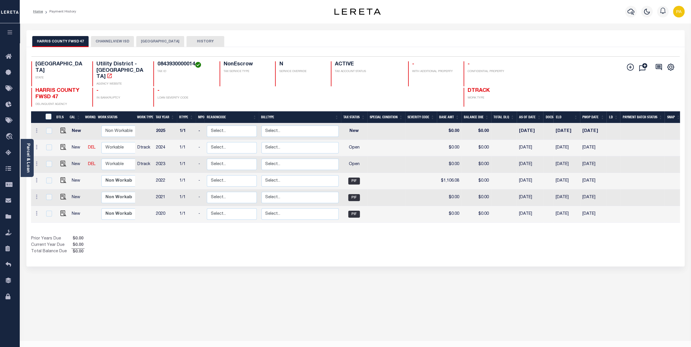
click at [118, 44] on button "CHANNELVIEW ISD" at bounding box center [112, 41] width 43 height 11
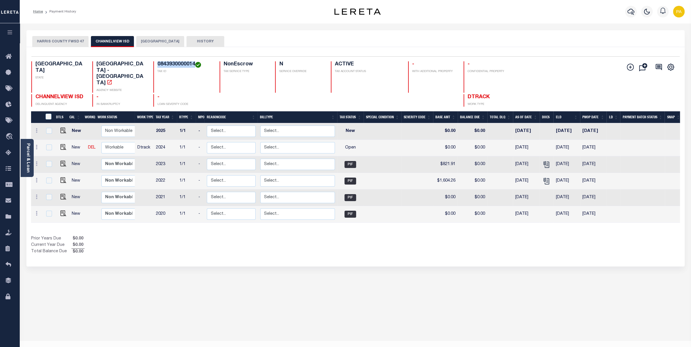
drag, startPoint x: 157, startPoint y: 64, endPoint x: 195, endPoint y: 62, distance: 39.0
click at [195, 62] on div "0843930000014 TAX ID" at bounding box center [183, 76] width 60 height 31
copy h4 "0843930000014"
click at [60, 144] on img "" at bounding box center [63, 147] width 6 height 6
checkbox input "true"
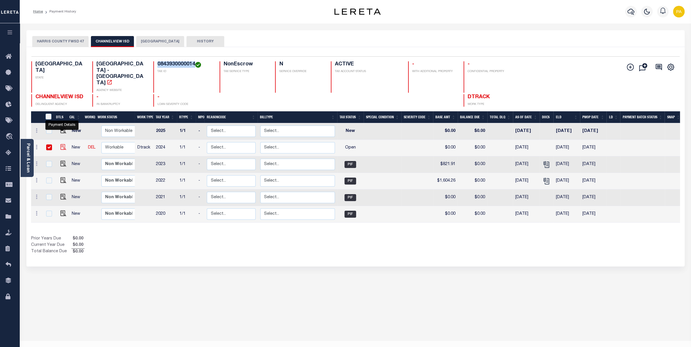
checkbox input "true"
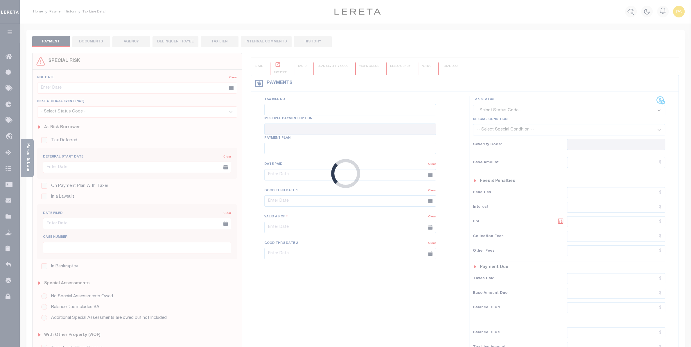
checkbox input "false"
type input "[DATE]"
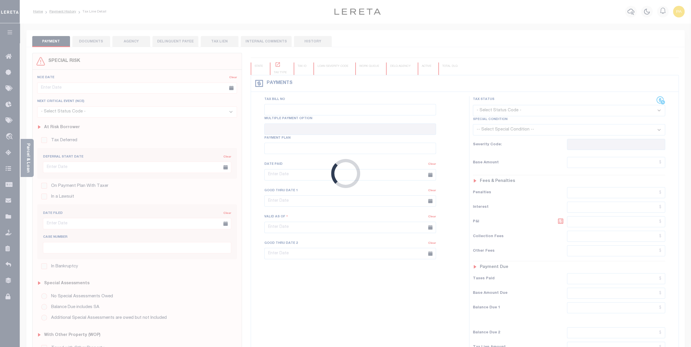
select select "OP2"
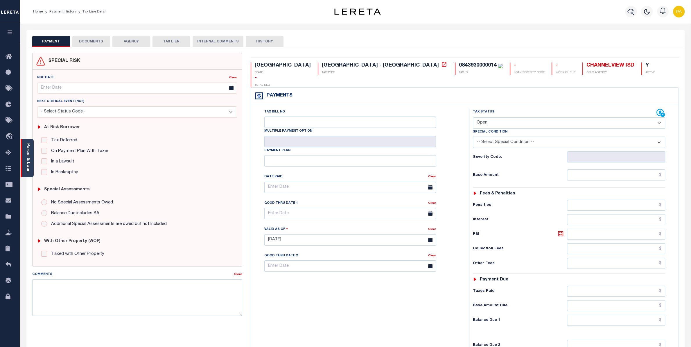
click at [30, 162] on div "Parcel & Loan" at bounding box center [27, 158] width 13 height 38
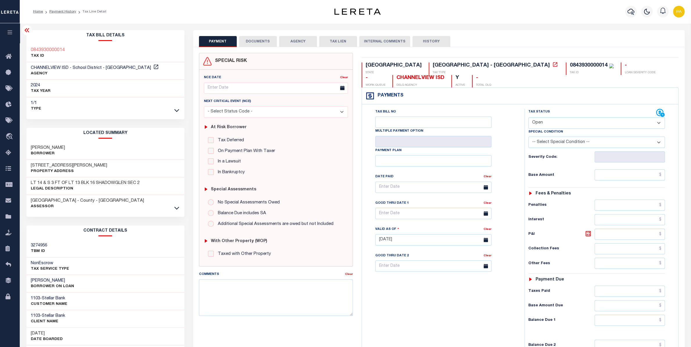
click at [254, 44] on button "DOCUMENTS" at bounding box center [258, 41] width 38 height 11
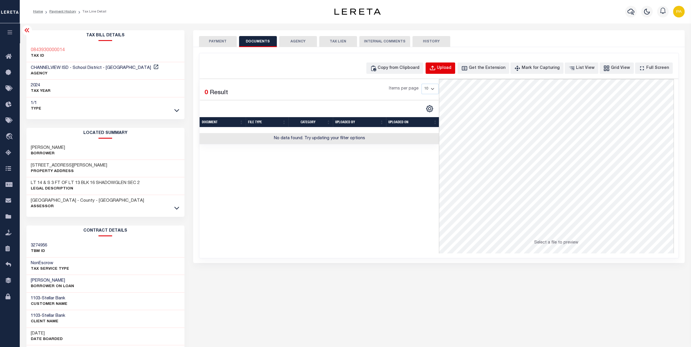
click at [455, 72] on button "Upload" at bounding box center [441, 67] width 30 height 11
select select "POP"
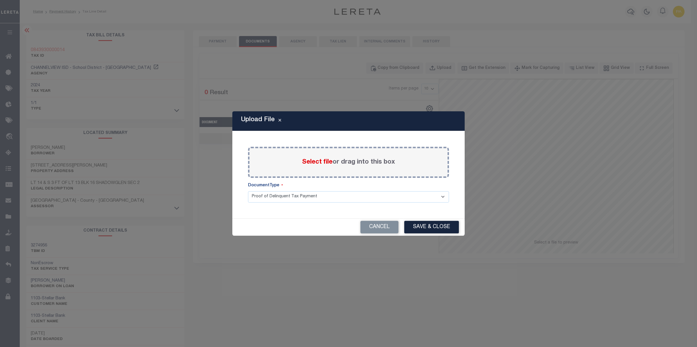
click at [317, 160] on span "Select file" at bounding box center [317, 162] width 30 height 6
click at [0, 0] on input "Select file or drag into this box" at bounding box center [0, 0] width 0 height 0
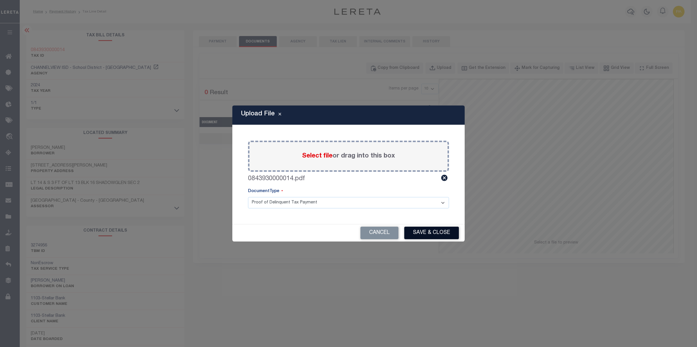
click at [432, 233] on button "Save & Close" at bounding box center [431, 233] width 55 height 12
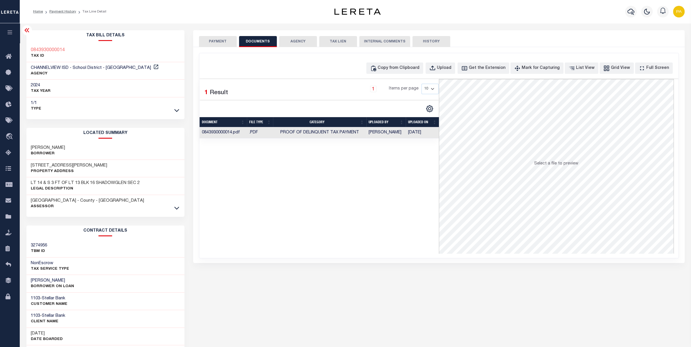
click at [200, 39] on button "PAYMENT" at bounding box center [218, 41] width 38 height 11
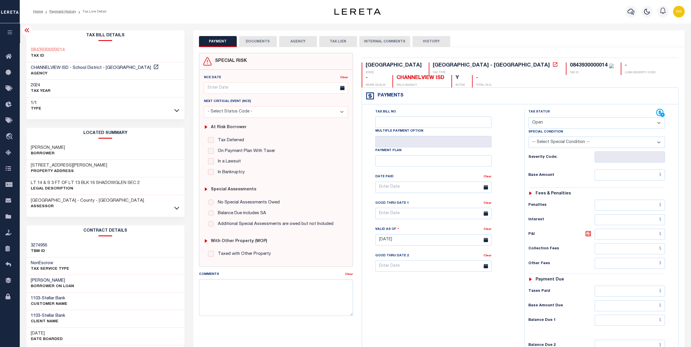
select select "PYD"
click option "Paid" at bounding box center [0, 0] width 0 height 0
type input "[DATE]"
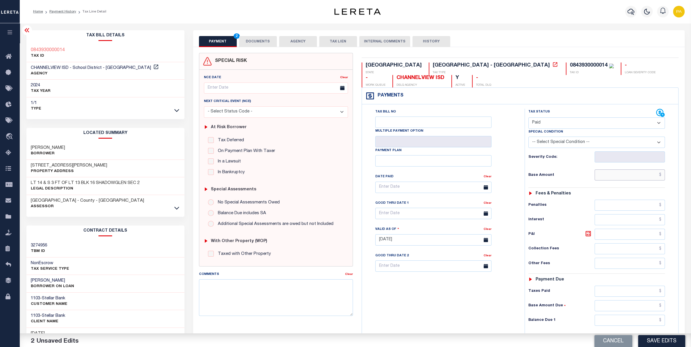
click at [629, 180] on input "text" at bounding box center [630, 174] width 70 height 11
paste input "1,001.58"
type input "$1,001.58"
click at [657, 324] on input "text" at bounding box center [630, 320] width 70 height 11
type input "$0.00"
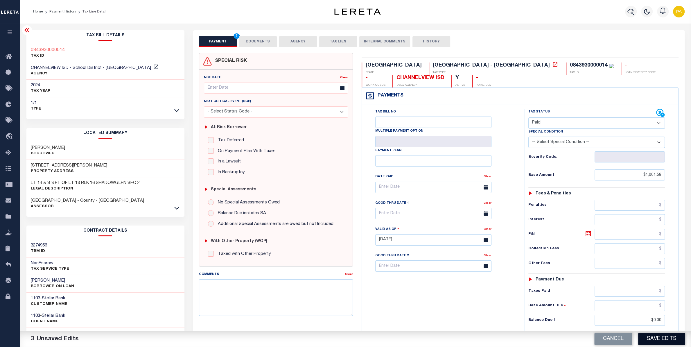
click at [657, 339] on button "Save Edits" at bounding box center [661, 339] width 47 height 12
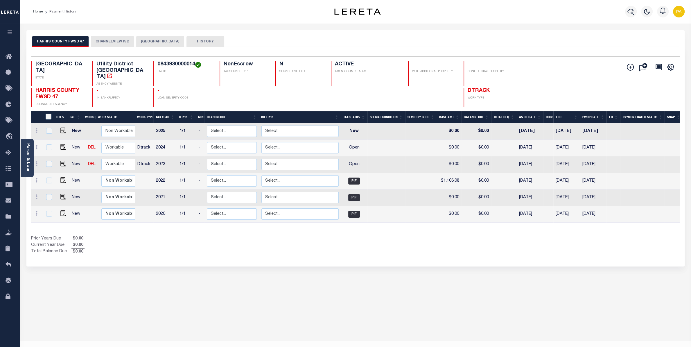
click at [112, 37] on button "CHANNELVIEW ISD" at bounding box center [112, 41] width 43 height 11
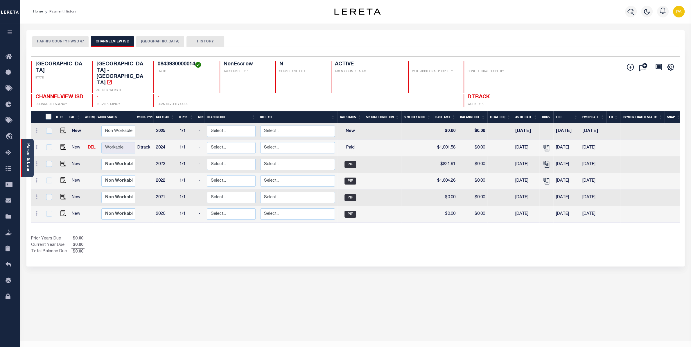
click at [29, 157] on link "Parcel & Loan" at bounding box center [28, 157] width 4 height 29
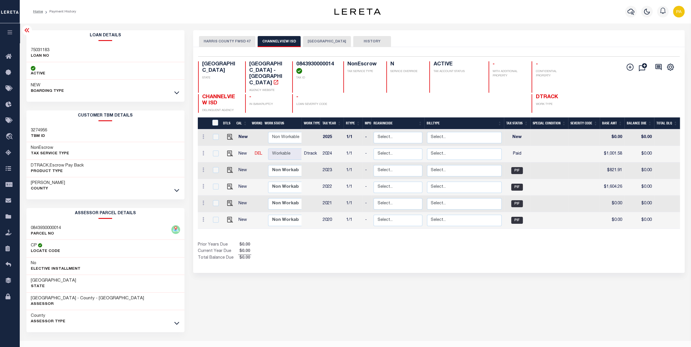
click at [44, 51] on h3 "75031183" at bounding box center [40, 50] width 19 height 6
copy h3 "75031183"
drag, startPoint x: 297, startPoint y: 64, endPoint x: 334, endPoint y: 63, distance: 36.6
click at [334, 63] on div "0843930000014 TAX ID" at bounding box center [314, 76] width 44 height 31
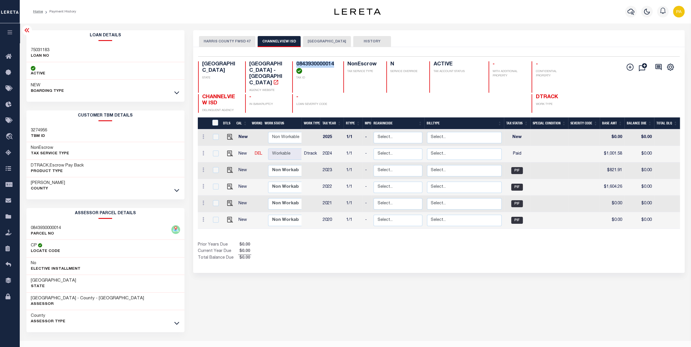
copy h4 "0843930000014"
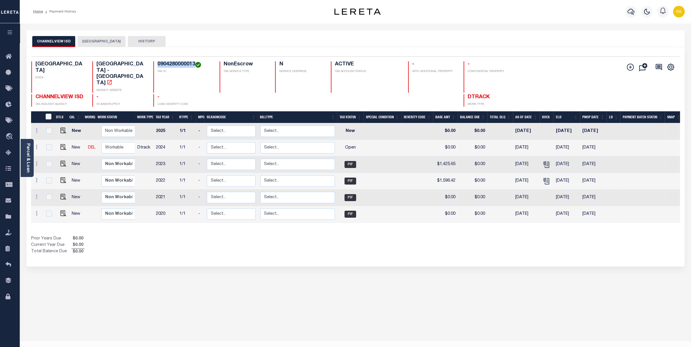
drag, startPoint x: 156, startPoint y: 62, endPoint x: 195, endPoint y: 62, distance: 38.6
click at [195, 62] on div "0904280000013 TAX ID" at bounding box center [183, 76] width 60 height 31
copy h4 "0904280000013"
click at [60, 144] on img "" at bounding box center [63, 147] width 6 height 6
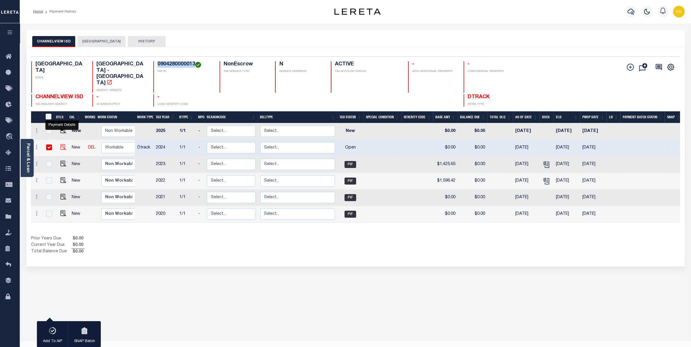
checkbox input "true"
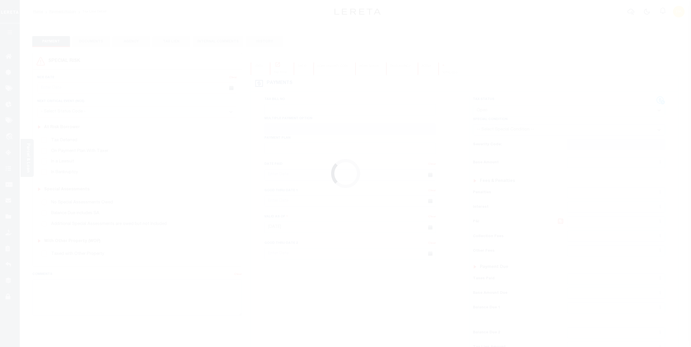
select select "OP2"
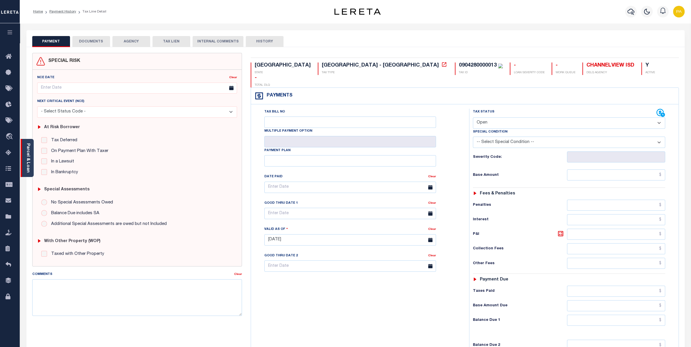
click at [32, 154] on div "Parcel & Loan" at bounding box center [27, 158] width 13 height 38
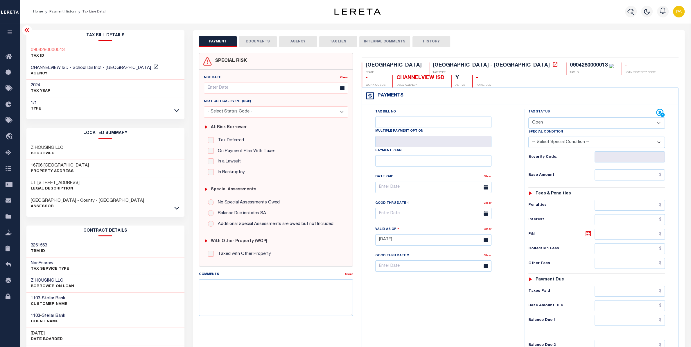
click at [260, 45] on button "DOCUMENTS" at bounding box center [258, 41] width 38 height 11
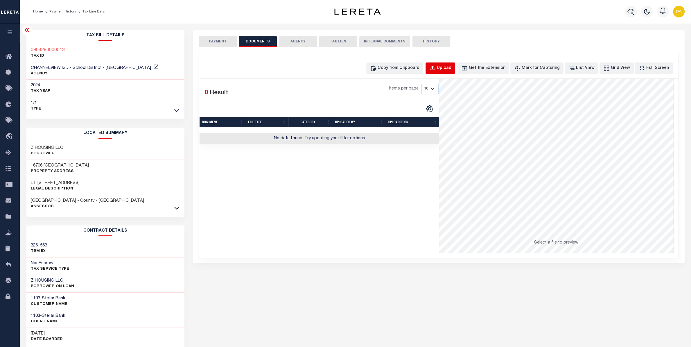
click at [451, 70] on div "Upload" at bounding box center [444, 68] width 15 height 6
select select "POP"
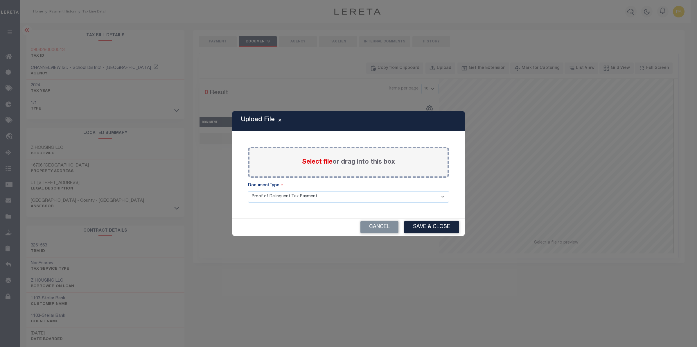
click at [331, 163] on span "Select file" at bounding box center [317, 162] width 30 height 6
click at [0, 0] on input "Select file or drag into this box" at bounding box center [0, 0] width 0 height 0
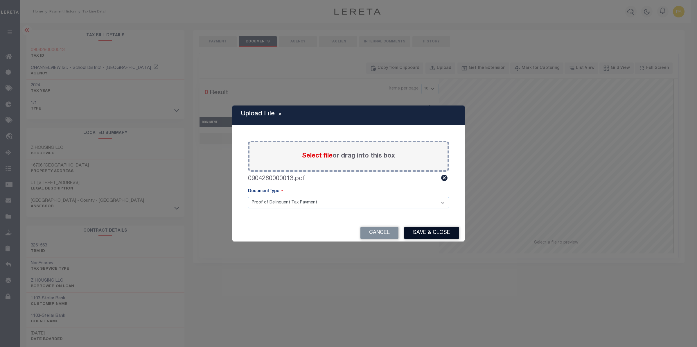
click at [419, 229] on button "Save & Close" at bounding box center [431, 233] width 55 height 12
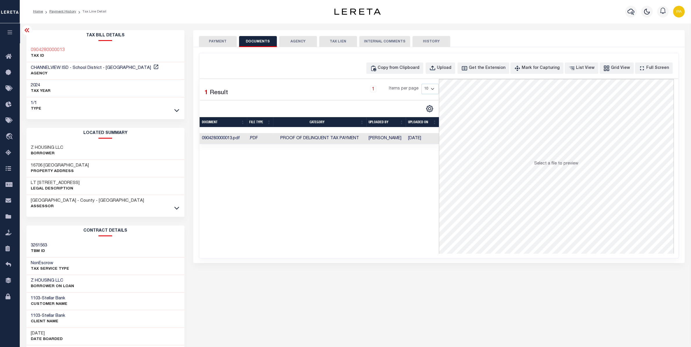
click at [227, 42] on button "PAYMENT" at bounding box center [218, 41] width 38 height 11
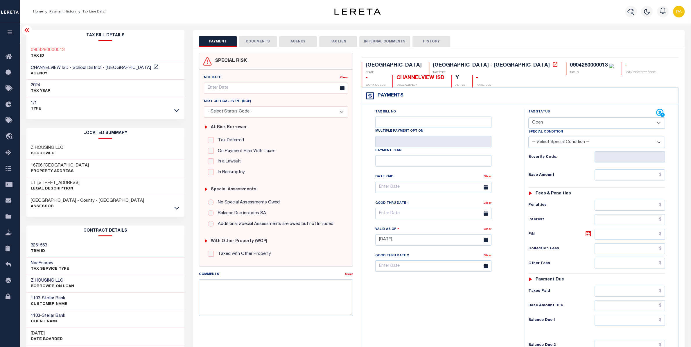
select select "PYD"
click option "Paid" at bounding box center [0, 0] width 0 height 0
type input "[DATE]"
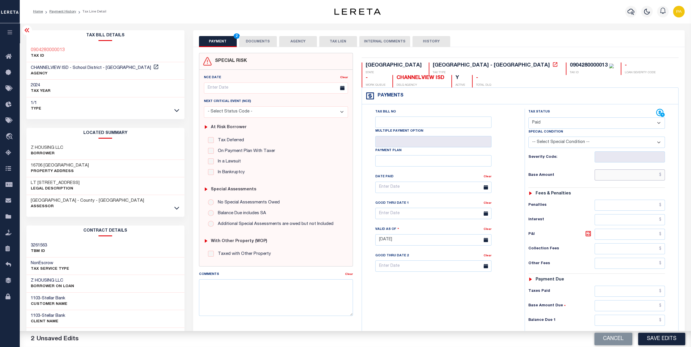
click at [638, 180] on input "text" at bounding box center [630, 174] width 70 height 11
paste input "1,279.55"
type input "$1,279.55"
click at [651, 324] on input "text" at bounding box center [630, 320] width 70 height 11
type input "$0.00"
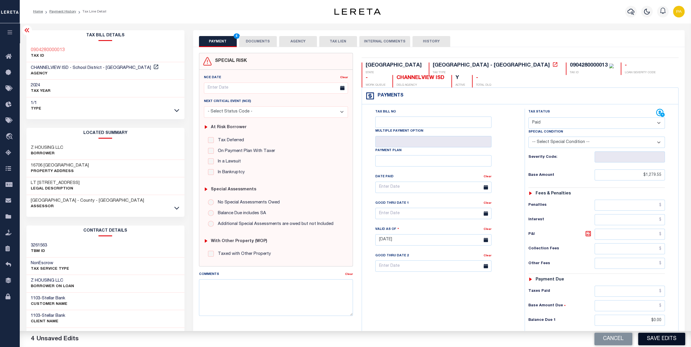
click at [656, 336] on button "Save Edits" at bounding box center [661, 339] width 47 height 12
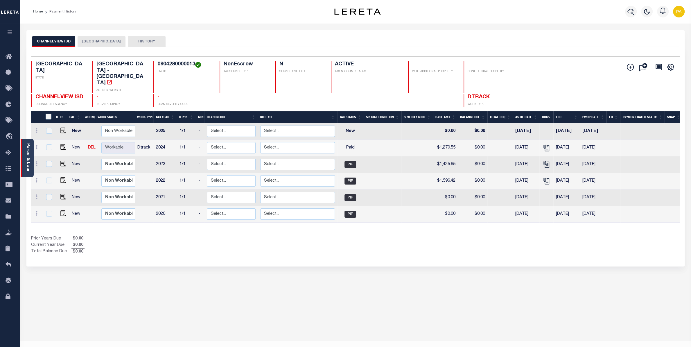
click at [31, 152] on div "Parcel & Loan" at bounding box center [27, 158] width 13 height 38
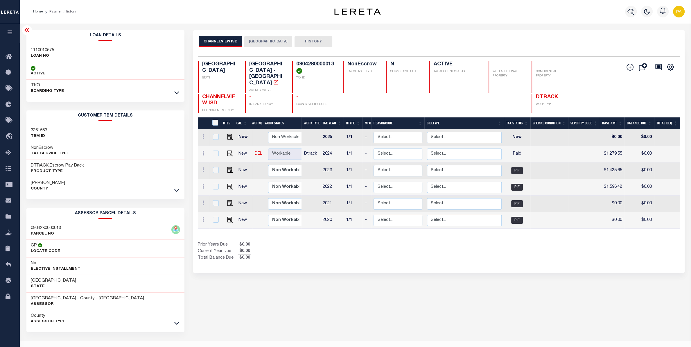
click at [46, 48] on h3 "1110010575" at bounding box center [42, 50] width 23 height 6
copy h3 "1110010575"
drag, startPoint x: 298, startPoint y: 62, endPoint x: 333, endPoint y: 64, distance: 34.9
click at [333, 64] on h4 "0904280000013" at bounding box center [316, 67] width 40 height 12
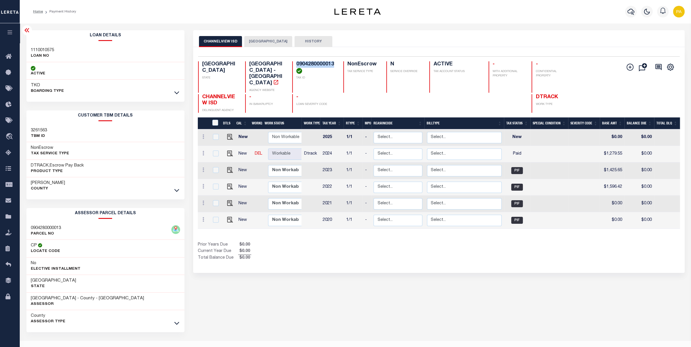
copy h4 "0904280000013"
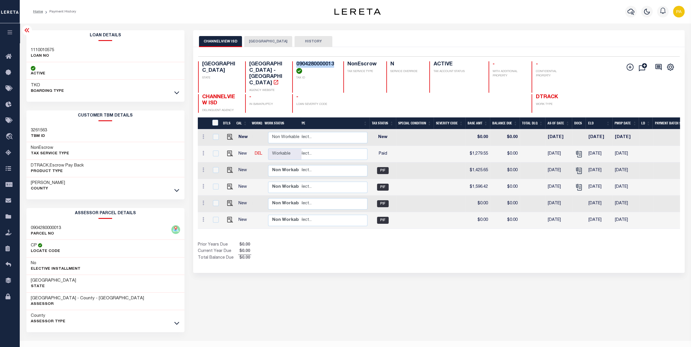
scroll to position [0, 134]
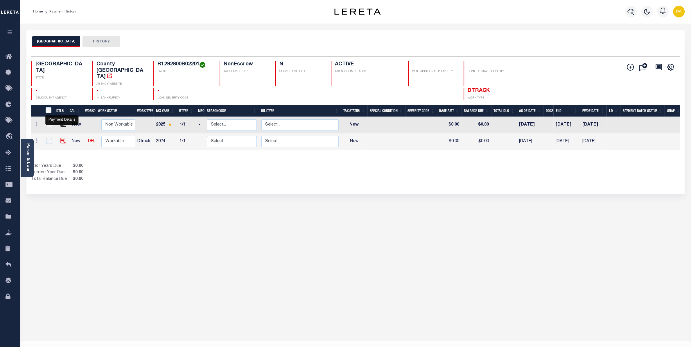
click at [60, 138] on img "" at bounding box center [63, 141] width 6 height 6
checkbox input "true"
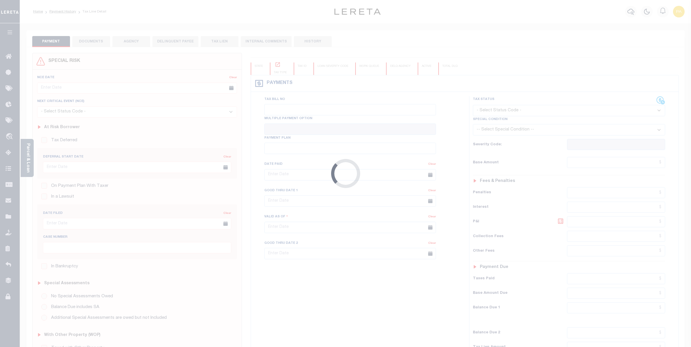
checkbox input "false"
type input "[DATE]"
select select "NW2"
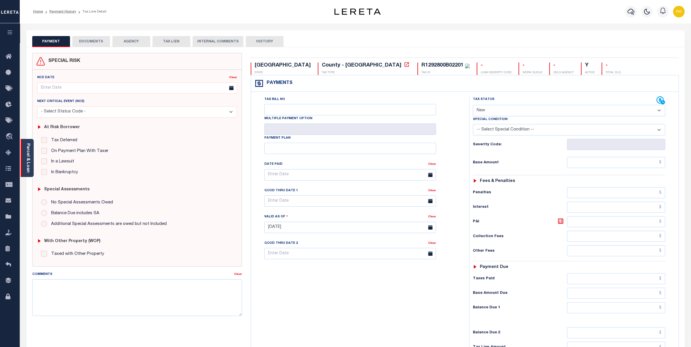
click at [28, 151] on link "Parcel & Loan" at bounding box center [28, 157] width 4 height 29
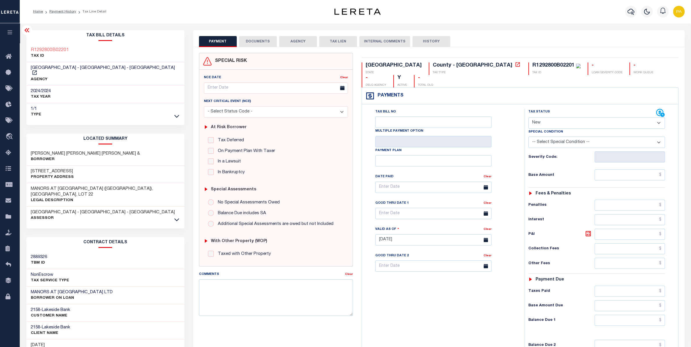
click at [253, 45] on button "DOCUMENTS" at bounding box center [258, 41] width 38 height 11
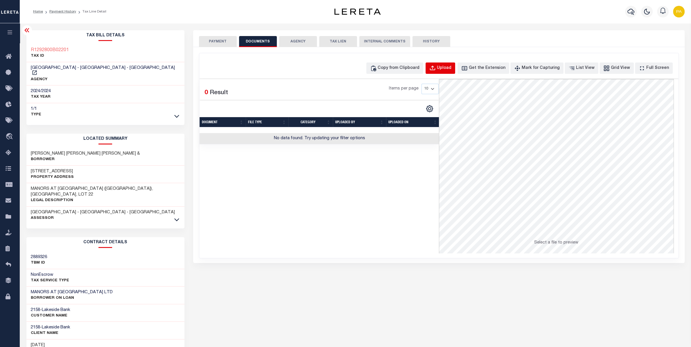
click at [451, 67] on div "Upload" at bounding box center [444, 68] width 15 height 6
select select "POP"
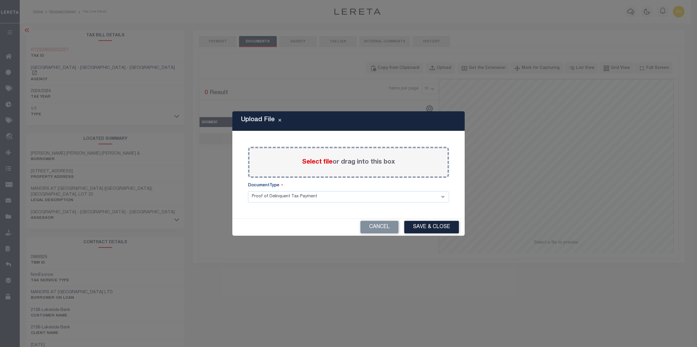
click at [317, 161] on span "Select file" at bounding box center [317, 162] width 30 height 6
click at [0, 0] on input "Select file or drag into this box" at bounding box center [0, 0] width 0 height 0
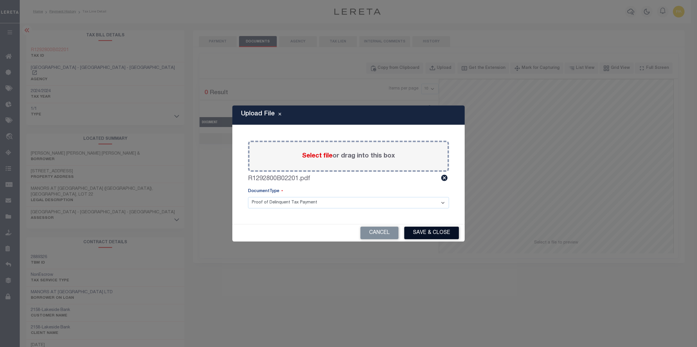
click at [427, 236] on button "Save & Close" at bounding box center [431, 233] width 55 height 12
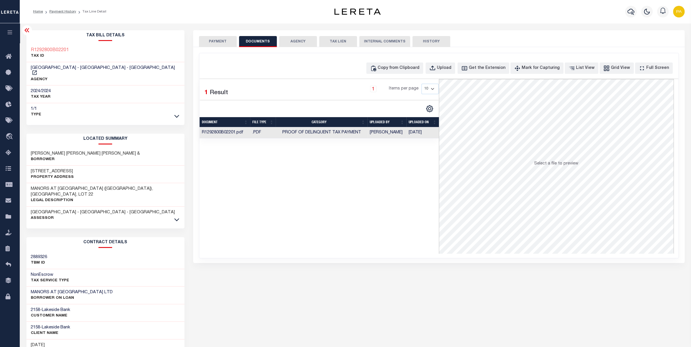
click at [219, 42] on button "PAYMENT" at bounding box center [218, 41] width 38 height 11
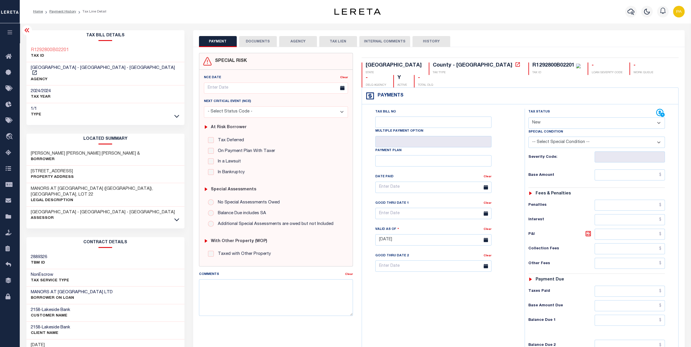
select select "PYD"
click option "Paid" at bounding box center [0, 0] width 0 height 0
type input "[DATE]"
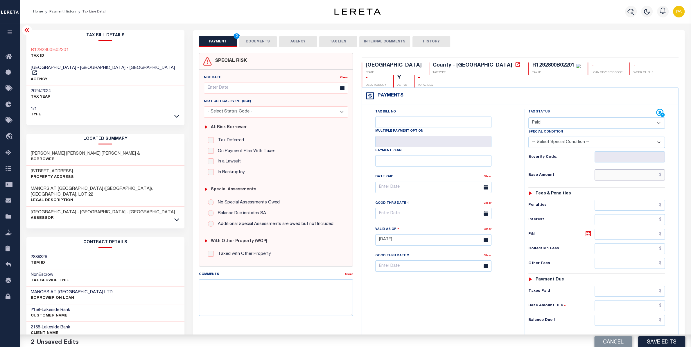
click at [640, 169] on input "text" at bounding box center [630, 174] width 70 height 11
paste input "3,106.38"
type input "$3,106.38"
click at [650, 315] on input "text" at bounding box center [630, 320] width 70 height 11
type input "$0.00"
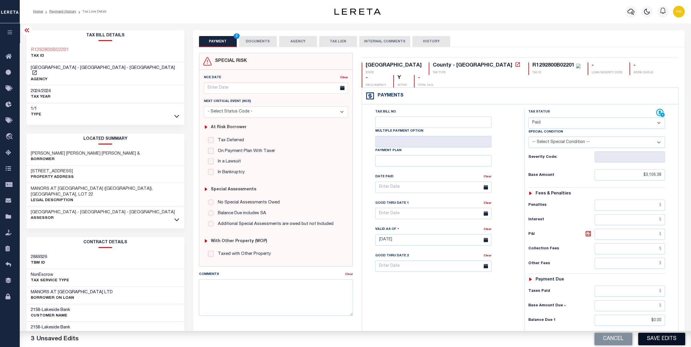
click at [654, 334] on button "Save Edits" at bounding box center [661, 339] width 47 height 12
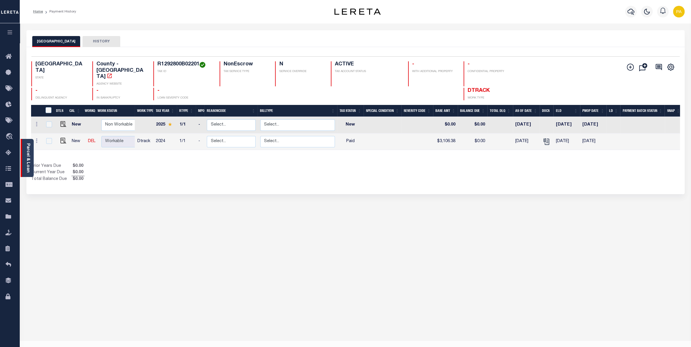
click at [28, 154] on link "Parcel & Loan" at bounding box center [28, 157] width 4 height 29
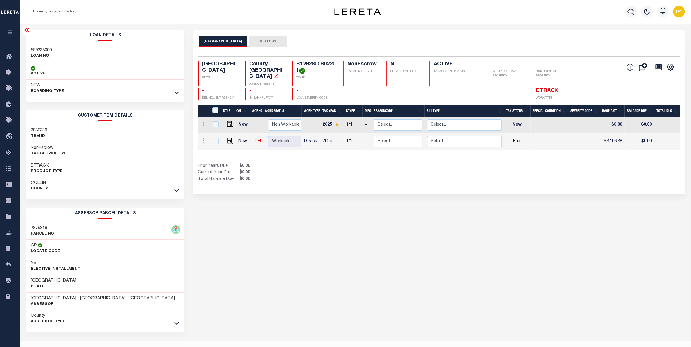
click at [44, 48] on h3 "599323000" at bounding box center [41, 50] width 21 height 6
copy h3 "599323000"
click at [298, 71] on body "Home Payment History Profile Sign out" at bounding box center [345, 179] width 691 height 358
click at [297, 64] on h4 "R1292800B02201" at bounding box center [316, 67] width 40 height 12
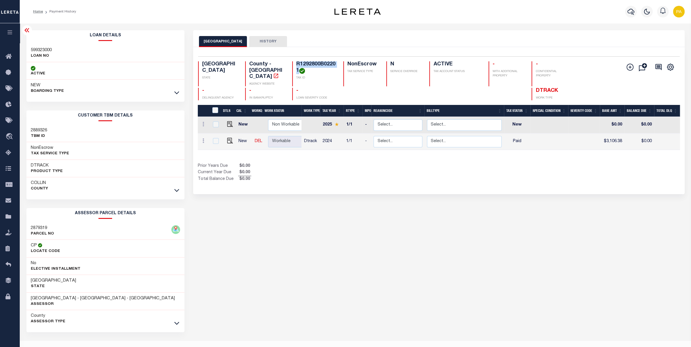
drag, startPoint x: 296, startPoint y: 62, endPoint x: 299, endPoint y: 71, distance: 9.0
click at [299, 71] on div "R1292800B02201 TAX ID" at bounding box center [314, 73] width 44 height 25
copy h4 "R1292800B02201"
